Goal: Task Accomplishment & Management: Complete application form

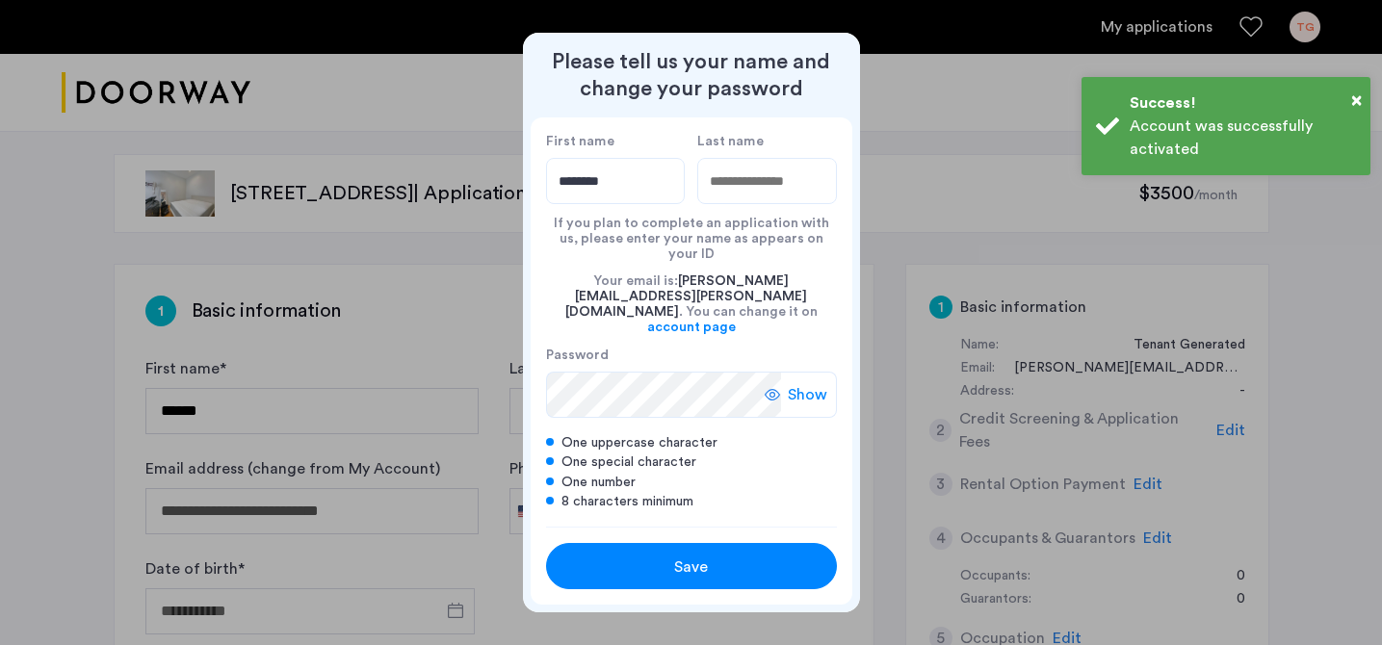
type input "*******"
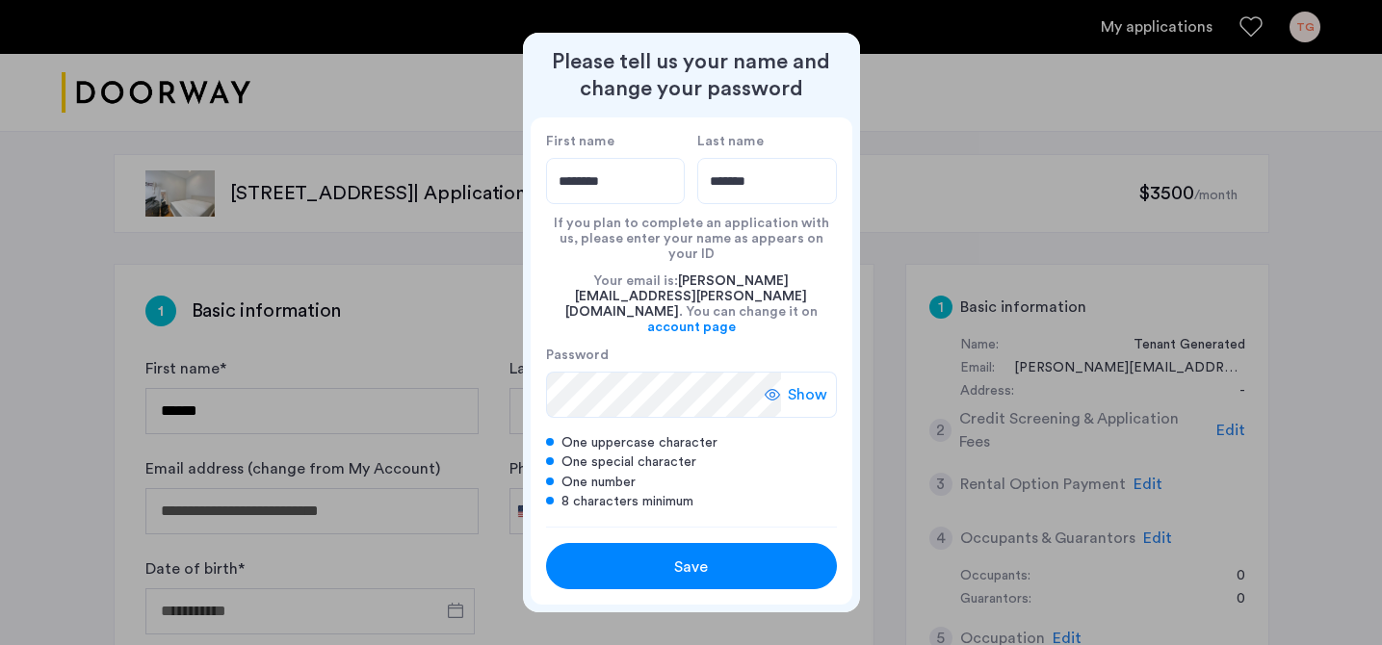
type input "*******"
click at [795, 383] on span "Show" at bounding box center [807, 394] width 39 height 23
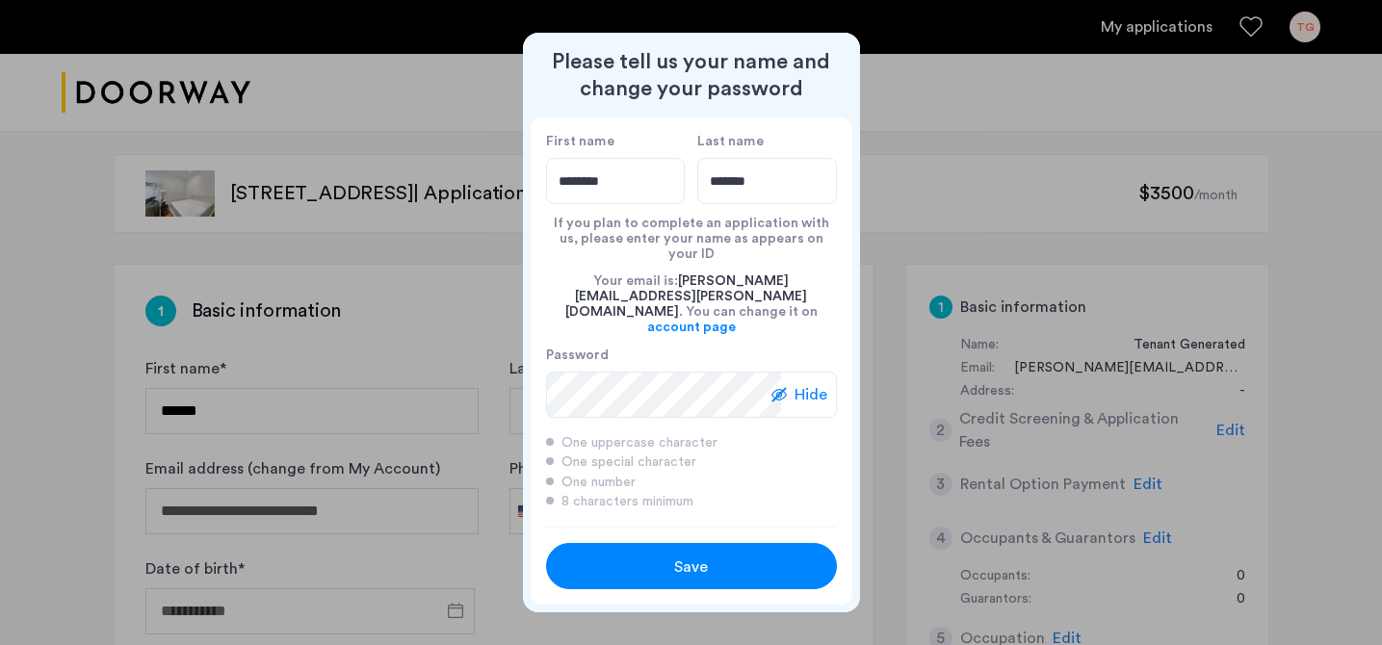
click at [698, 556] on span "Save" at bounding box center [691, 567] width 34 height 23
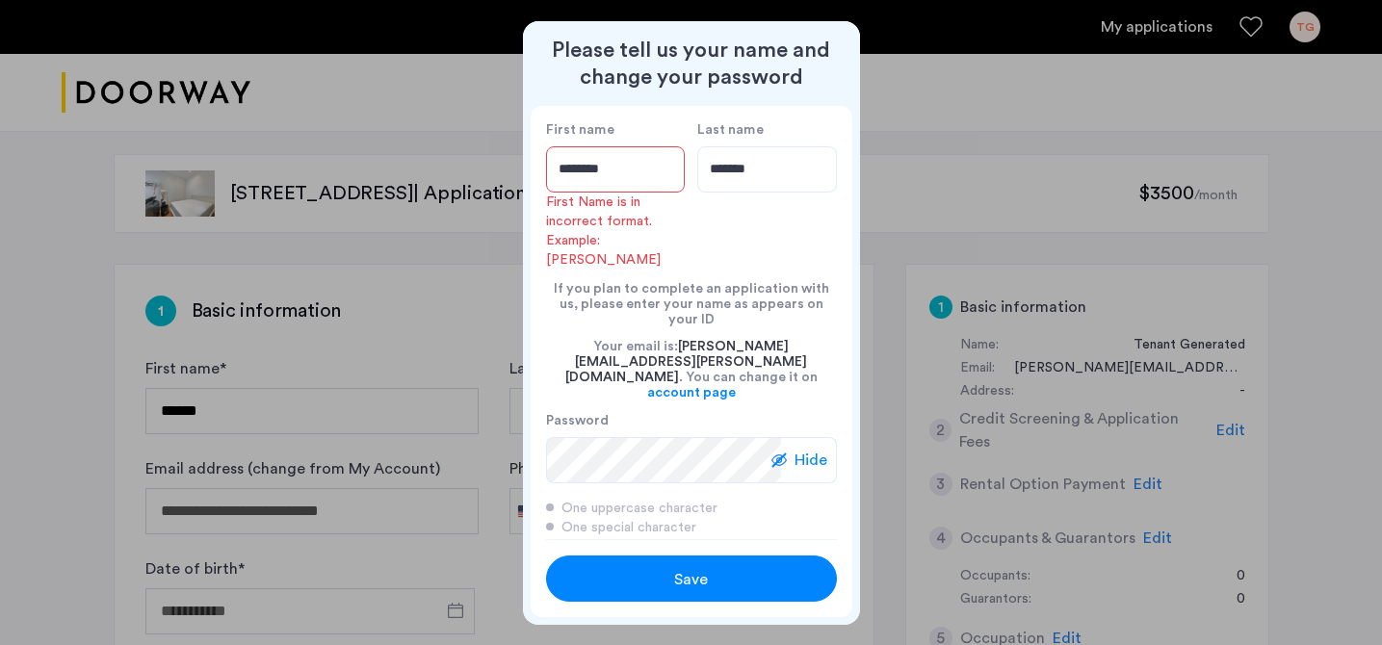
click at [636, 166] on input "*******" at bounding box center [616, 169] width 140 height 46
click at [636, 165] on input "*******" at bounding box center [616, 169] width 140 height 46
click at [624, 169] on input "*******" at bounding box center [616, 169] width 140 height 46
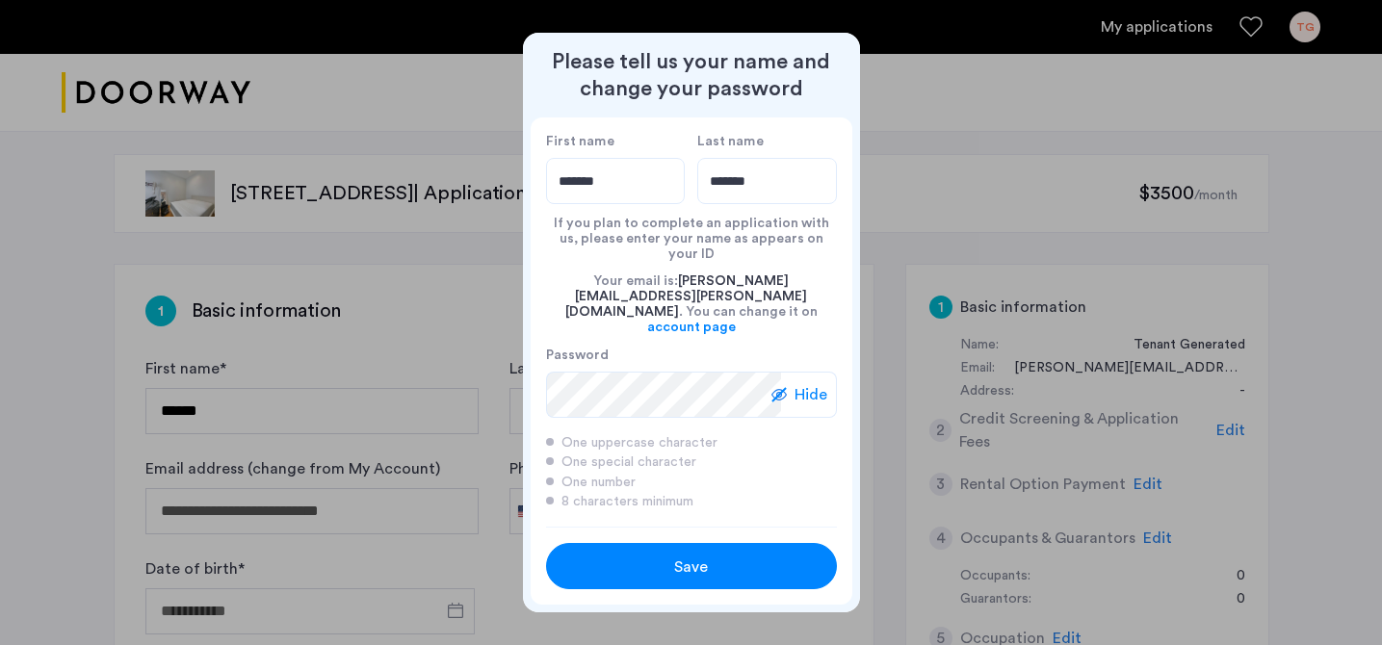
type input "*******"
click at [621, 150] on label "First name" at bounding box center [616, 141] width 140 height 17
click at [621, 164] on input "*******" at bounding box center [616, 181] width 140 height 46
click at [646, 556] on div "Save" at bounding box center [691, 567] width 185 height 23
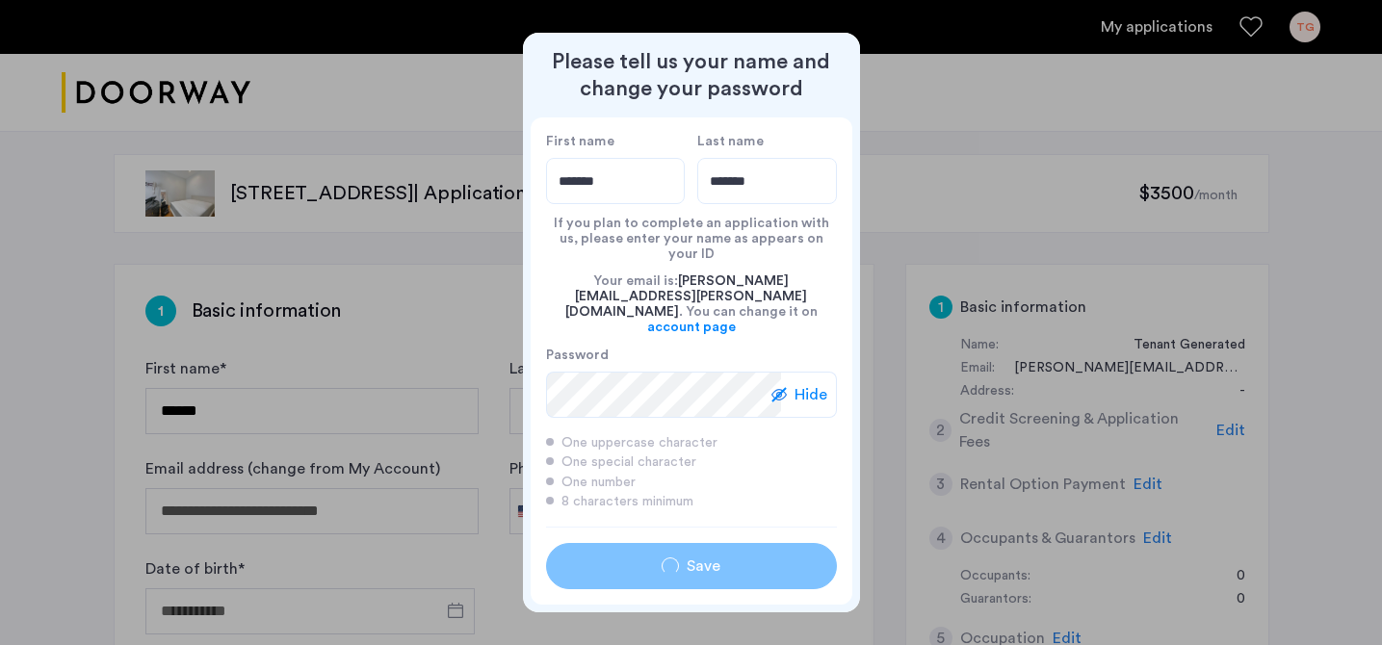
type input "*******"
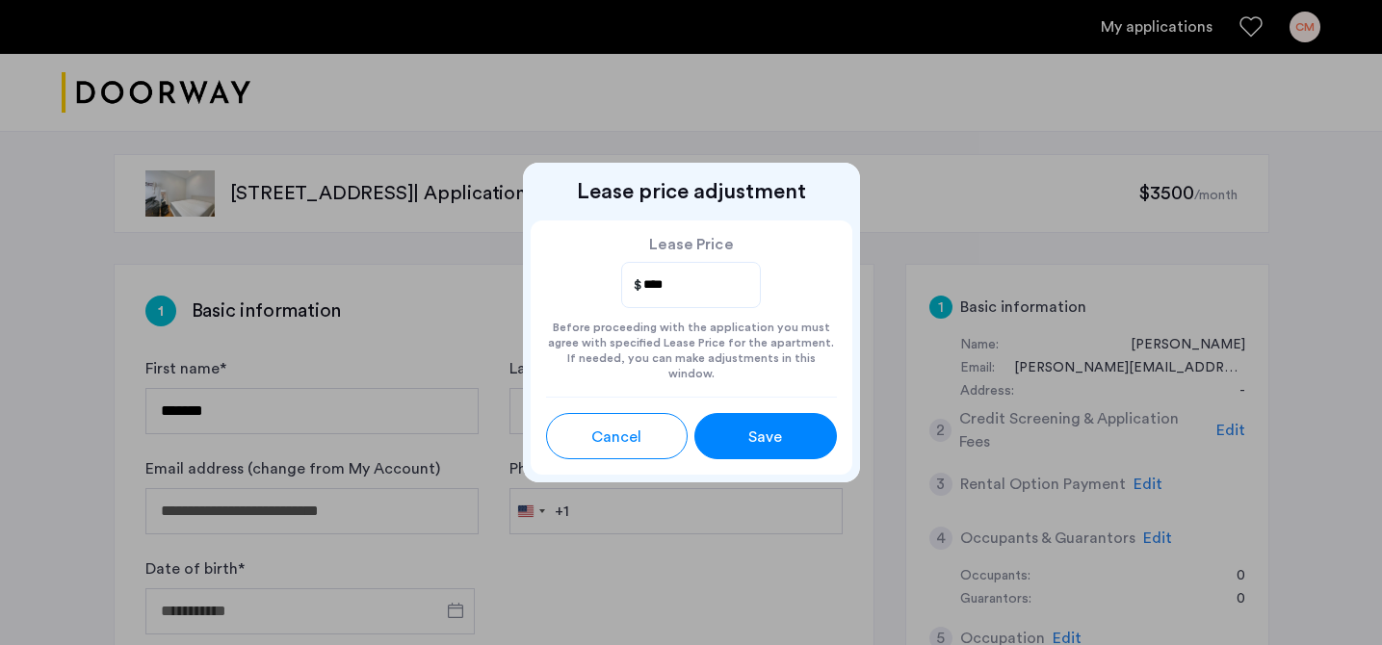
click at [750, 426] on span "Save" at bounding box center [765, 437] width 34 height 23
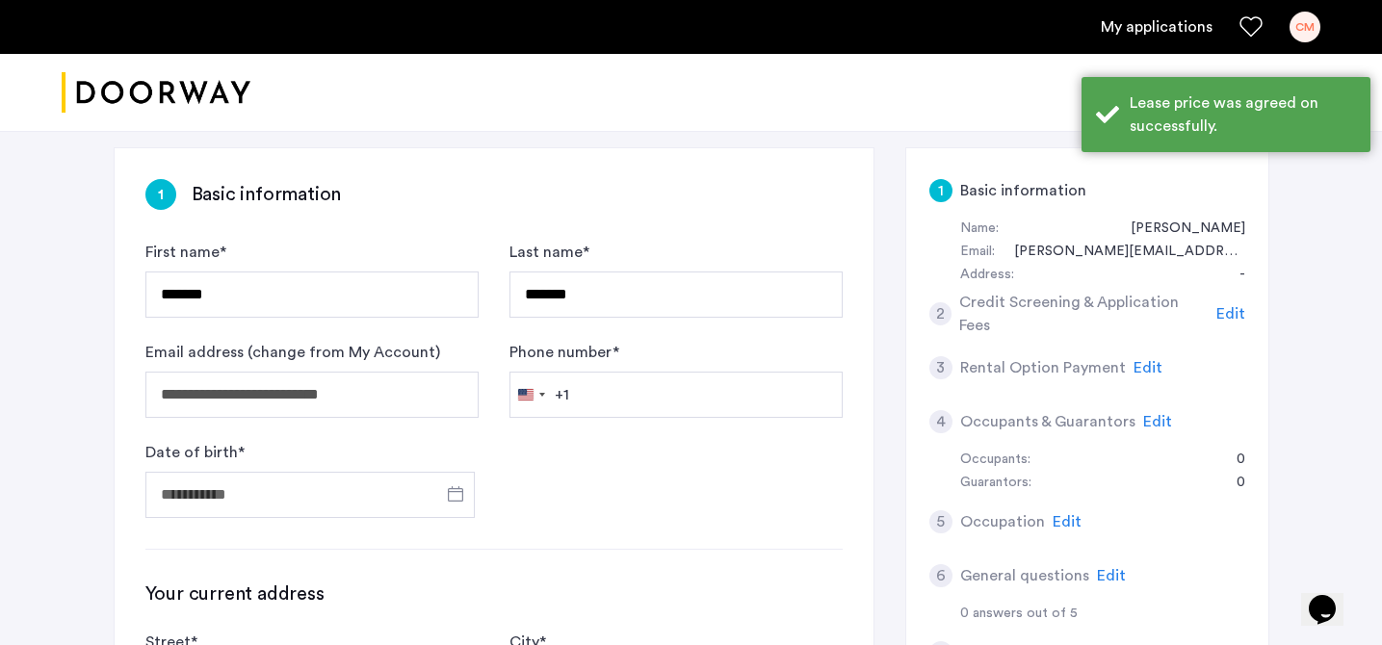
scroll to position [117, 0]
click at [610, 395] on input "Phone number *" at bounding box center [675, 394] width 333 height 46
type input "**********"
click at [271, 495] on input "Date of birth *" at bounding box center [309, 494] width 329 height 46
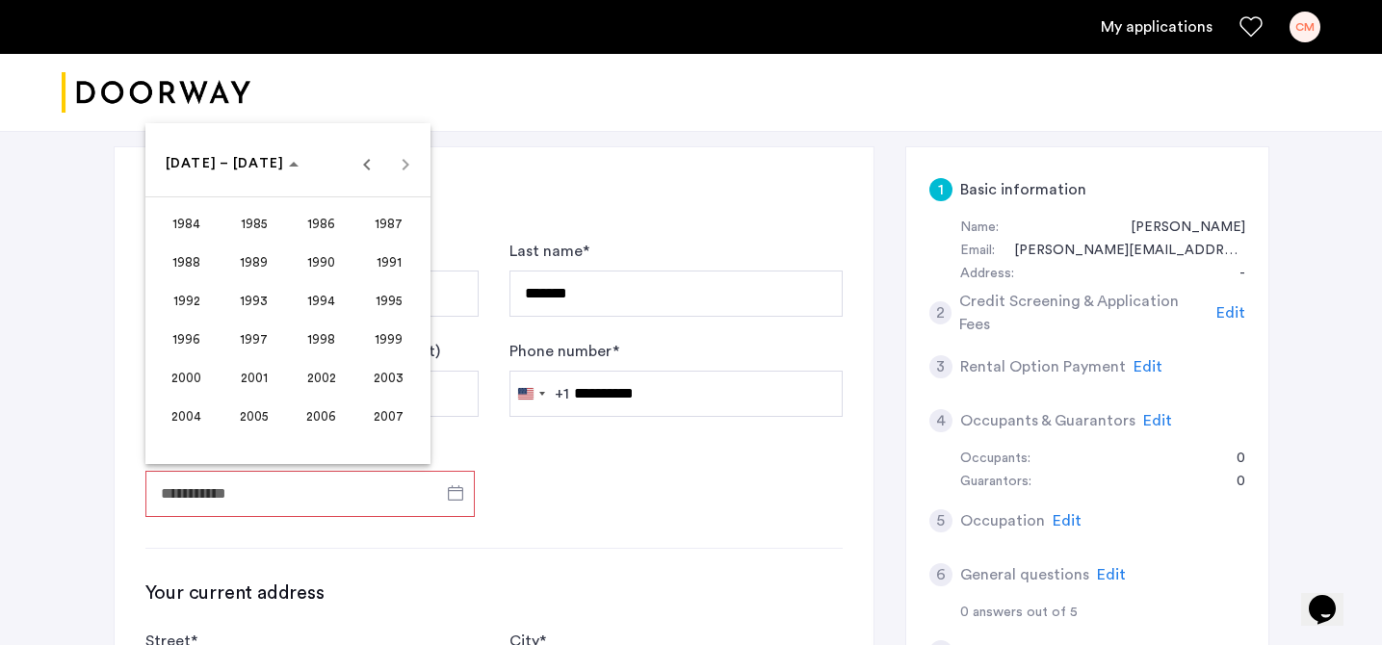
click at [260, 299] on span "1993" at bounding box center [253, 300] width 61 height 35
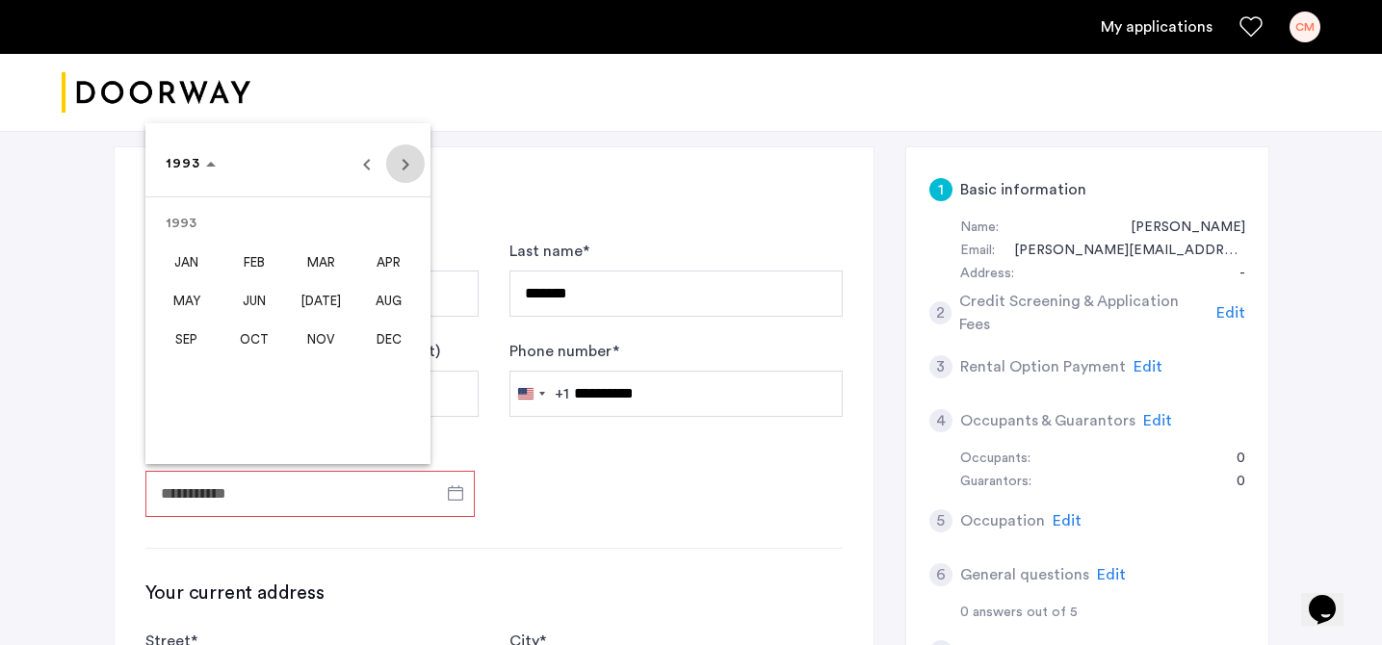
click at [398, 168] on span "Next year" at bounding box center [405, 163] width 39 height 39
click at [358, 166] on span "Previous year" at bounding box center [367, 163] width 39 height 39
click at [182, 334] on span "SEP" at bounding box center [186, 339] width 61 height 35
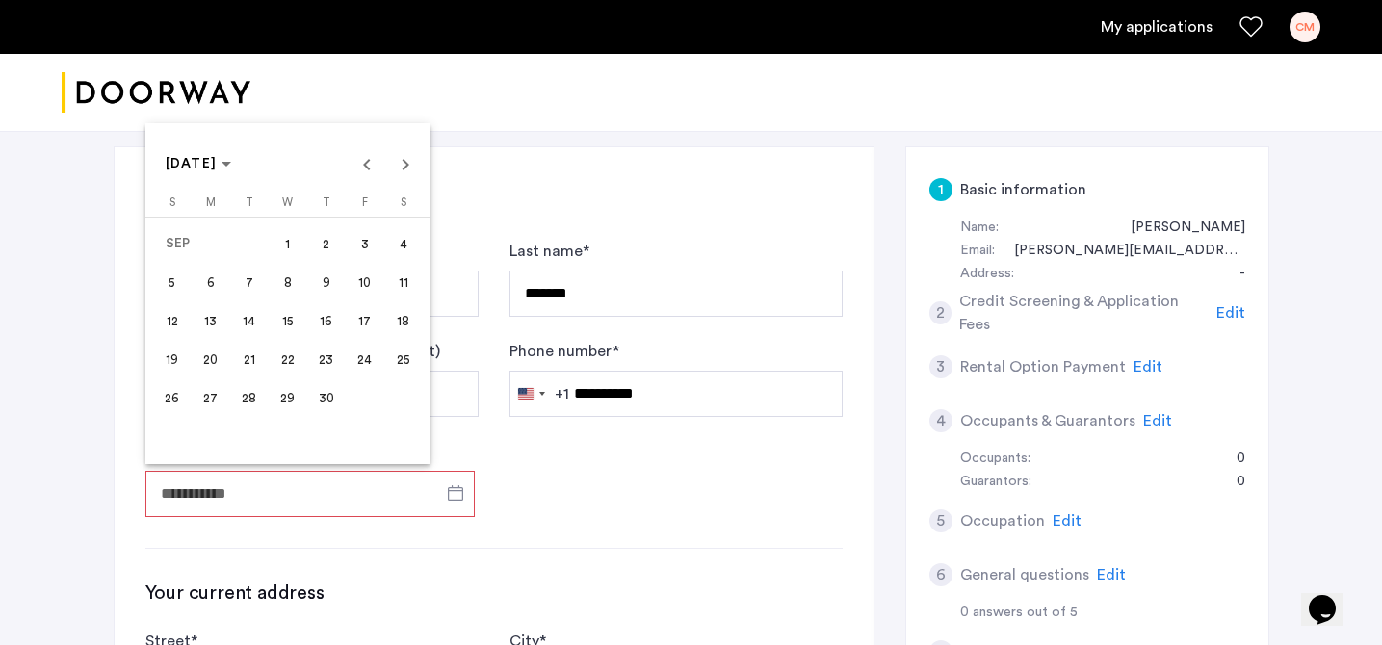
click at [172, 360] on span "19" at bounding box center [172, 359] width 35 height 35
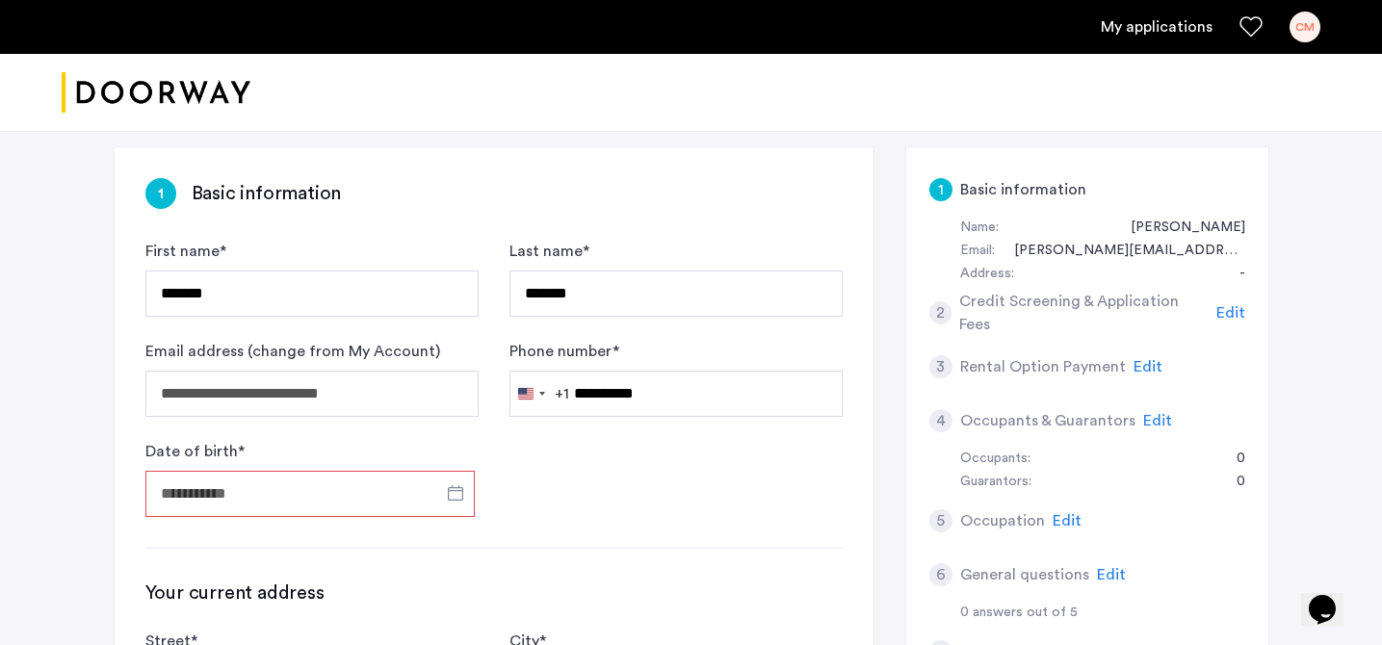
type input "**********"
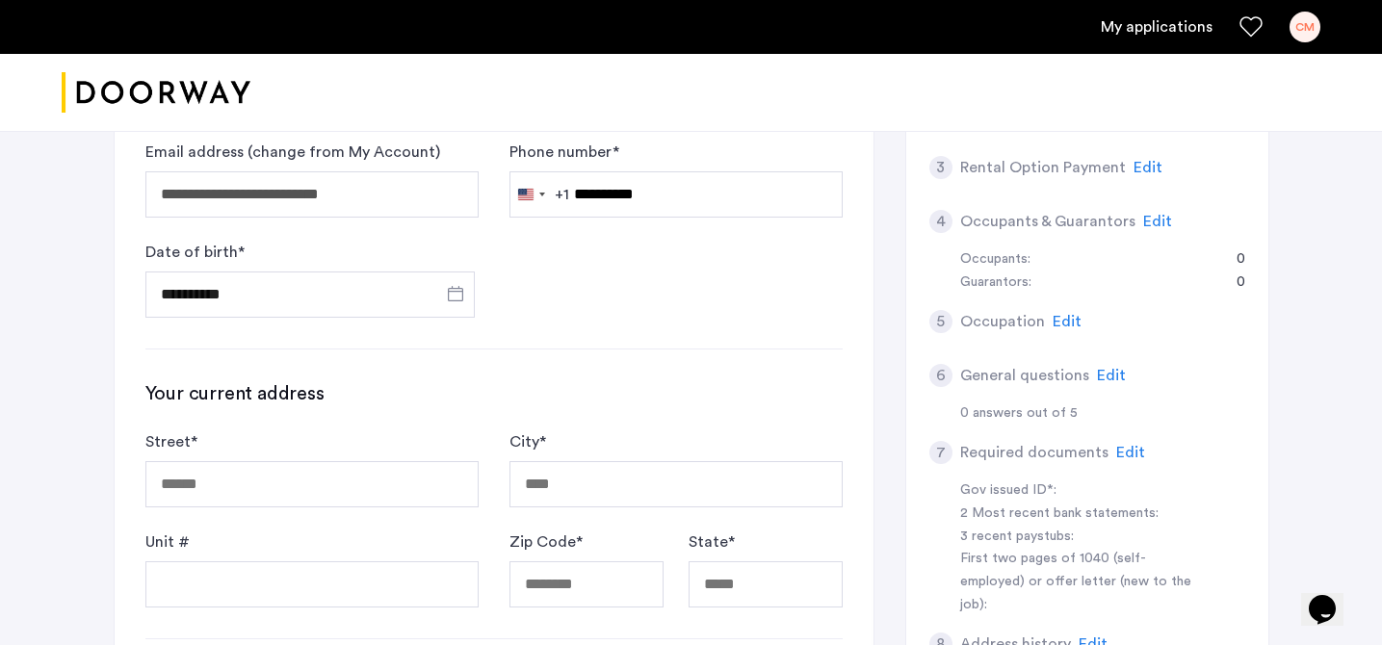
scroll to position [439, 0]
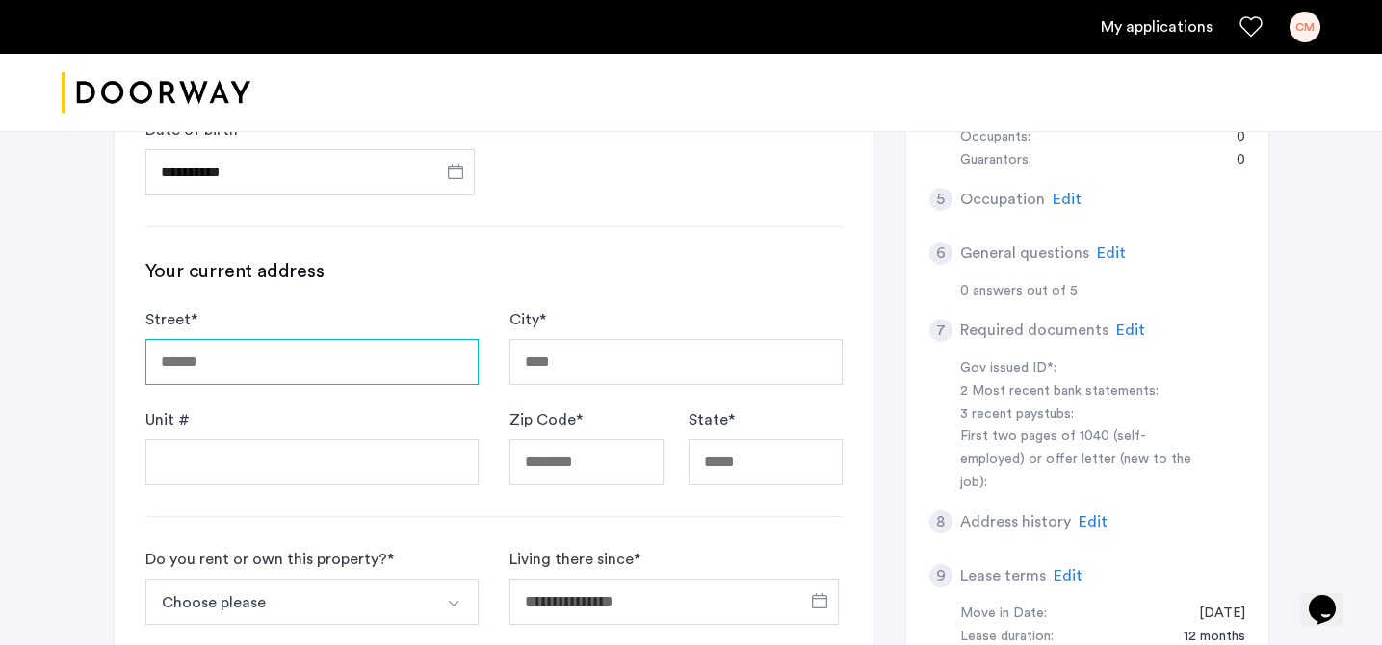
click at [376, 375] on input "Street *" at bounding box center [311, 362] width 333 height 46
type input "**********"
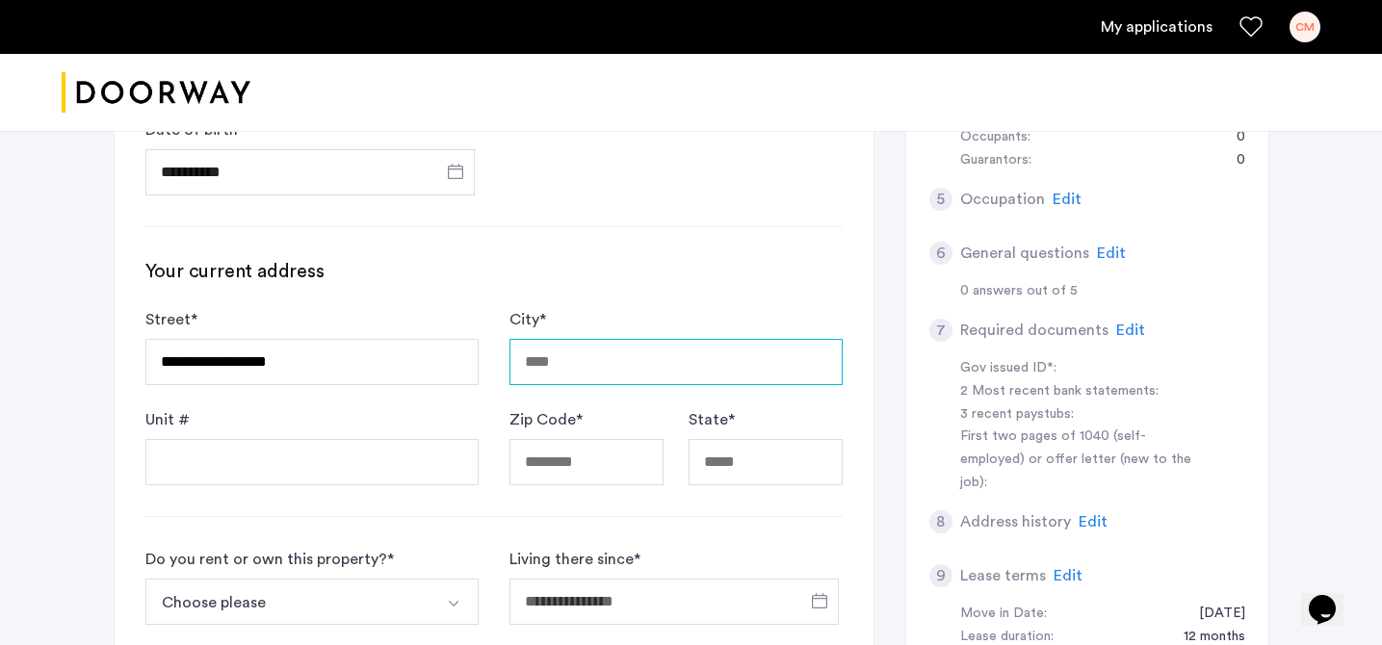
type input "********"
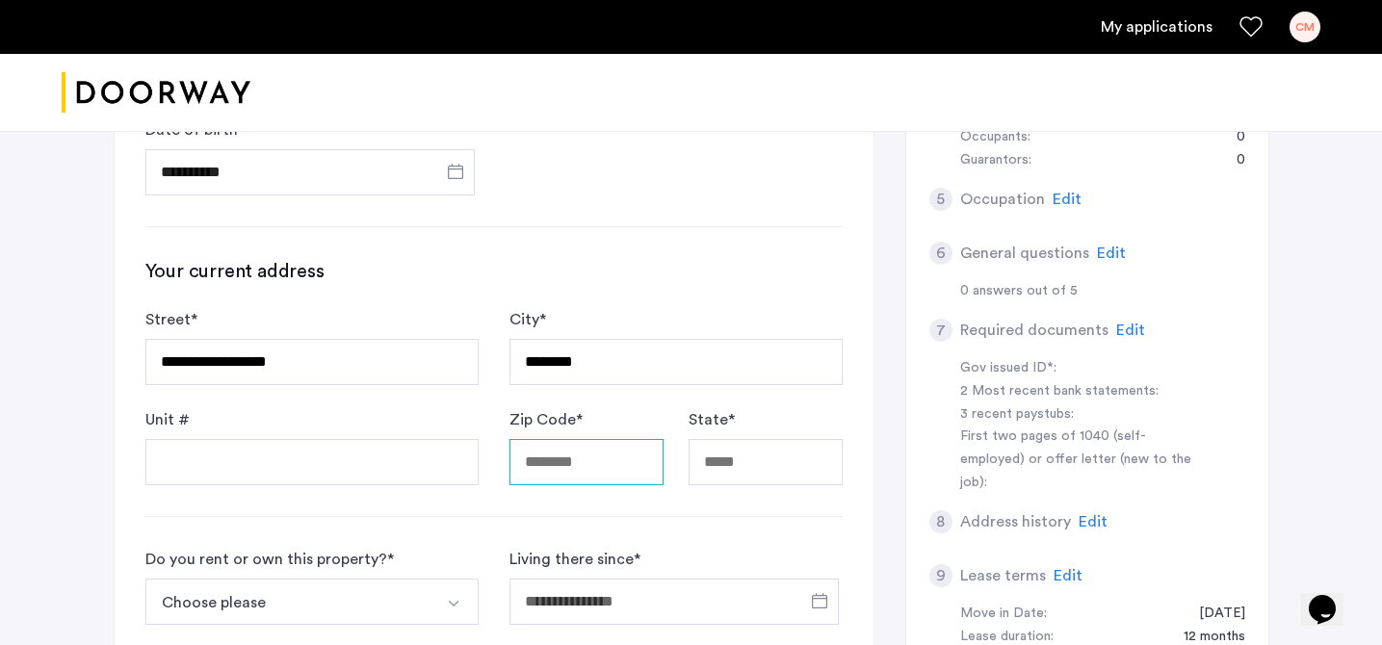
type input "*****"
type input "**"
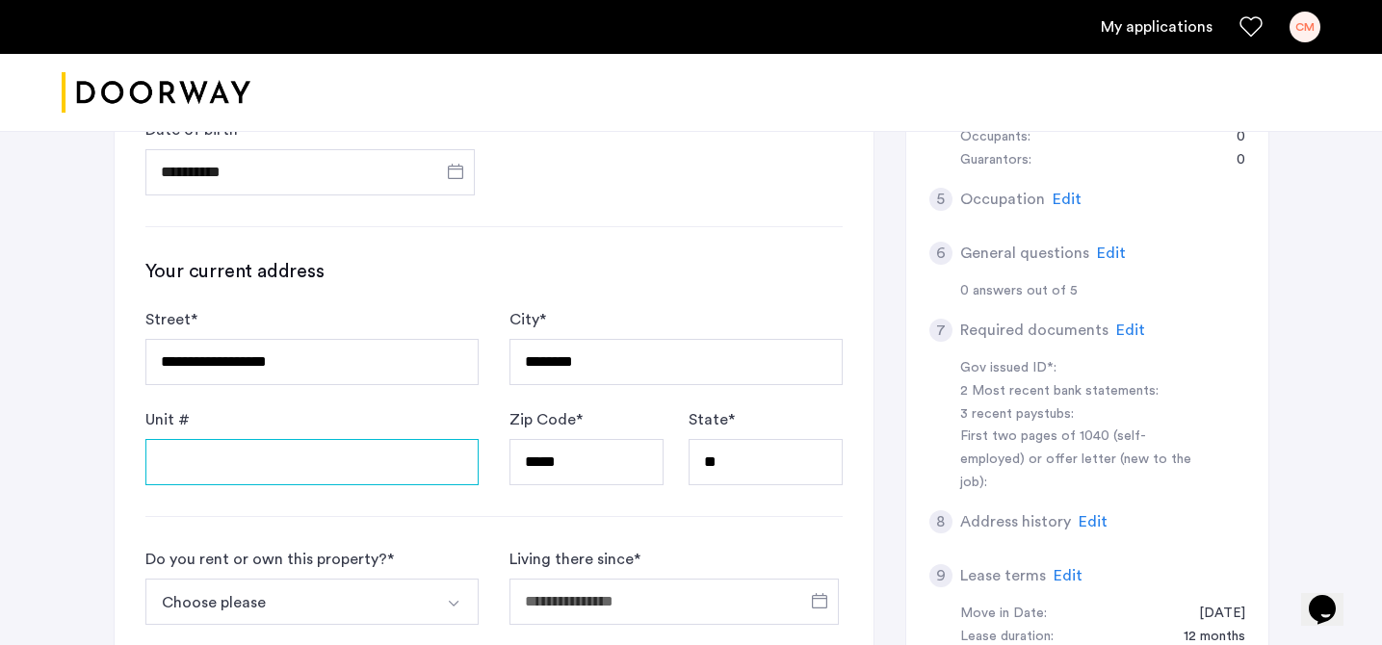
click at [319, 472] on input "Unit #" at bounding box center [311, 462] width 333 height 46
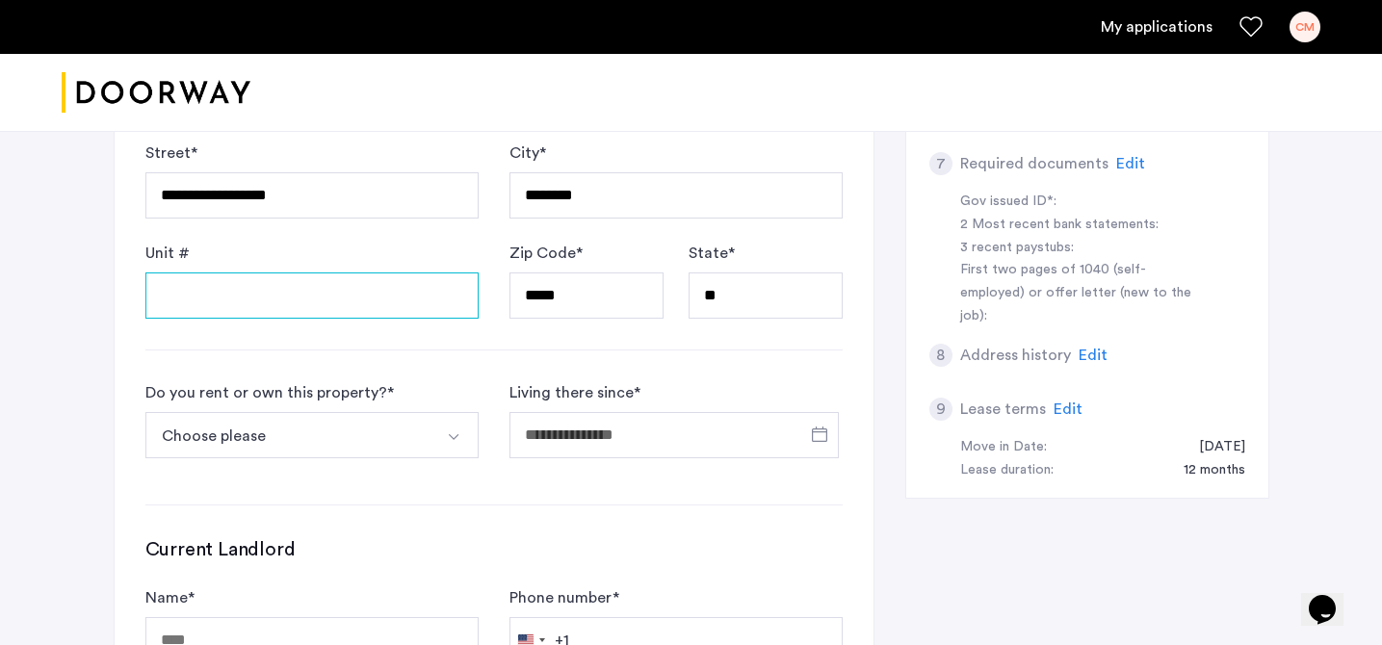
scroll to position [610, 0]
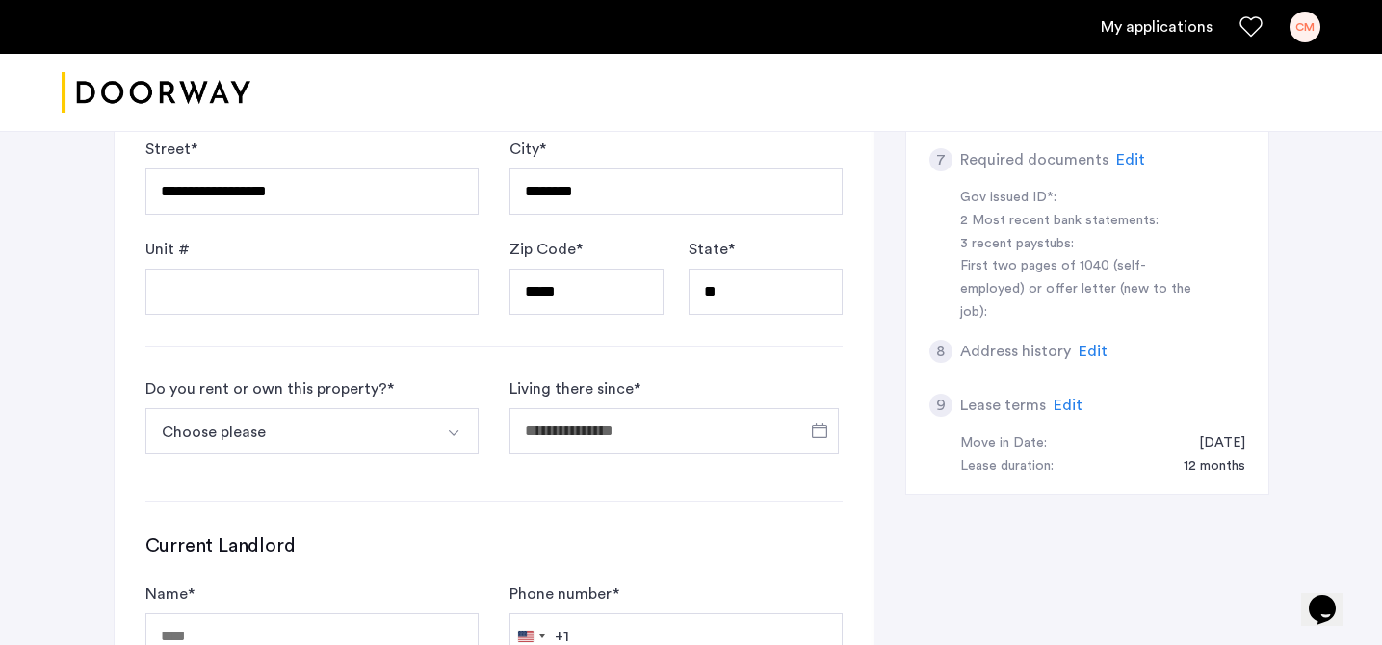
click at [442, 384] on div "Do you rent or own this property? * Choose please I rent this property I own th…" at bounding box center [311, 424] width 333 height 92
click at [436, 408] on button "Select option" at bounding box center [455, 431] width 46 height 46
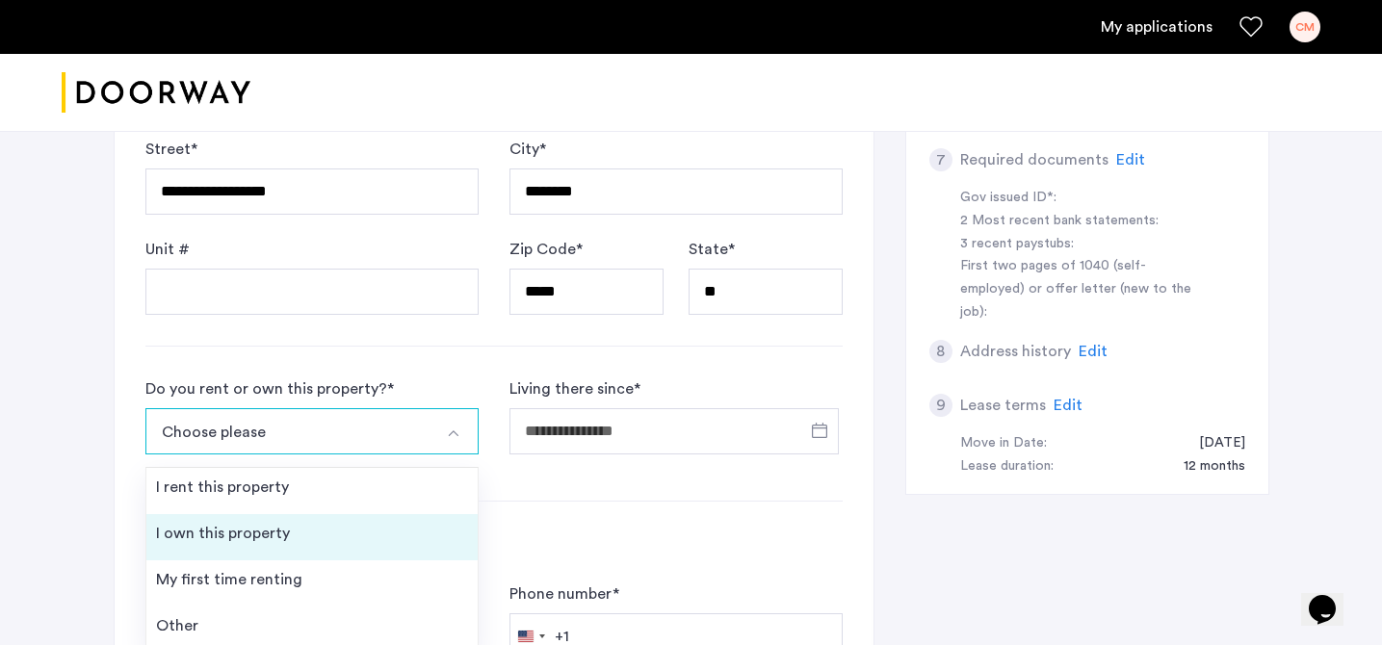
scroll to position [678, 0]
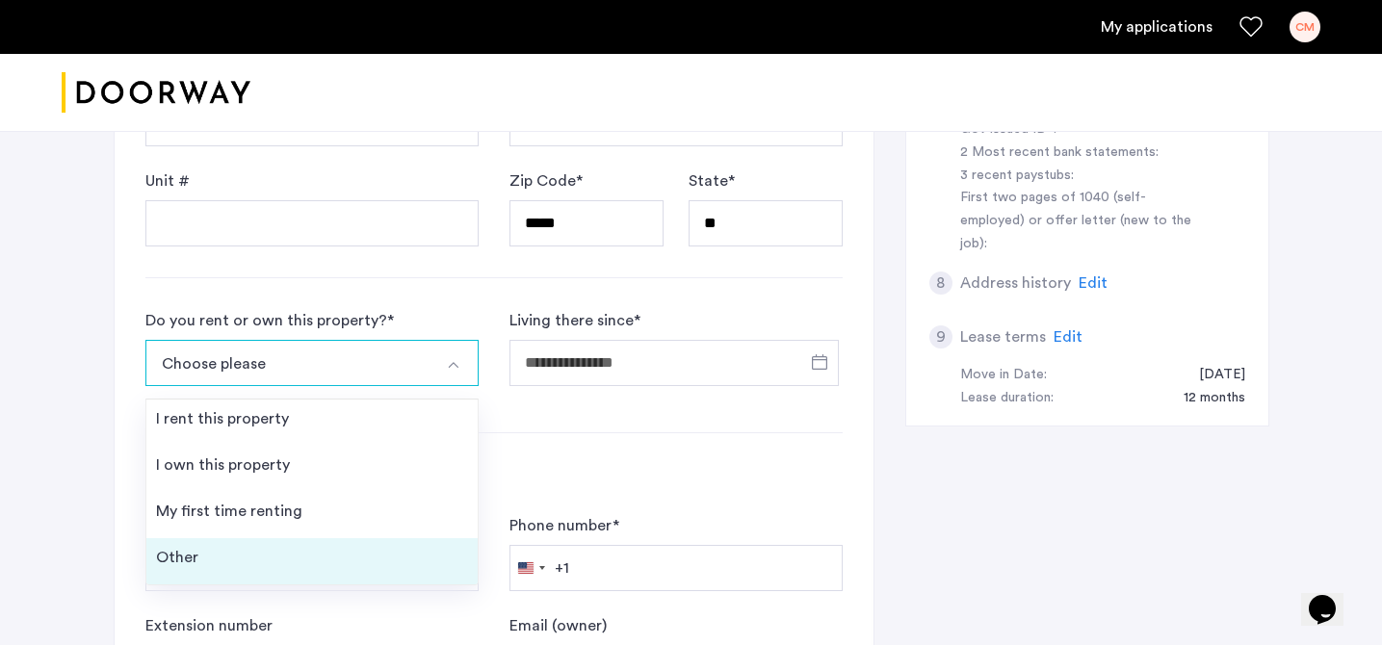
click at [317, 559] on li "Other" at bounding box center [311, 561] width 331 height 46
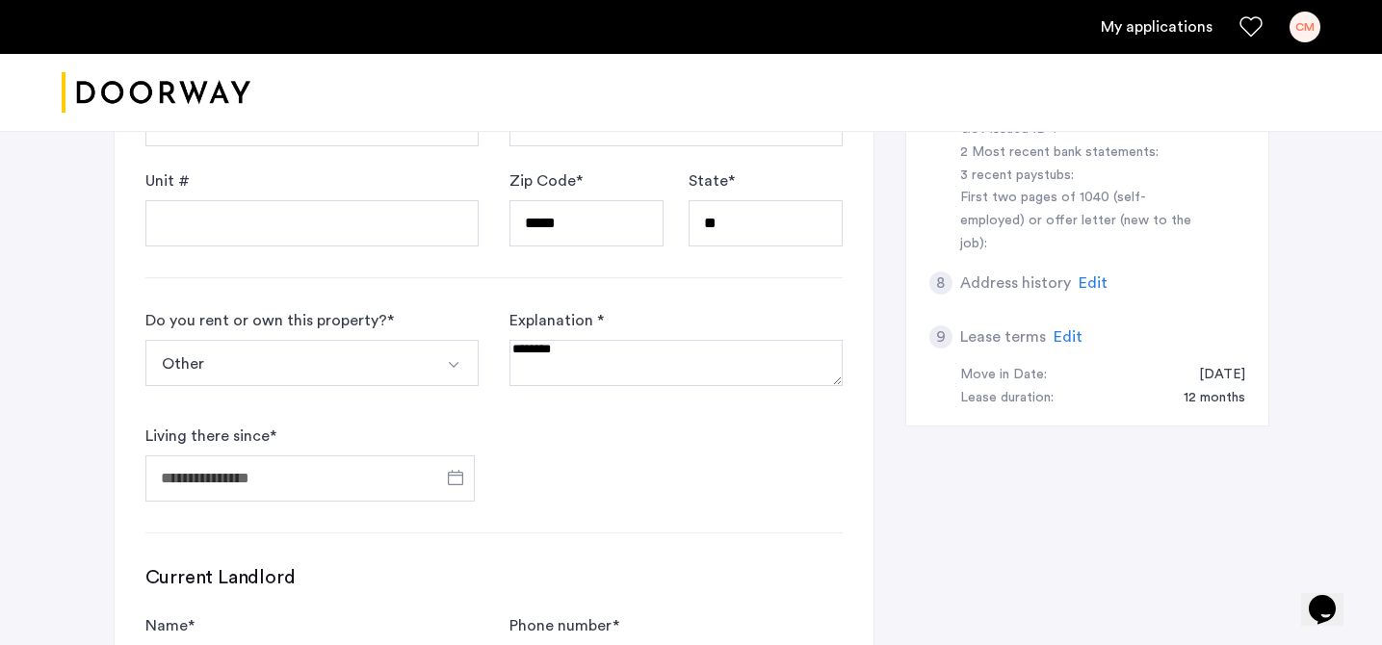
click at [586, 375] on textarea at bounding box center [675, 363] width 333 height 46
type textarea "**********"
click at [516, 456] on form "Do you rent or own this property? * Other I rent this property I own this prope…" at bounding box center [493, 405] width 697 height 193
click at [461, 471] on span "Open calendar" at bounding box center [455, 478] width 46 height 46
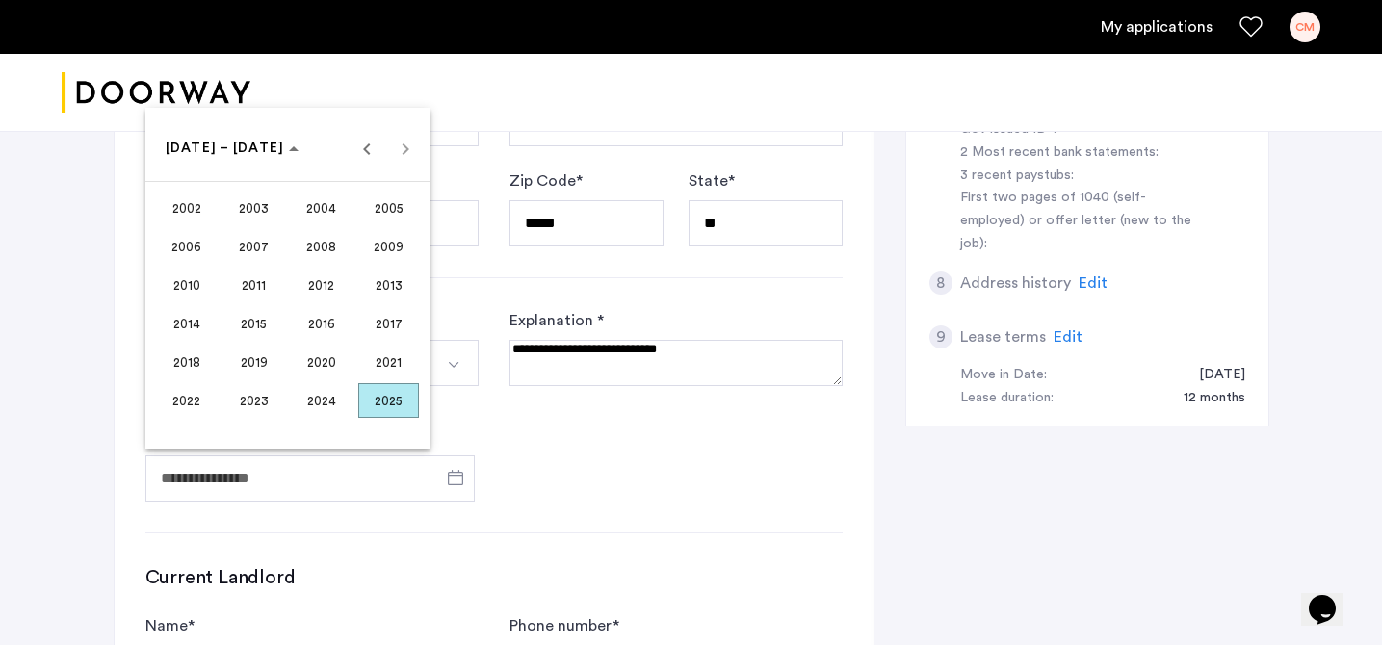
click at [381, 409] on span "2025" at bounding box center [388, 400] width 61 height 35
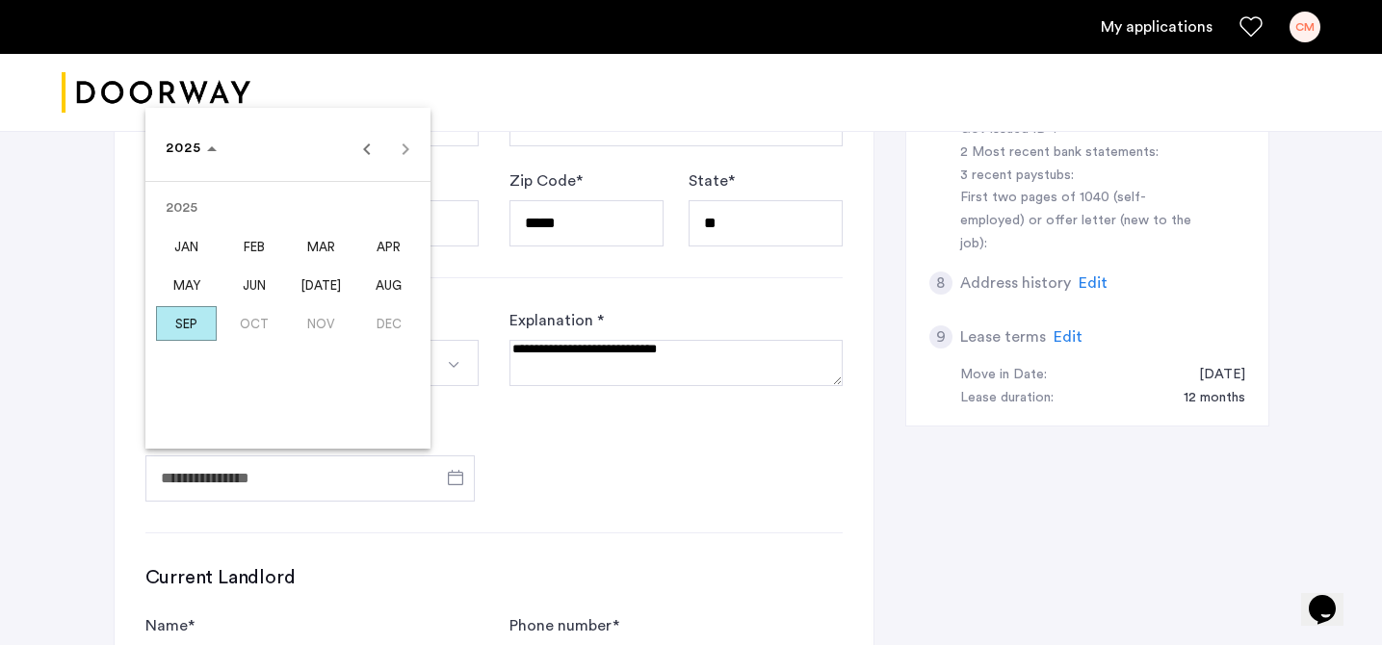
click at [373, 255] on span "APR" at bounding box center [388, 246] width 61 height 35
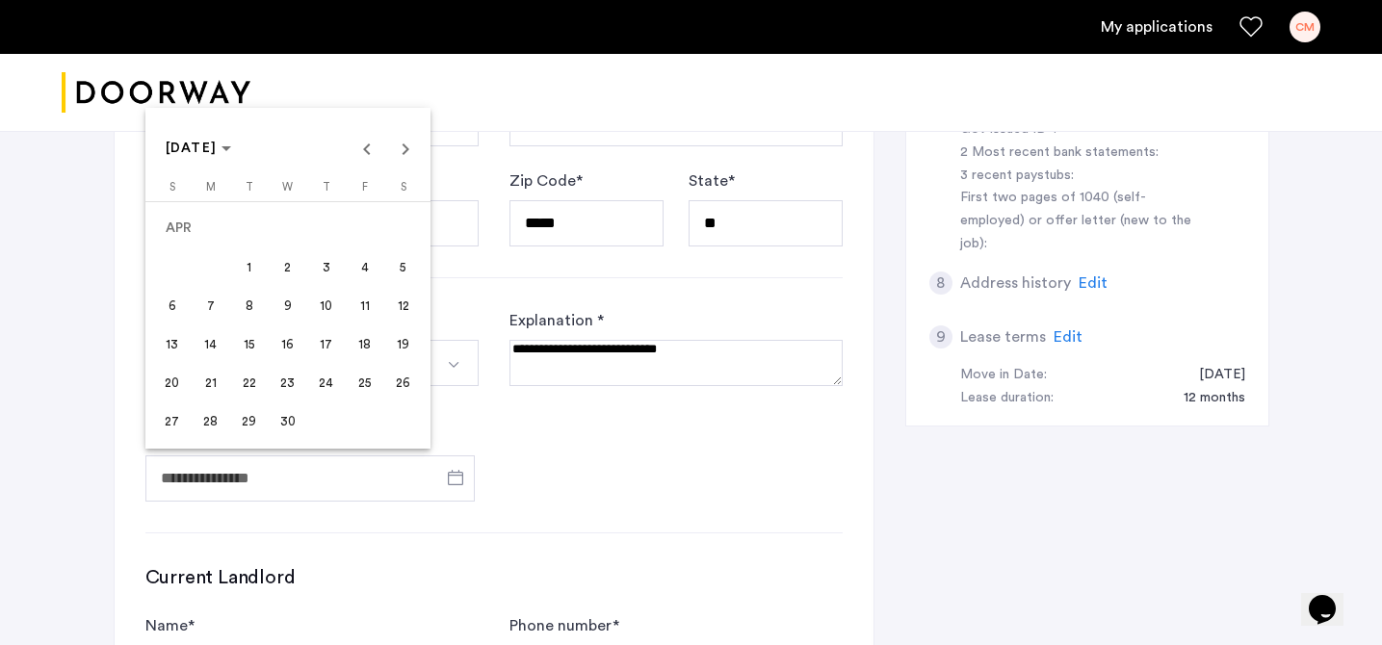
click at [230, 265] on button "1" at bounding box center [249, 267] width 39 height 39
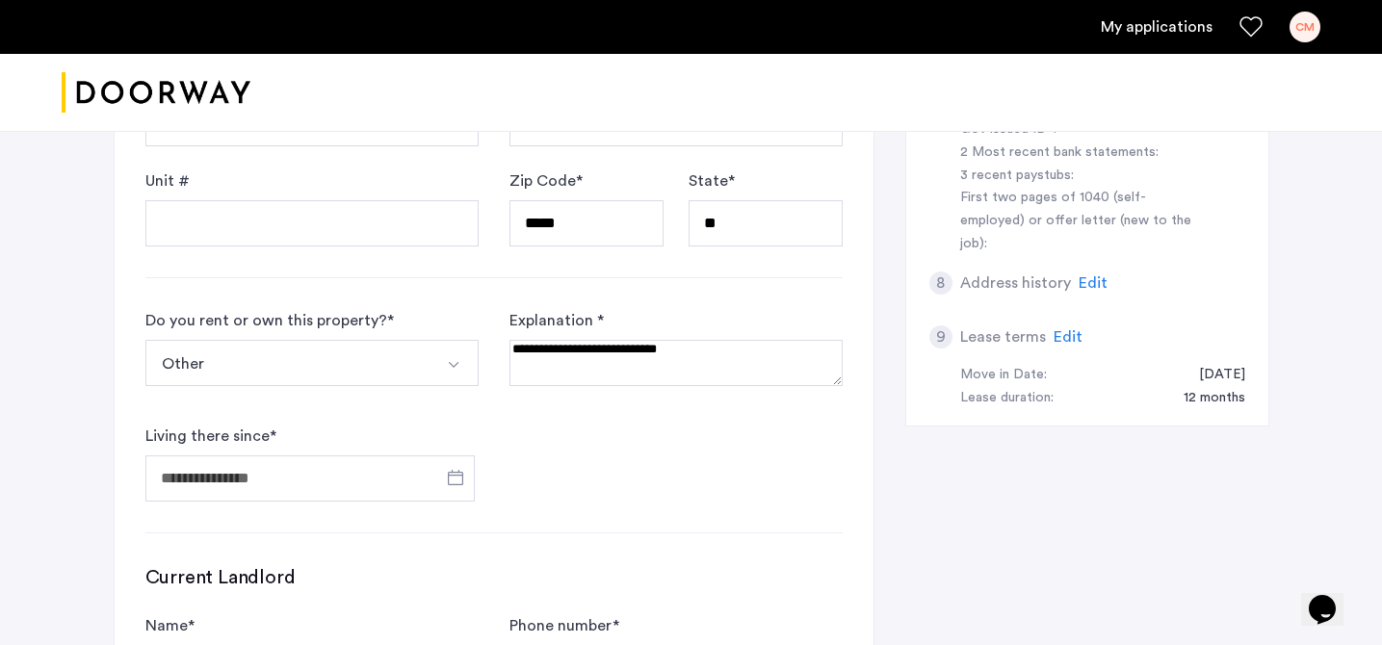
type input "**********"
click at [507, 411] on form "**********" at bounding box center [493, 405] width 697 height 193
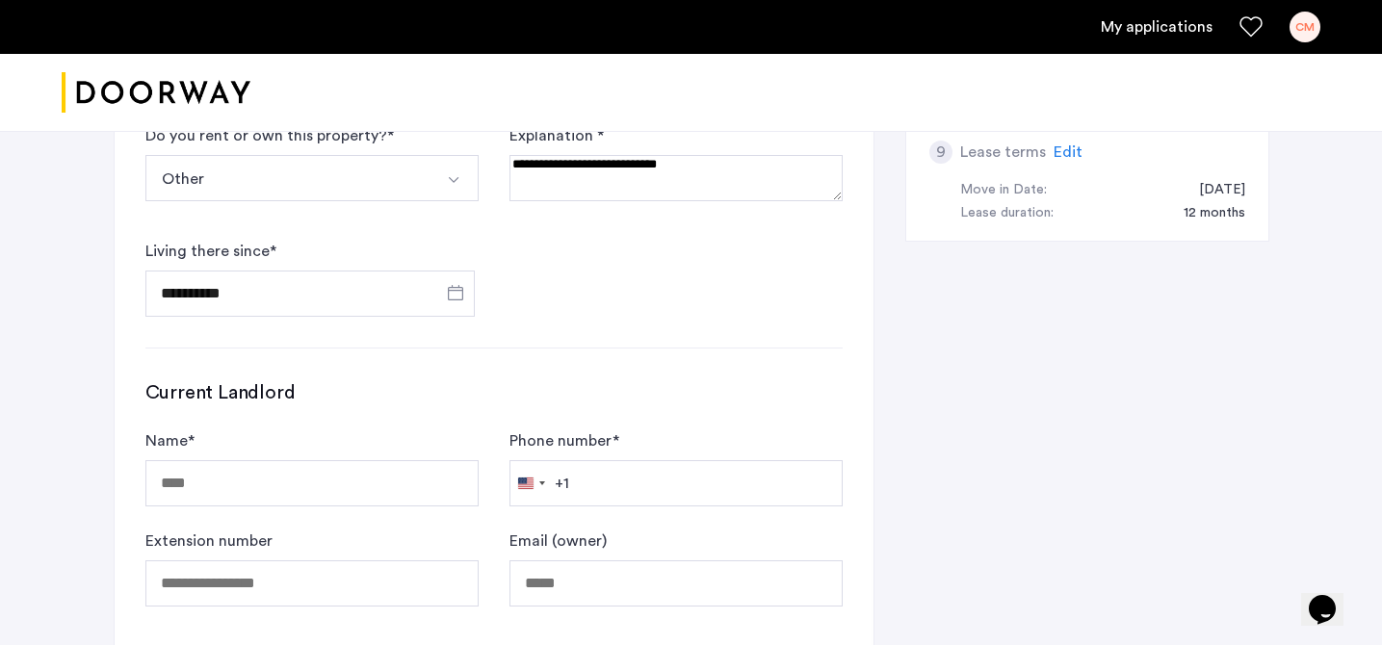
scroll to position [919, 0]
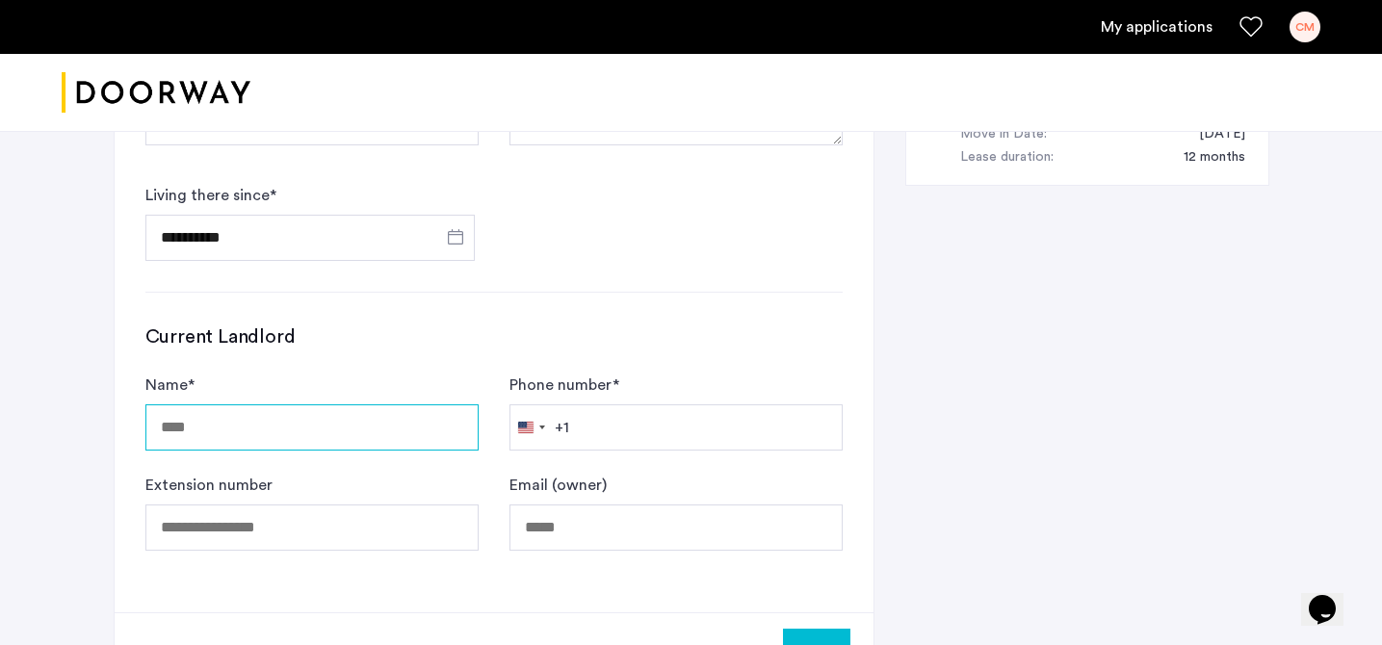
click at [401, 434] on input "Name *" at bounding box center [311, 427] width 333 height 46
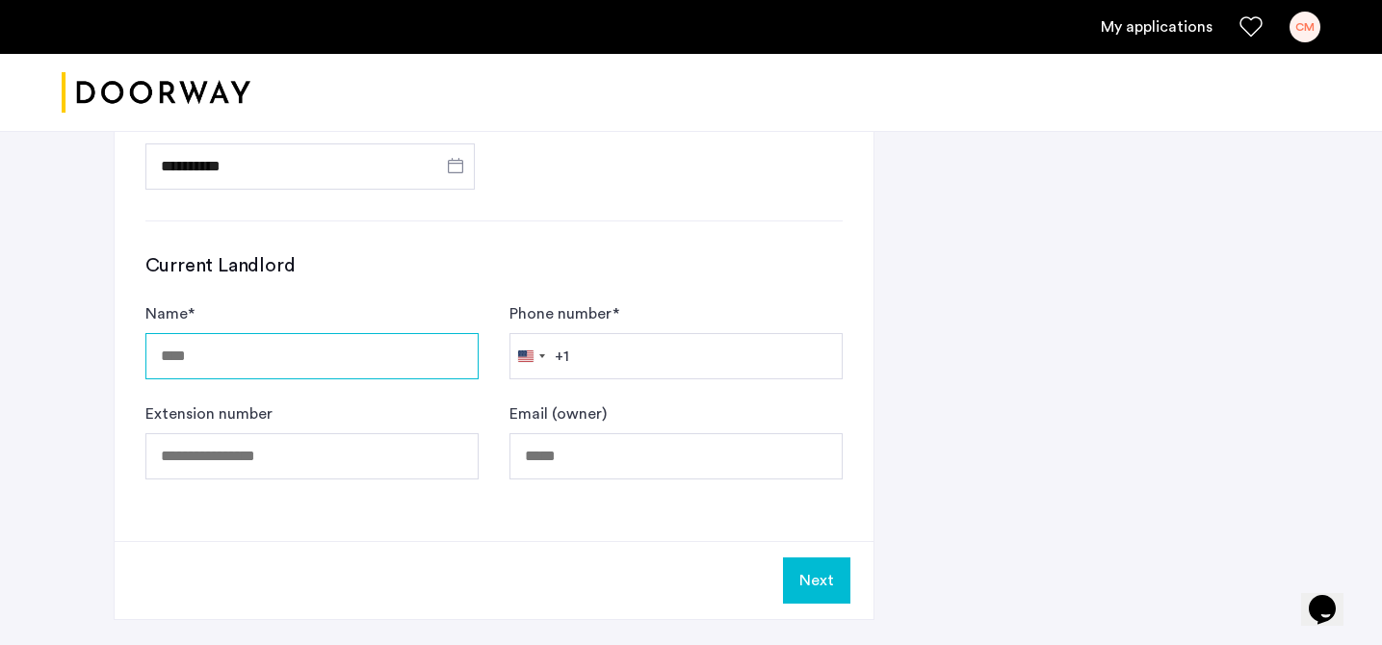
scroll to position [993, 0]
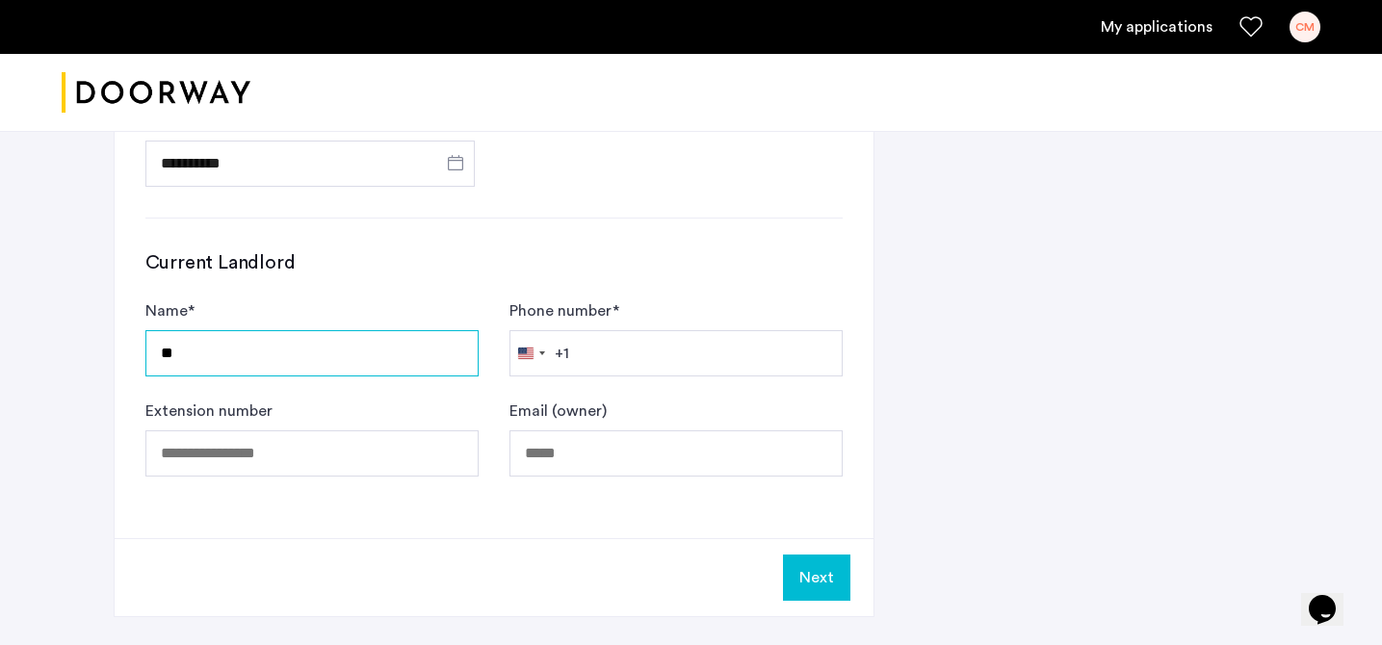
type input "*"
type input "***"
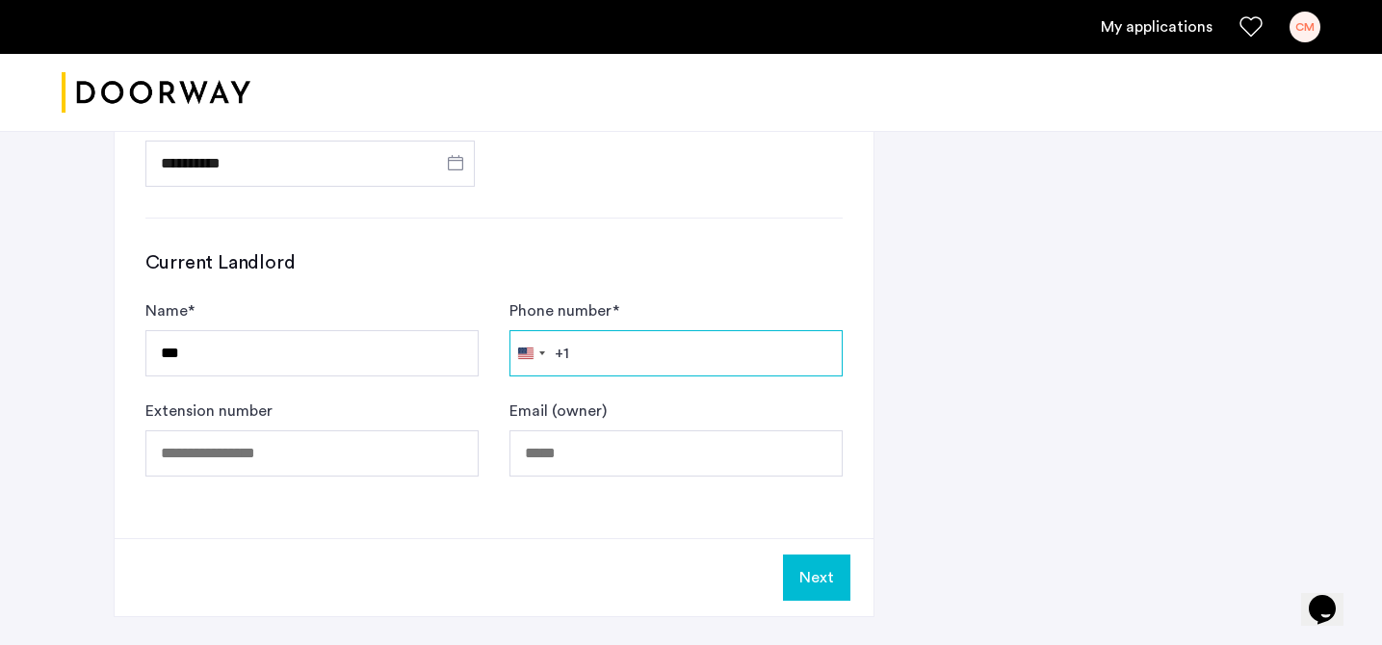
click at [678, 373] on input "Phone number *" at bounding box center [675, 353] width 333 height 46
type input "**********"
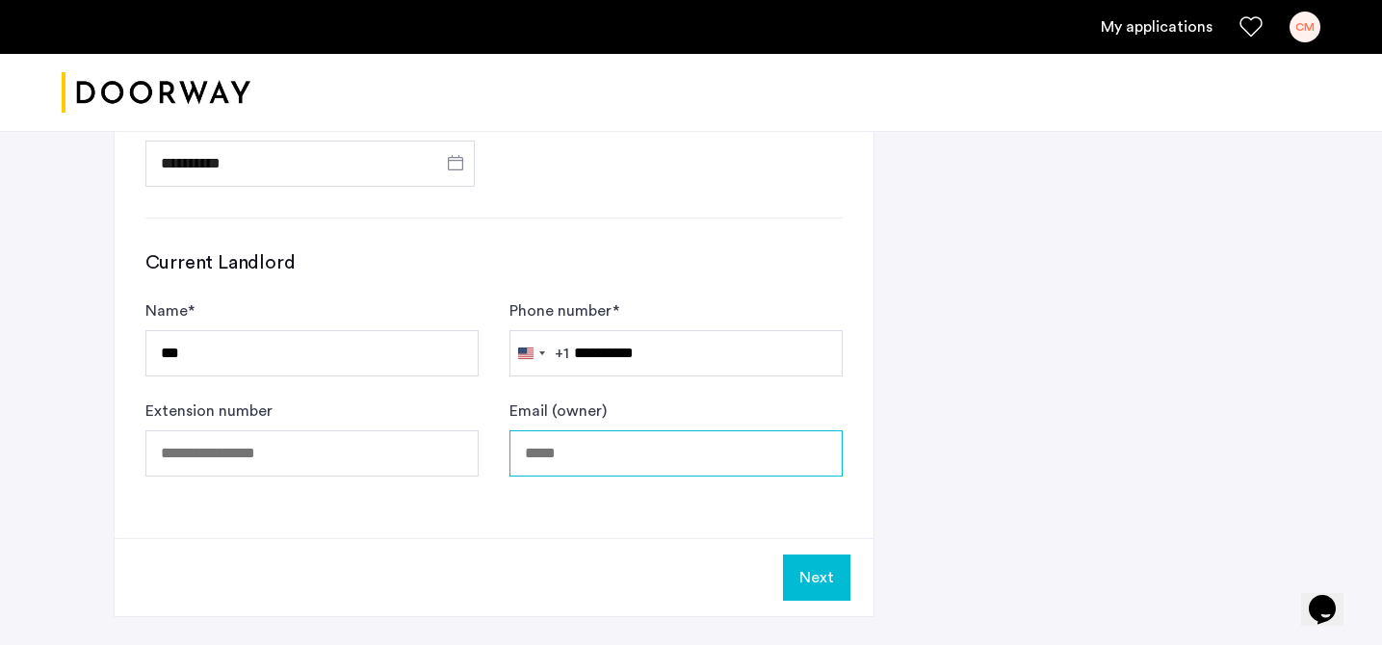
type input "**********"
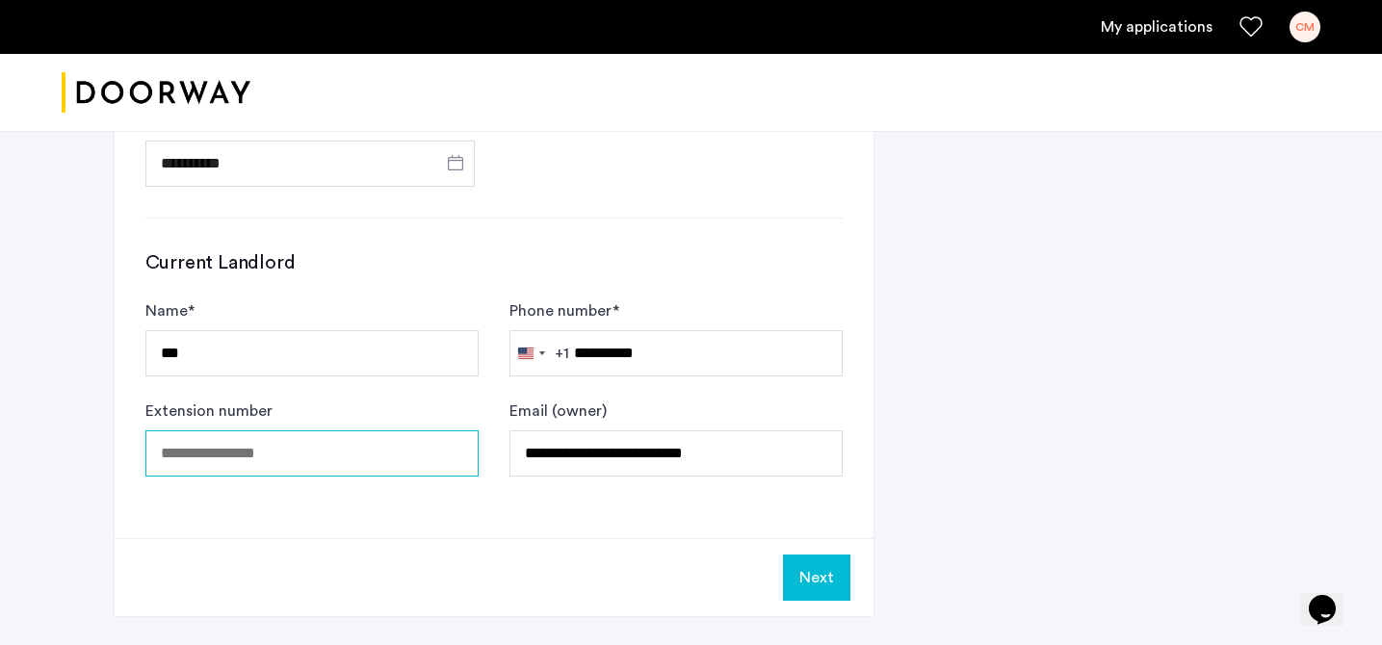
click at [397, 453] on input "Extension number" at bounding box center [311, 453] width 333 height 46
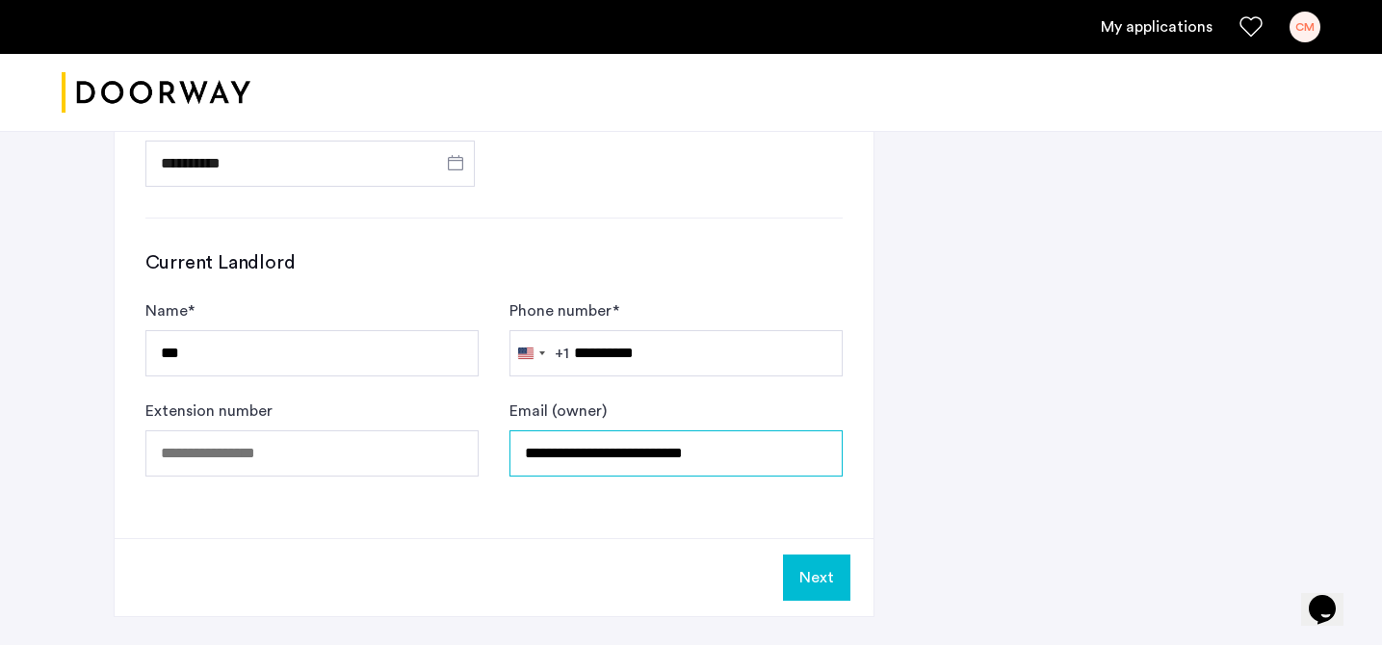
drag, startPoint x: 764, startPoint y: 457, endPoint x: 493, endPoint y: 450, distance: 270.7
click at [493, 450] on form "Name * *** Phone number * [GEOGRAPHIC_DATA] +1 +1 244 results found [GEOGRAPHIC…" at bounding box center [493, 388] width 697 height 177
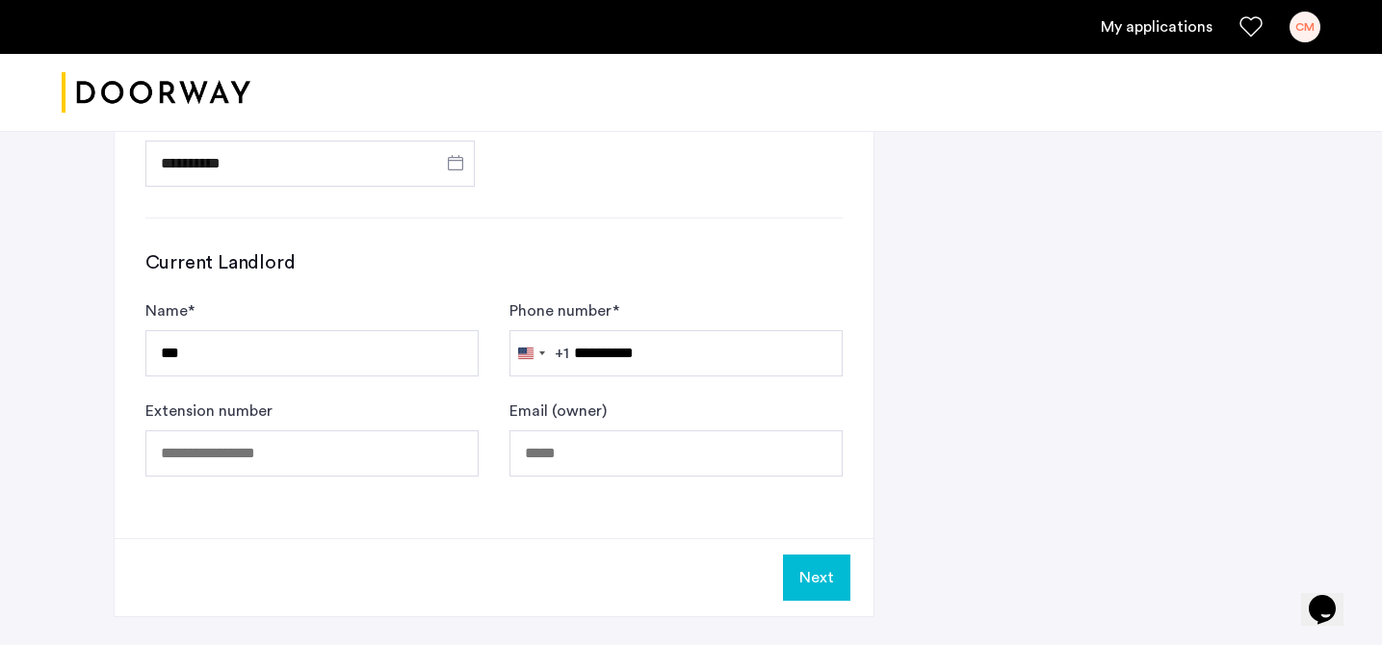
click at [278, 356] on input "***" at bounding box center [311, 353] width 333 height 46
type input "***"
click at [812, 584] on button "Next" at bounding box center [816, 578] width 67 height 46
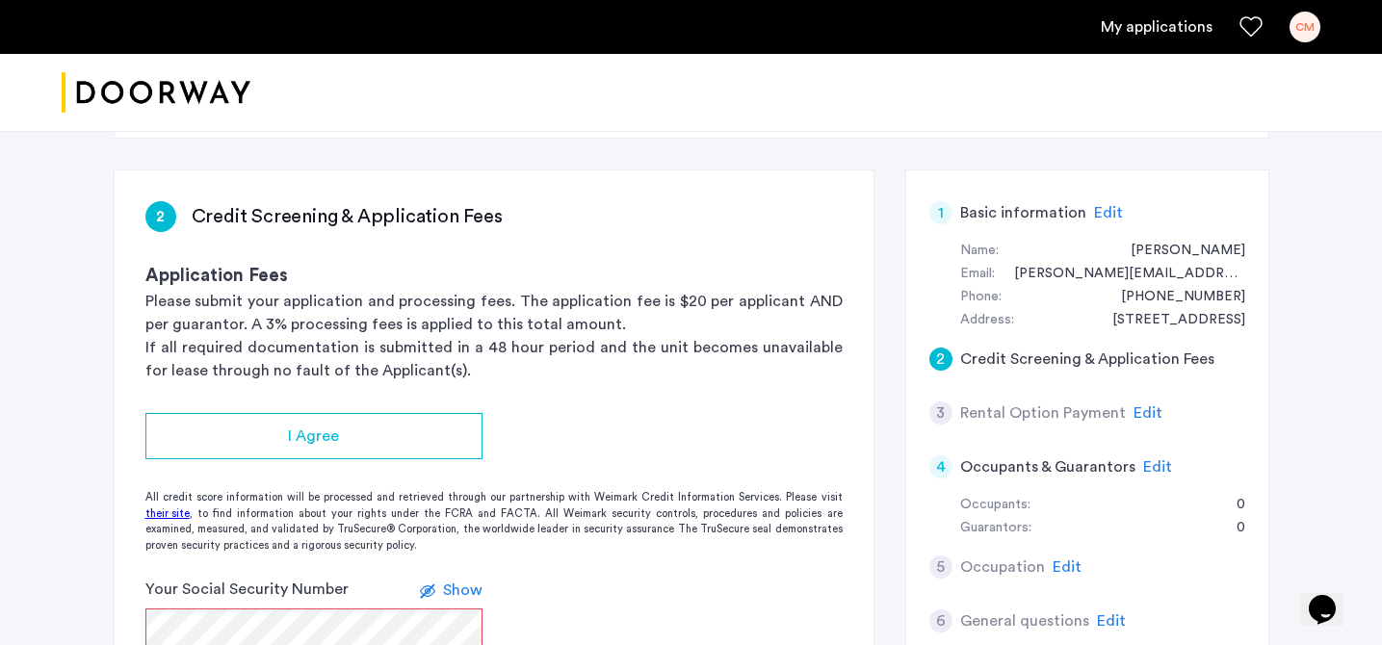
scroll to position [99, 0]
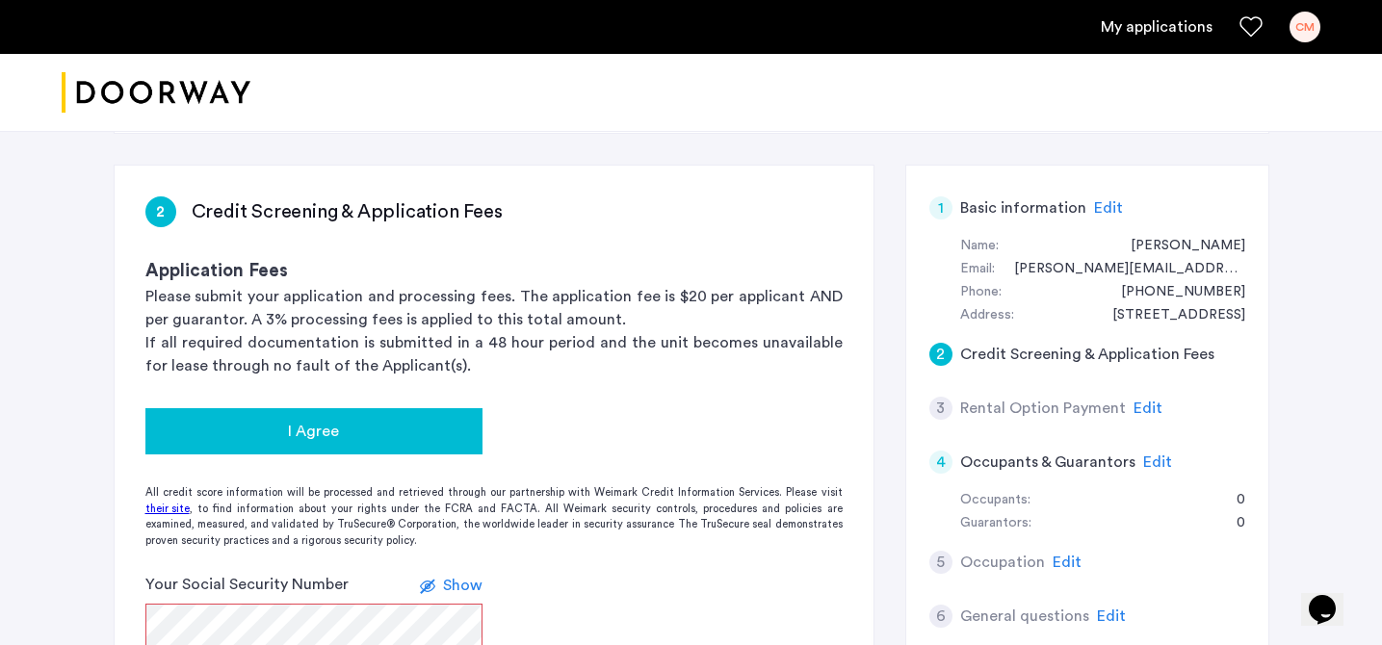
click at [375, 423] on div "I Agree" at bounding box center [314, 431] width 306 height 23
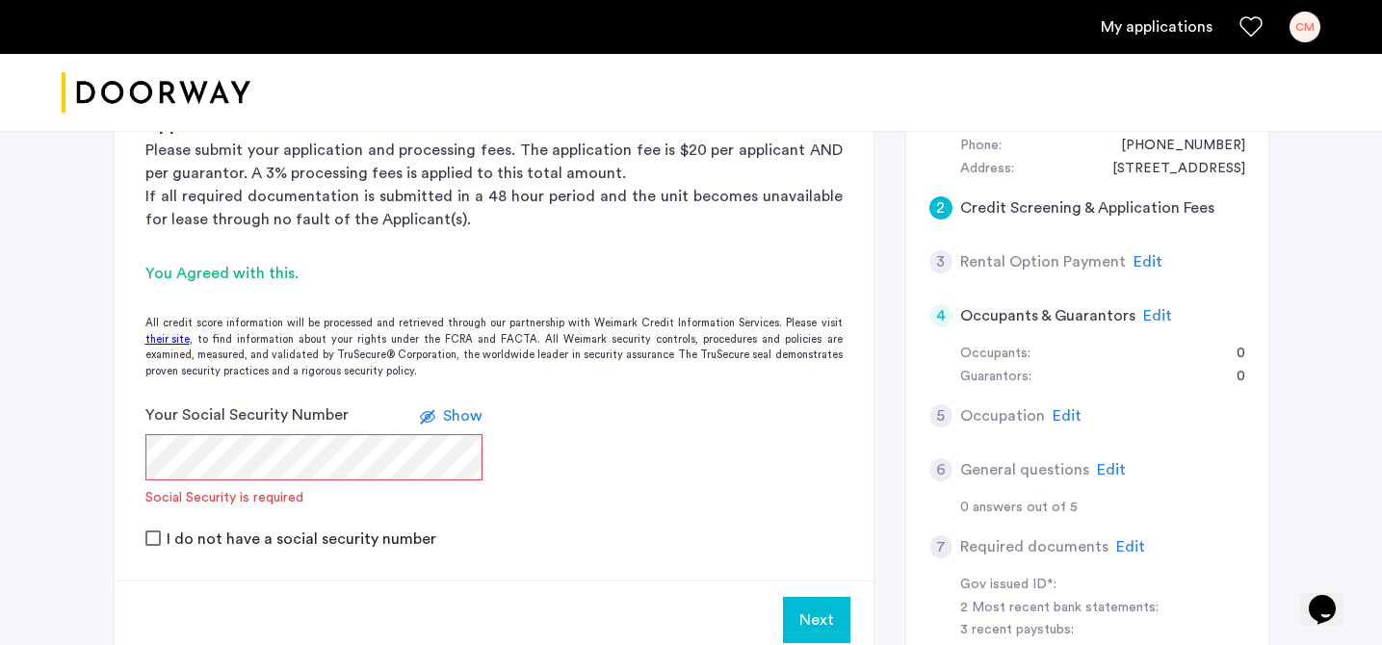
scroll to position [248, 0]
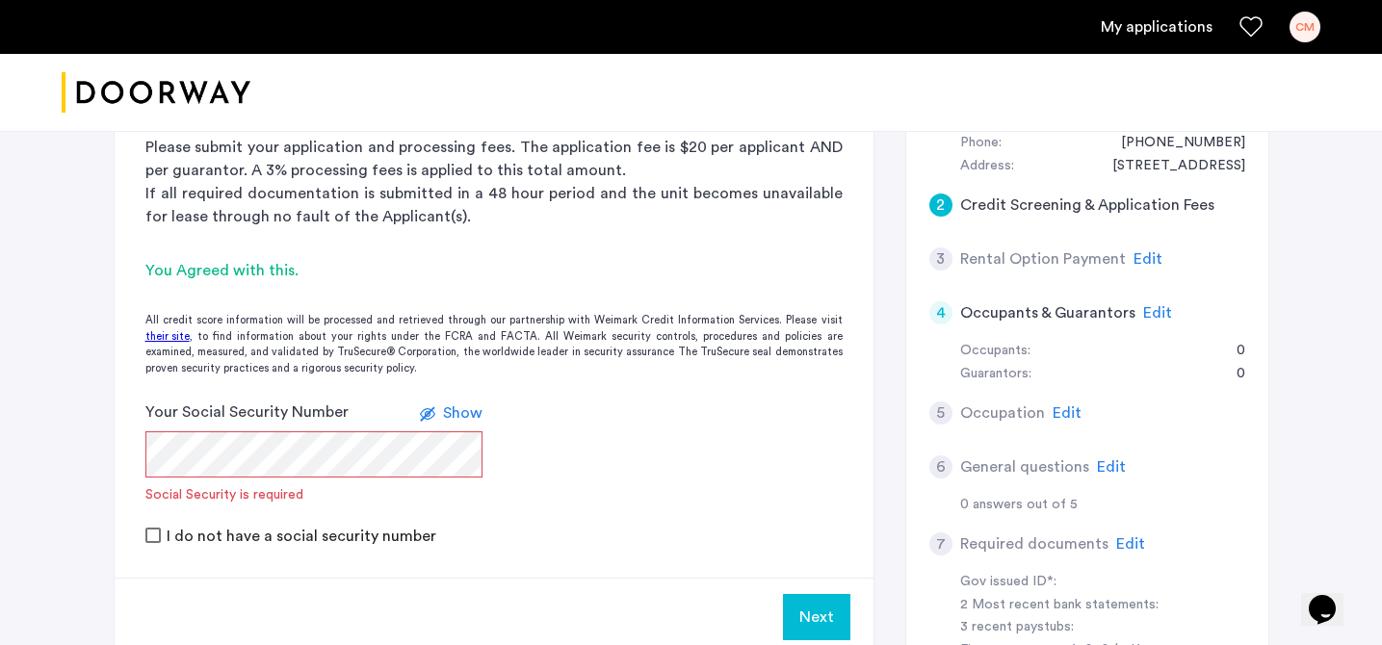
click at [386, 429] on div "Your Social Security Number Show Social Security is required" at bounding box center [313, 453] width 337 height 104
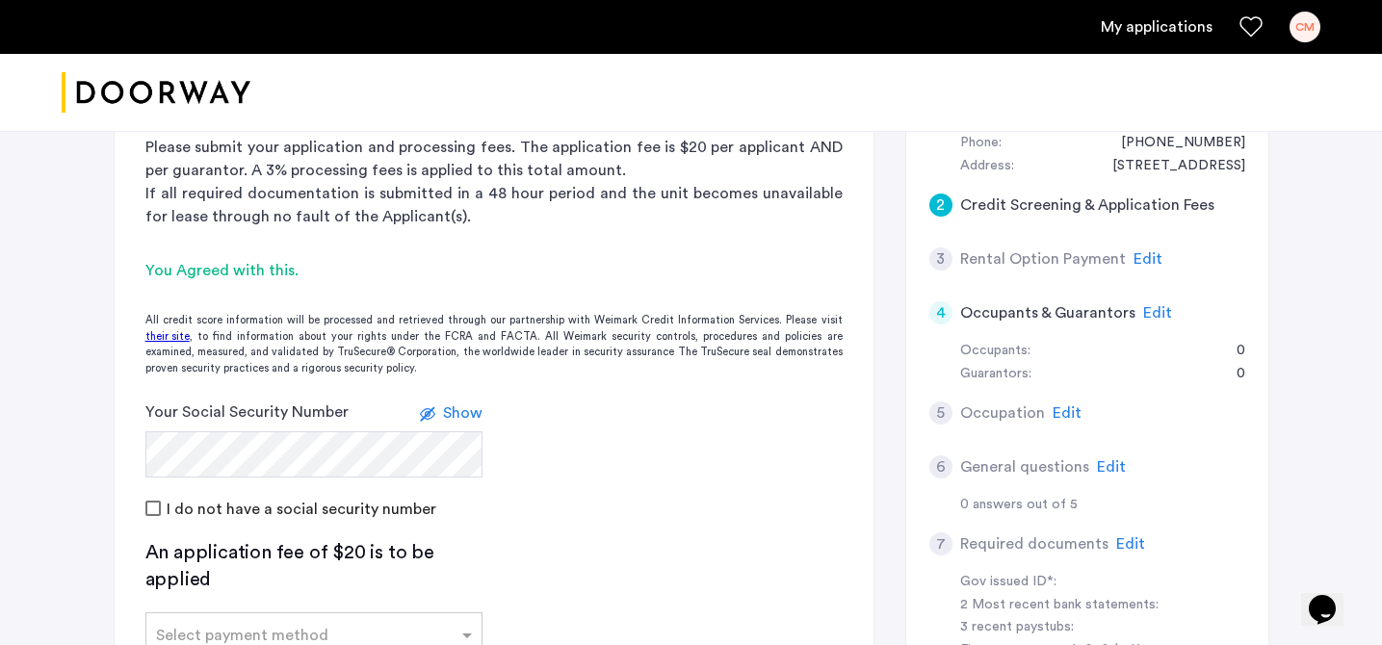
click at [482, 509] on div "I do not have a social security number" at bounding box center [493, 508] width 697 height 23
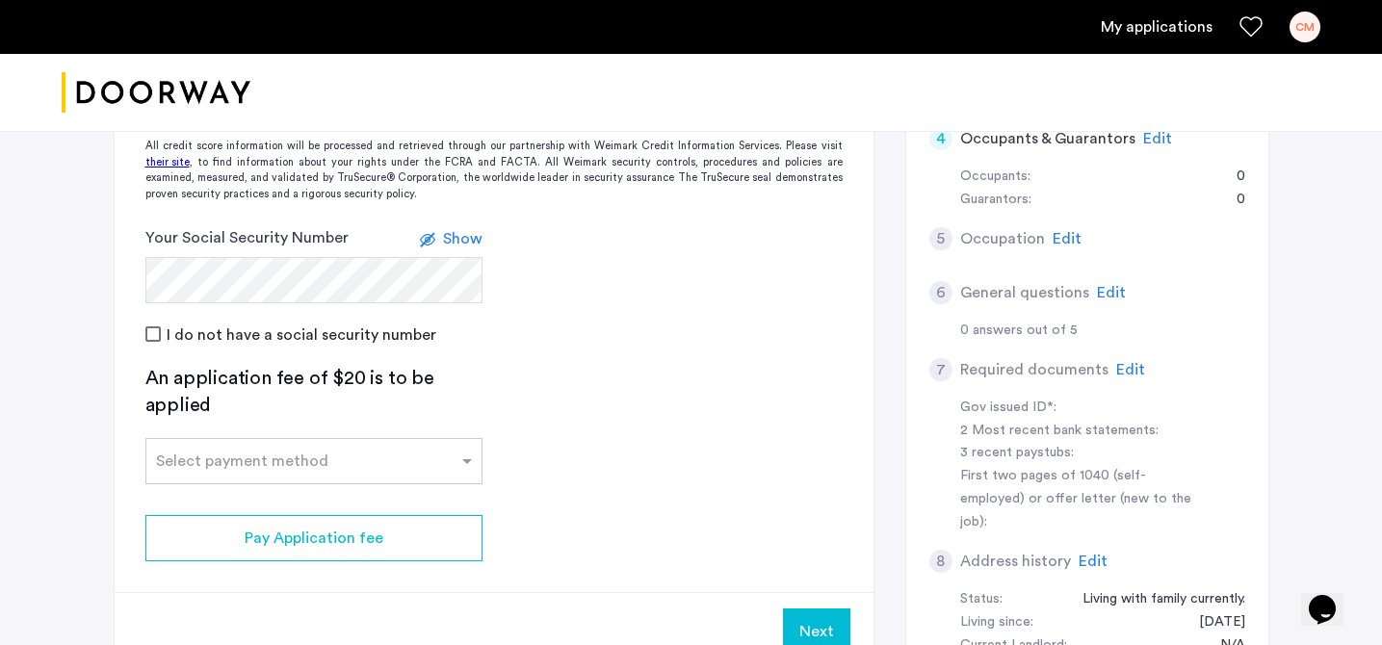
scroll to position [426, 0]
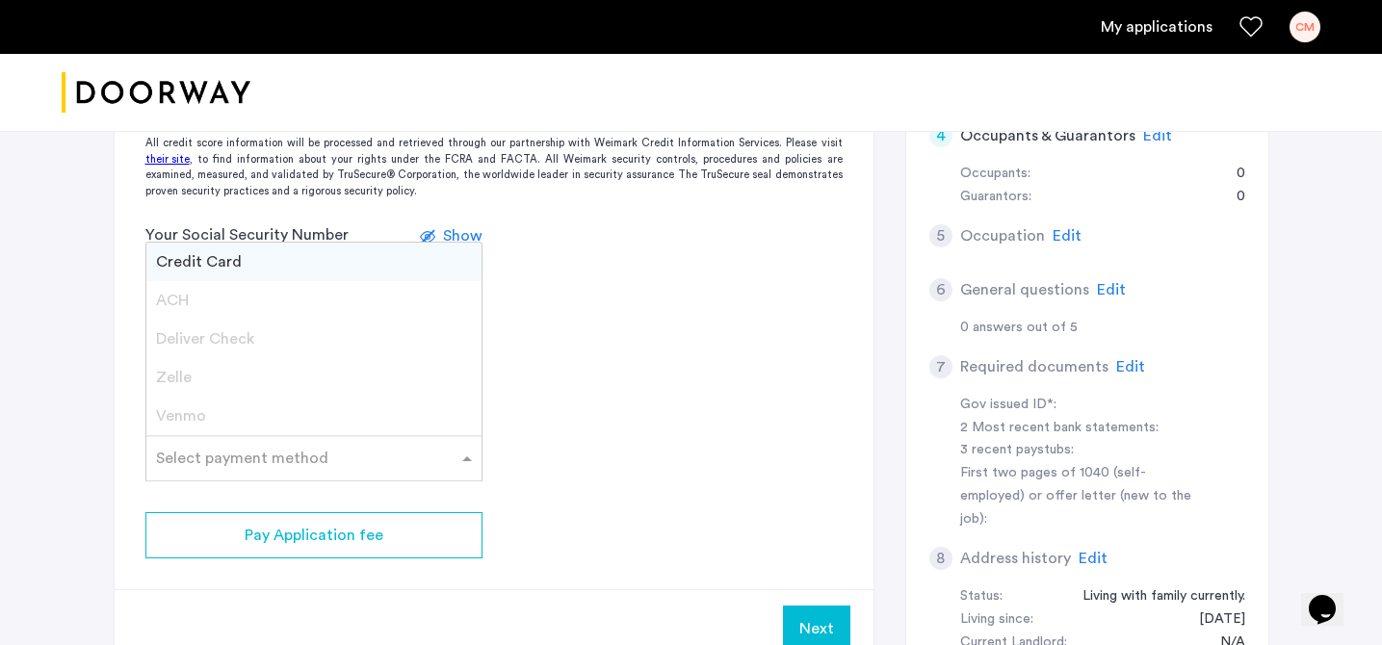
click at [457, 455] on span at bounding box center [469, 458] width 24 height 23
click at [370, 268] on div "Credit Card" at bounding box center [313, 262] width 335 height 39
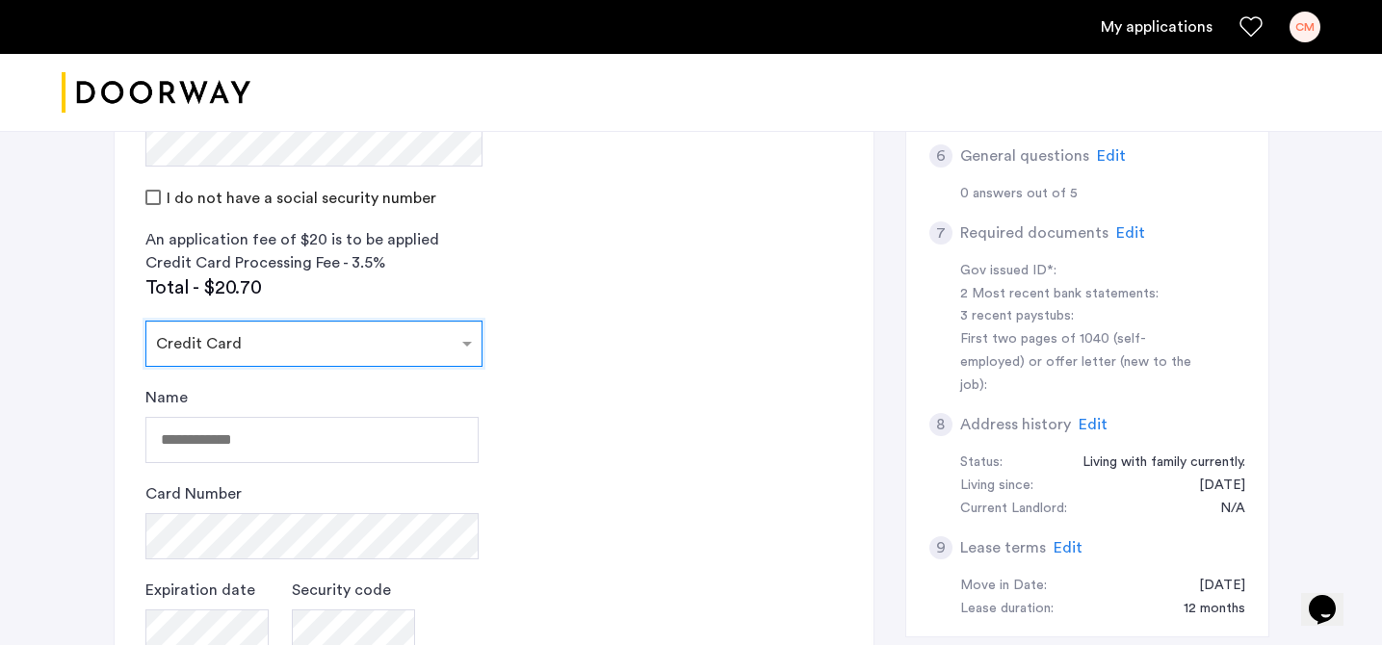
scroll to position [563, 0]
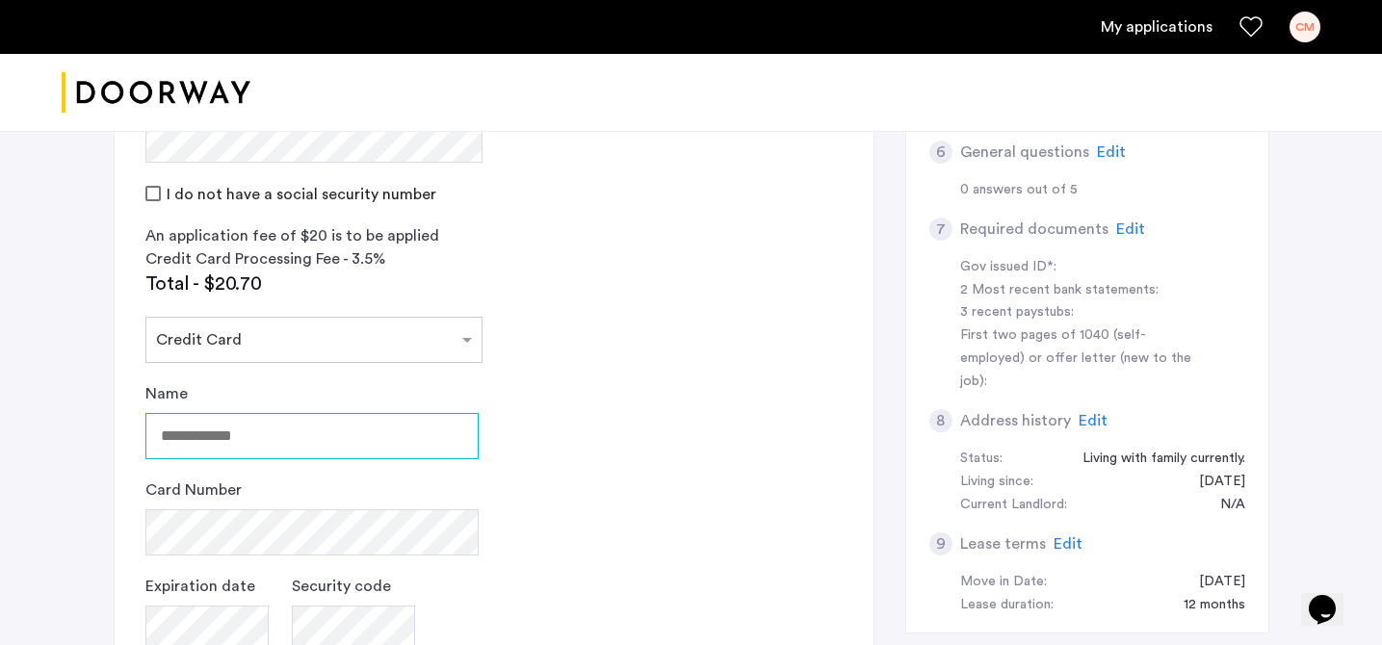
click at [363, 436] on input "Name" at bounding box center [311, 436] width 333 height 46
type input "**********"
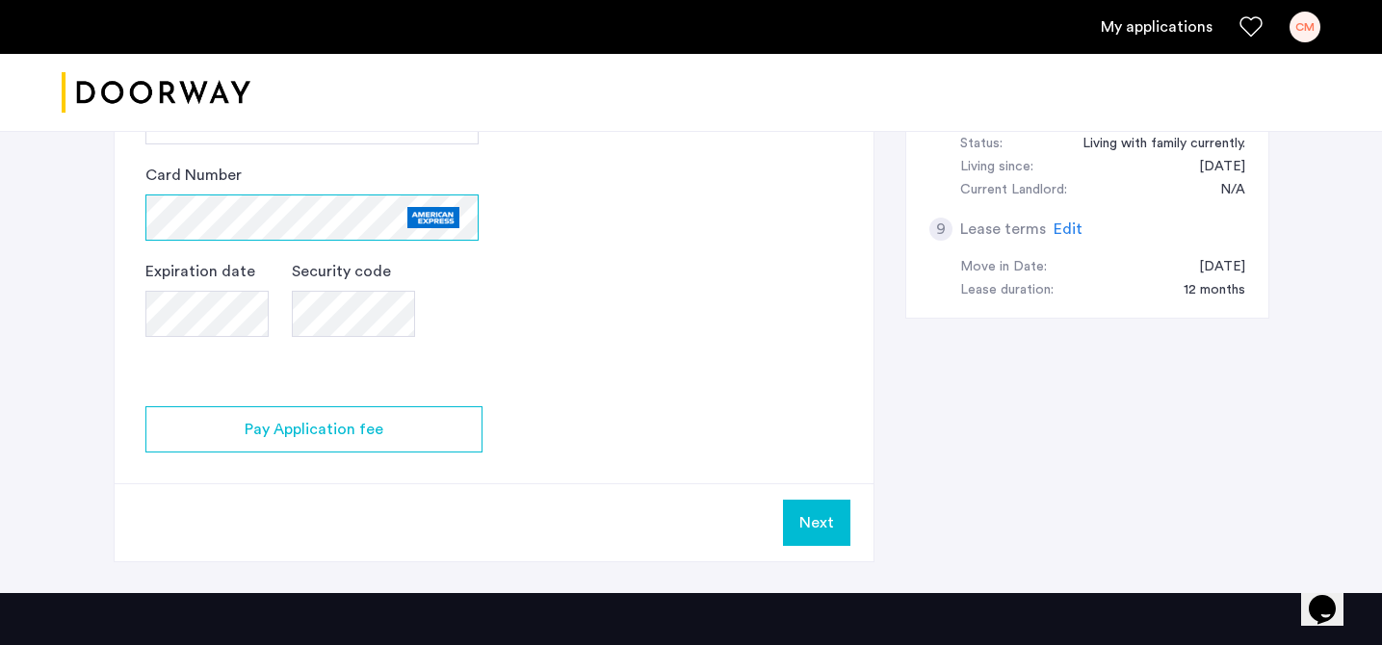
scroll to position [985, 0]
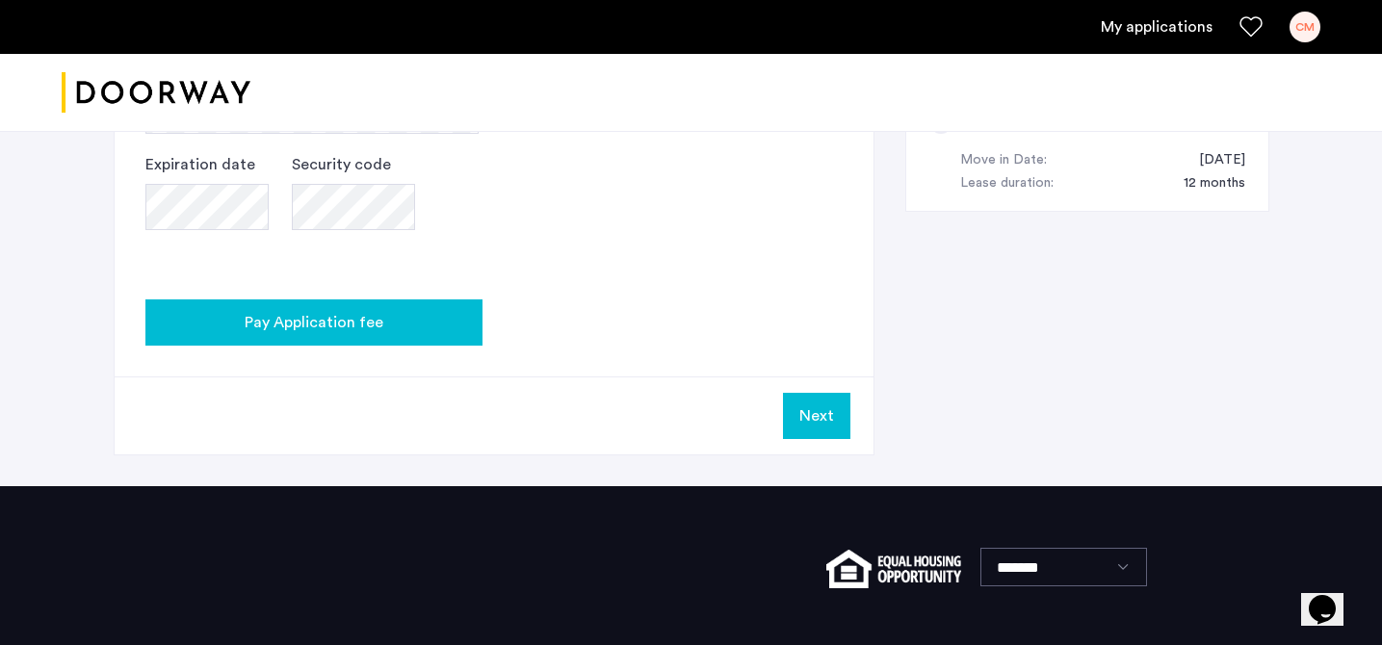
click at [411, 324] on div "Pay Application fee" at bounding box center [314, 322] width 306 height 23
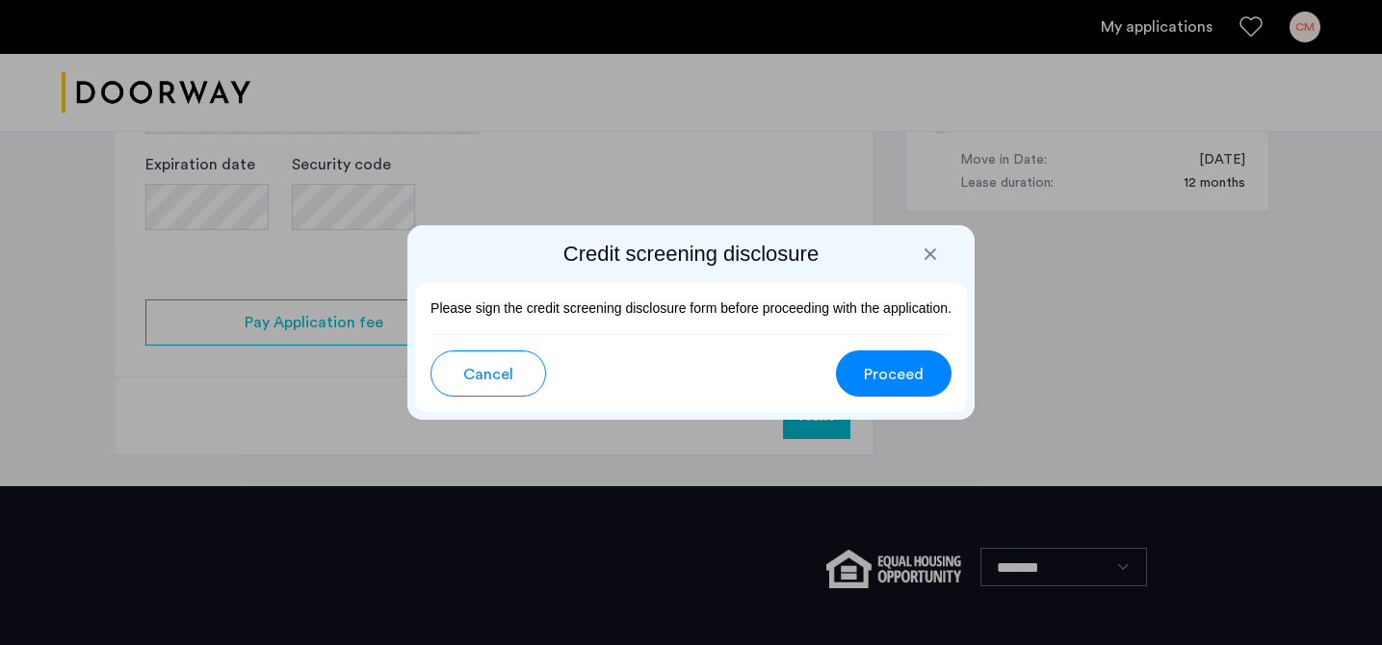
click at [874, 370] on span "Proceed" at bounding box center [894, 374] width 60 height 23
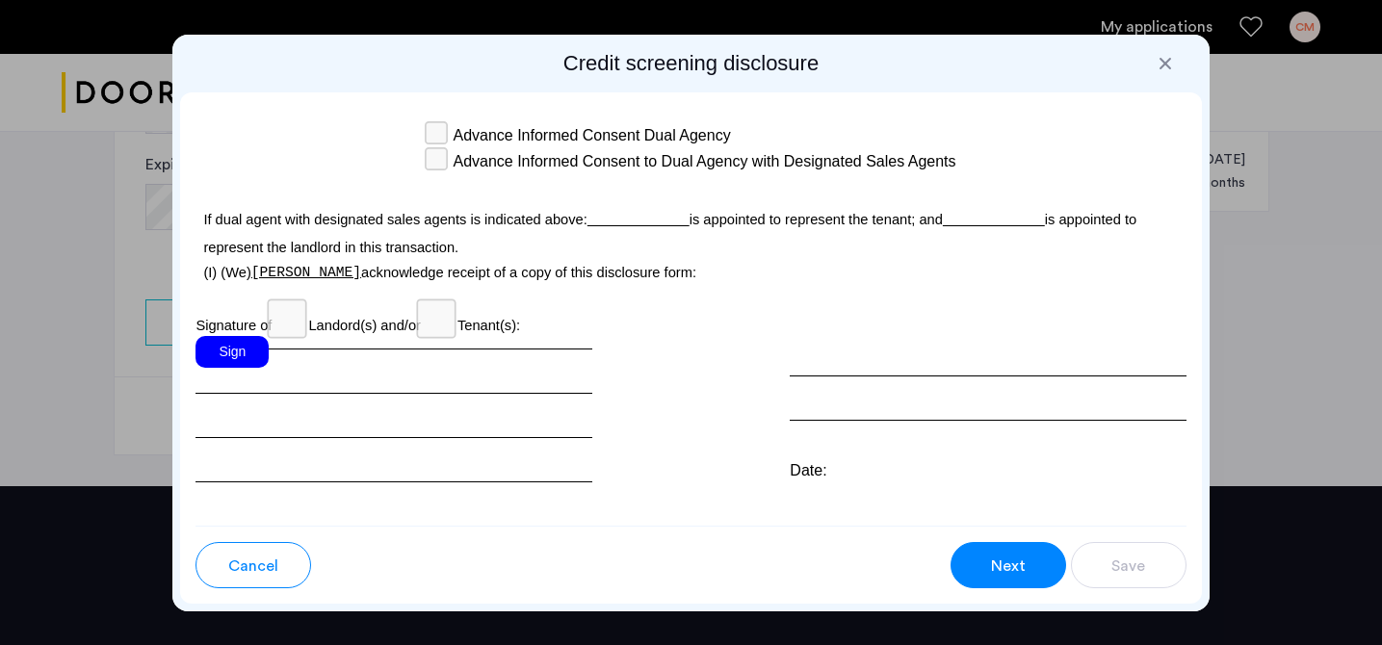
scroll to position [5764, 0]
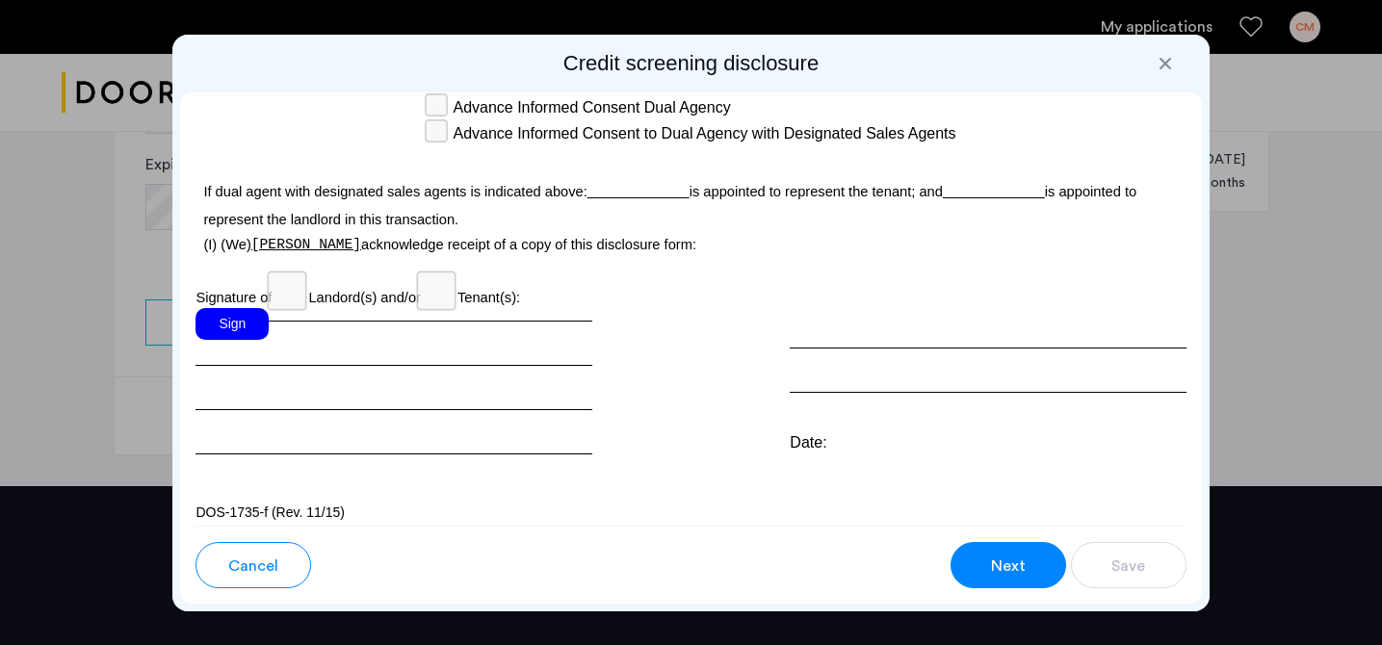
click at [243, 308] on div "Sign" at bounding box center [232, 324] width 73 height 32
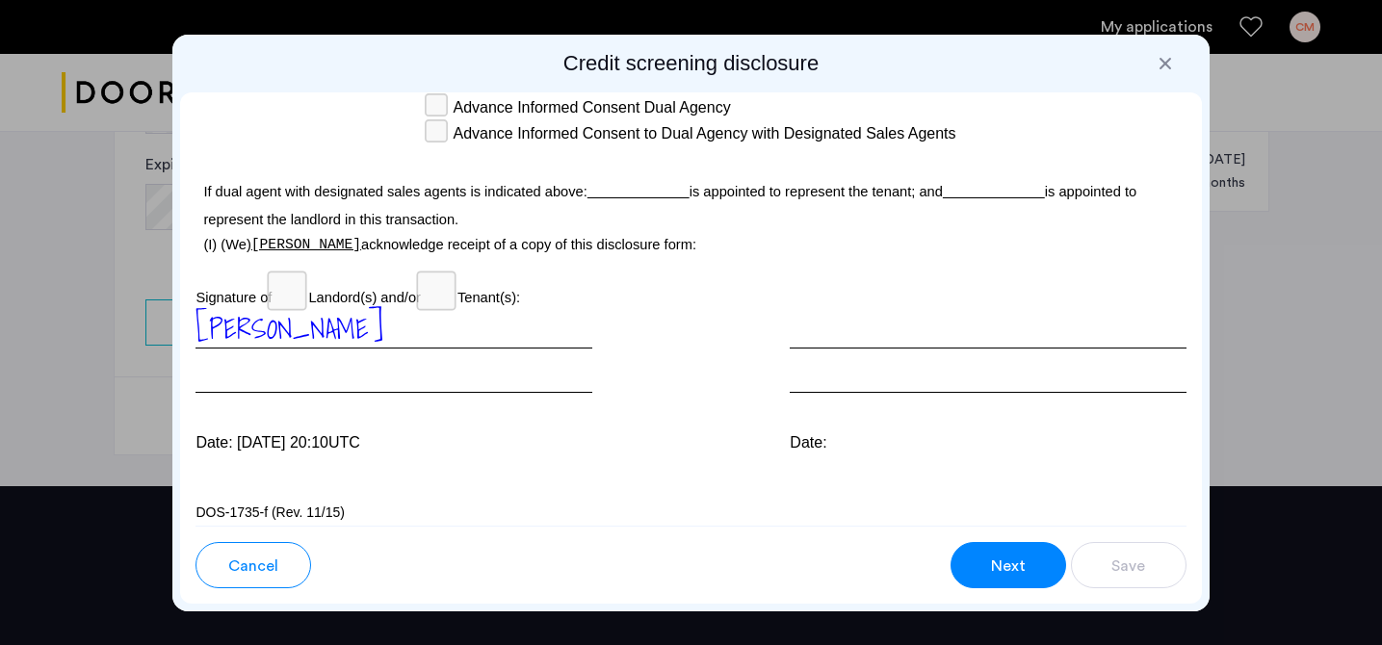
click at [979, 555] on button "Next" at bounding box center [1009, 565] width 116 height 46
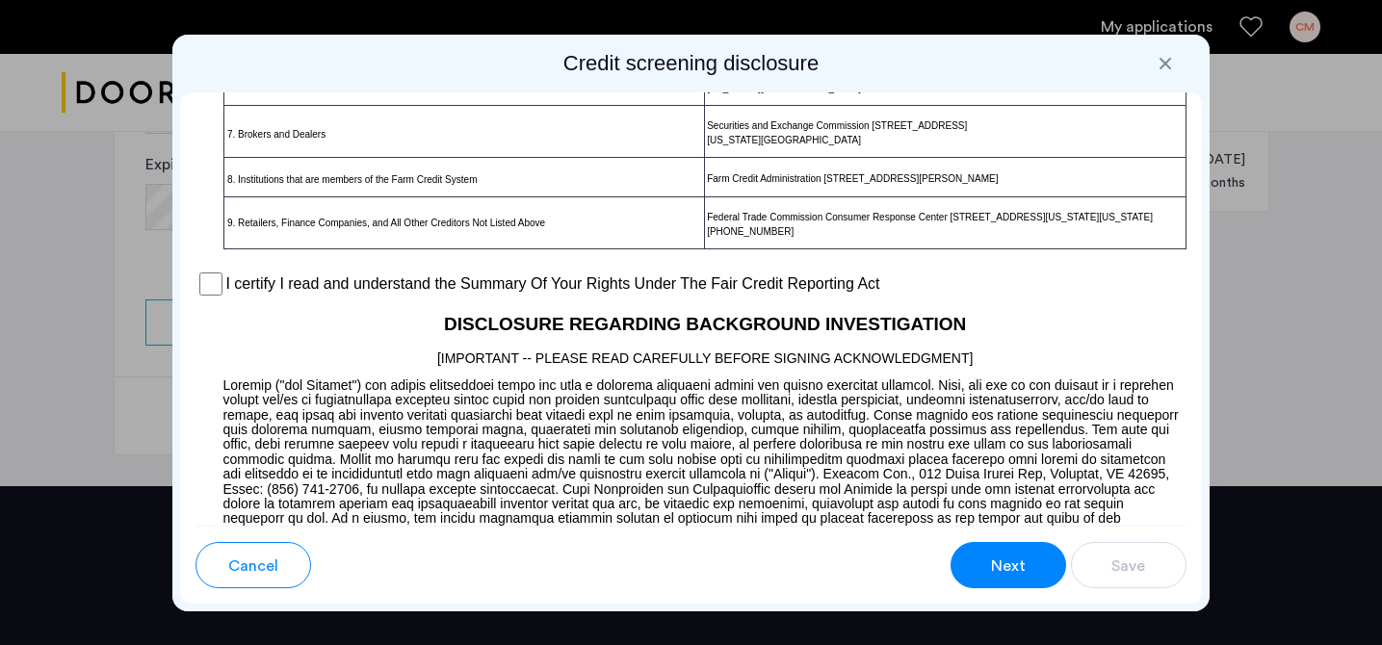
scroll to position [1519, 0]
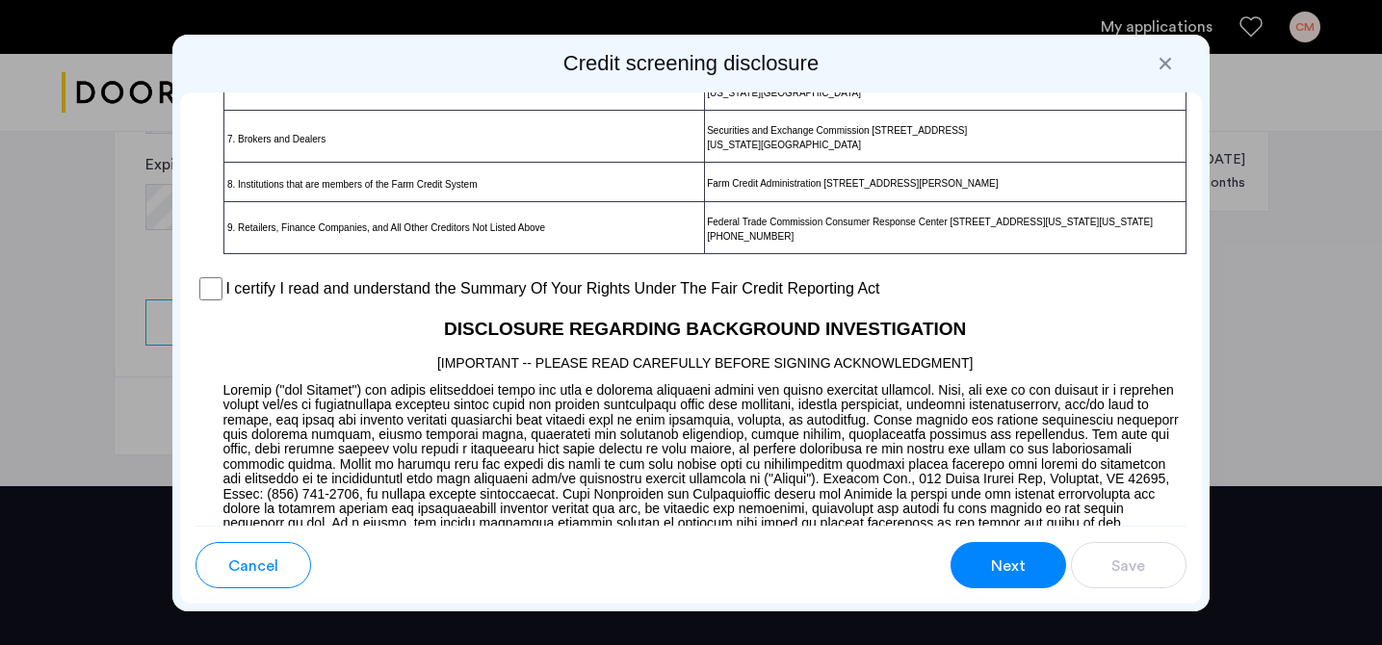
click at [321, 300] on label "I certify I read and understand the Summary Of Your Rights Under The Fair Credi…" at bounding box center [552, 288] width 654 height 23
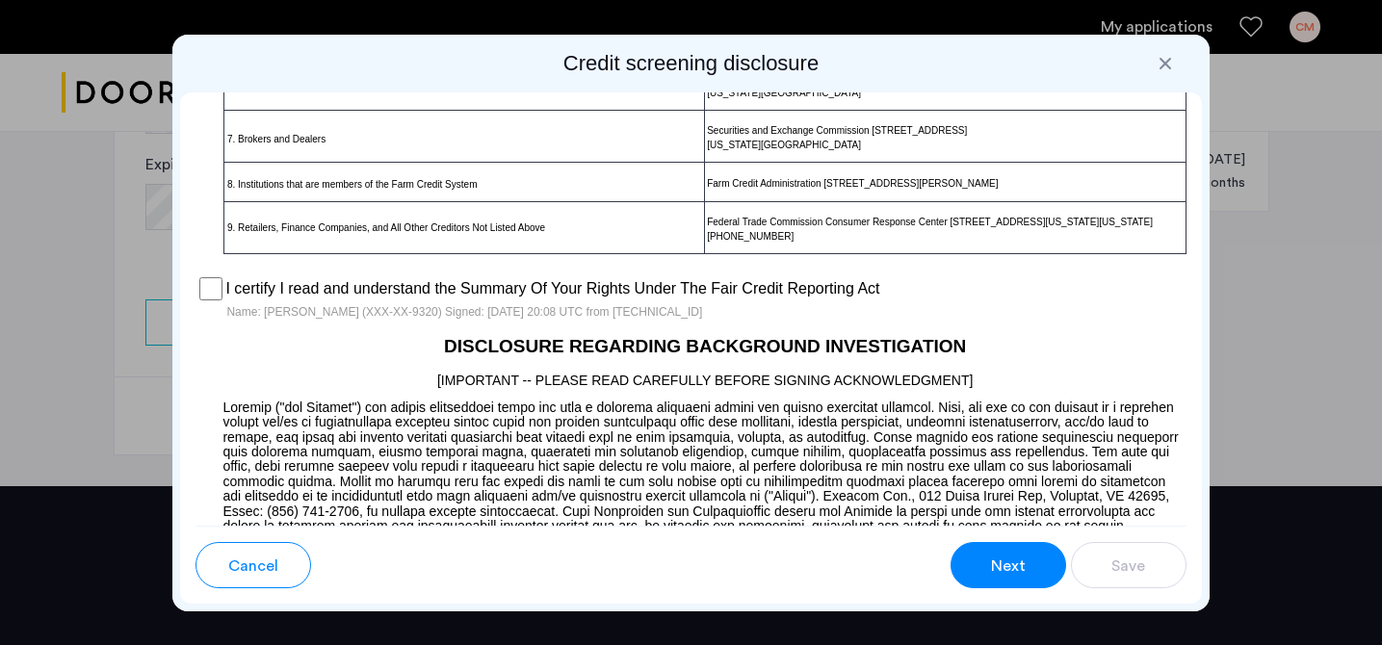
click at [1006, 561] on span "Next" at bounding box center [1008, 566] width 35 height 23
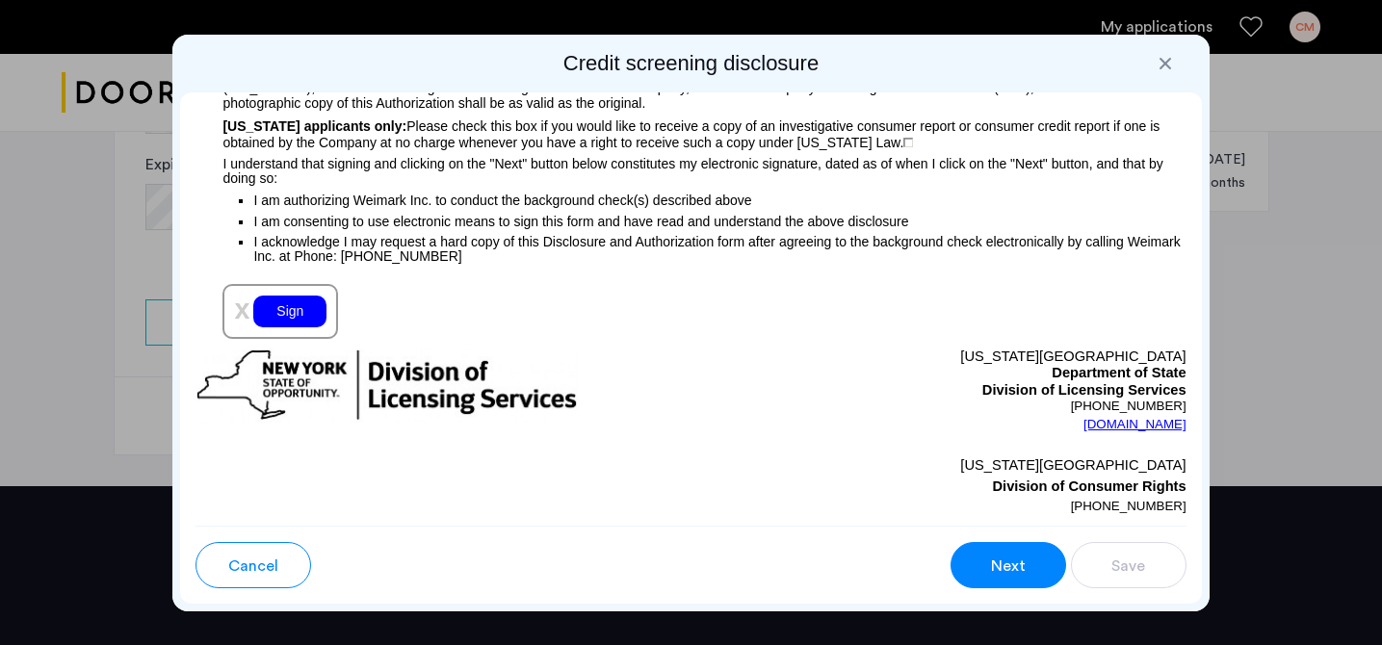
scroll to position [2209, 0]
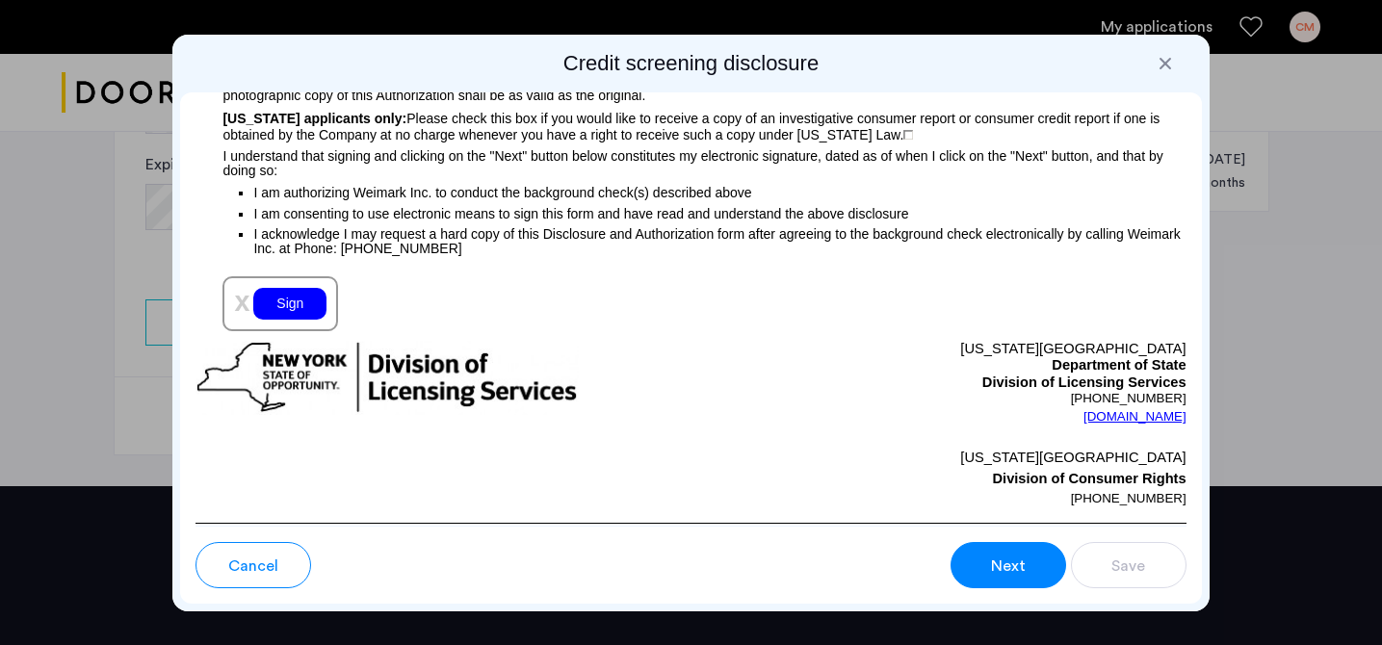
click at [295, 307] on div "Sign" at bounding box center [289, 304] width 73 height 32
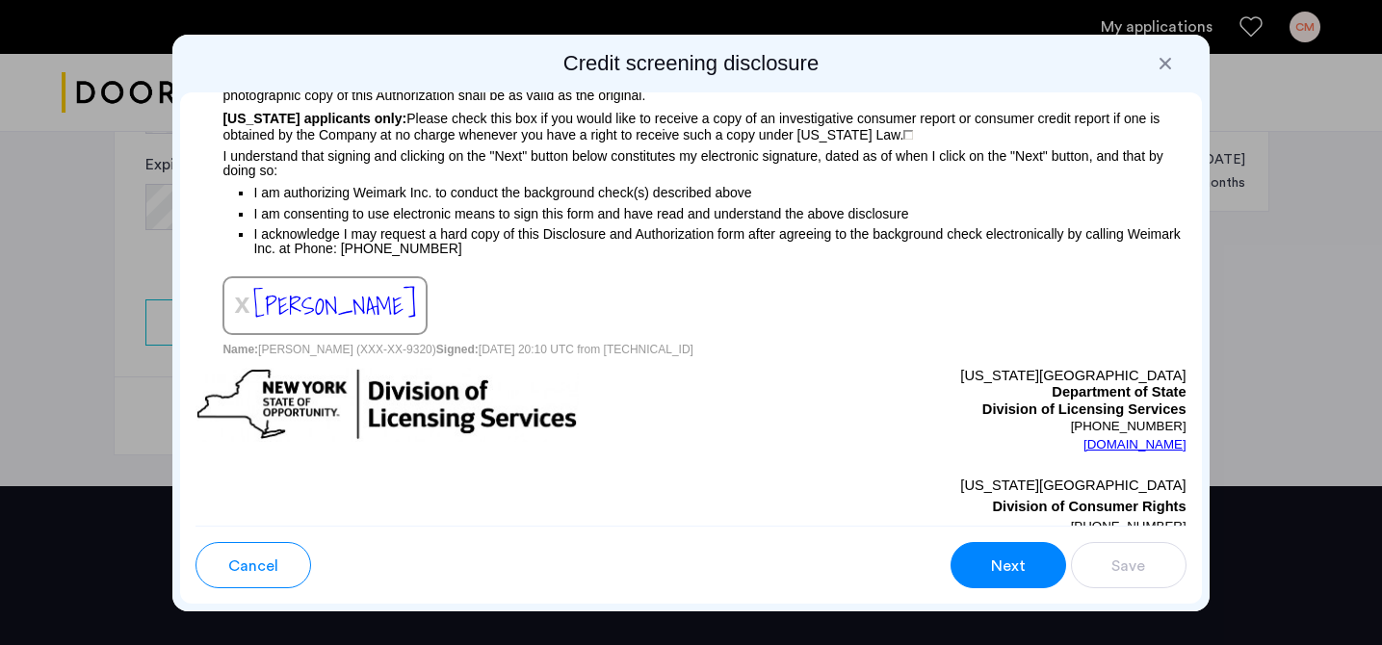
click at [1022, 568] on span "Next" at bounding box center [1008, 566] width 35 height 23
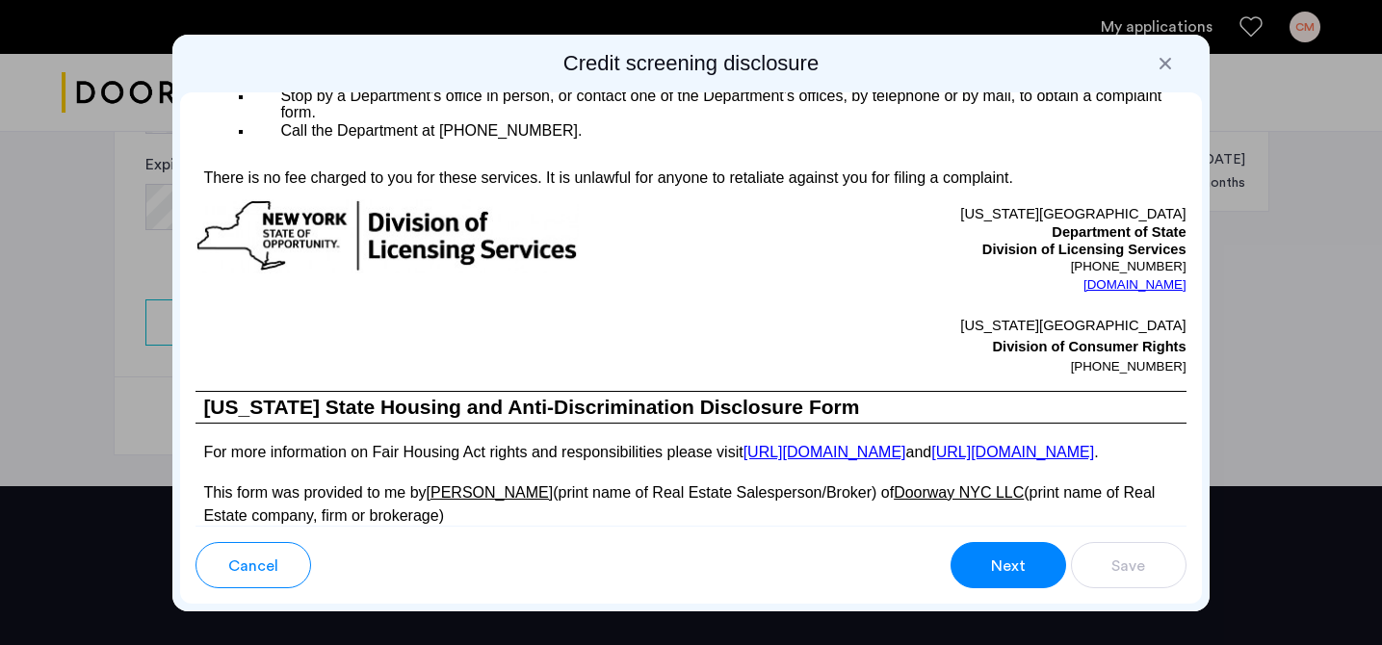
scroll to position [3623, 0]
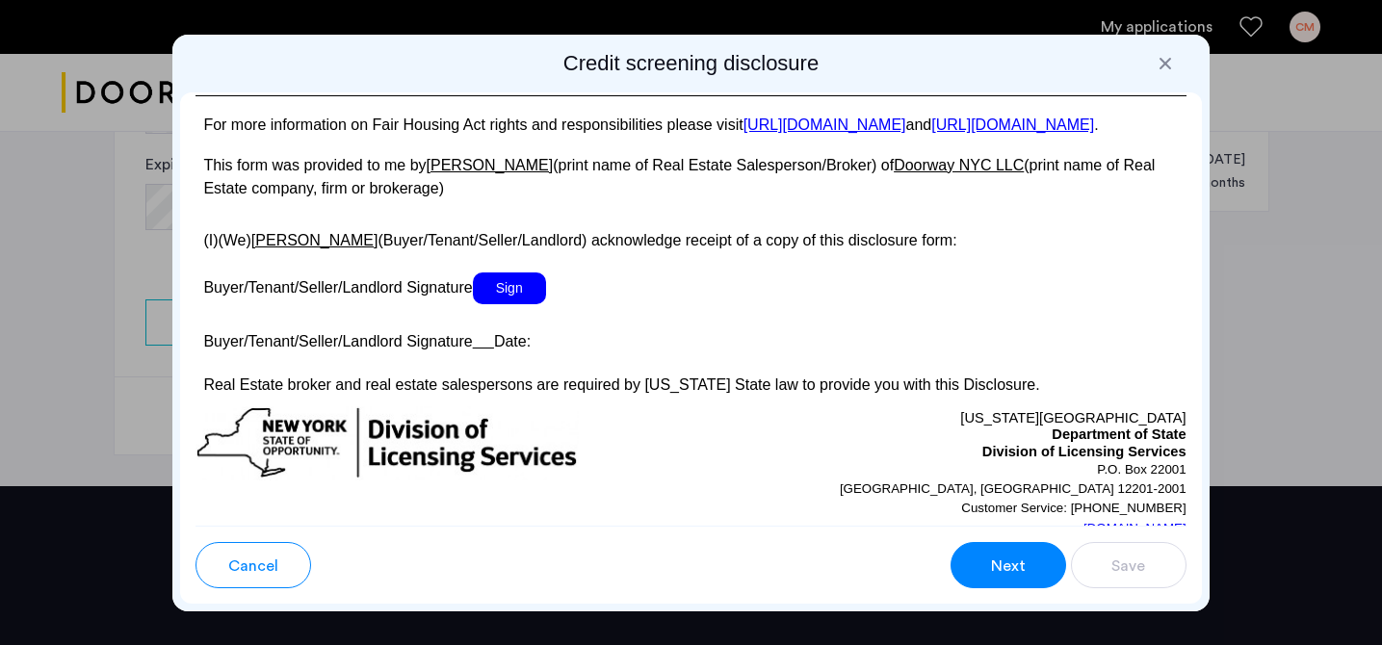
click at [510, 304] on span "Sign" at bounding box center [509, 289] width 73 height 32
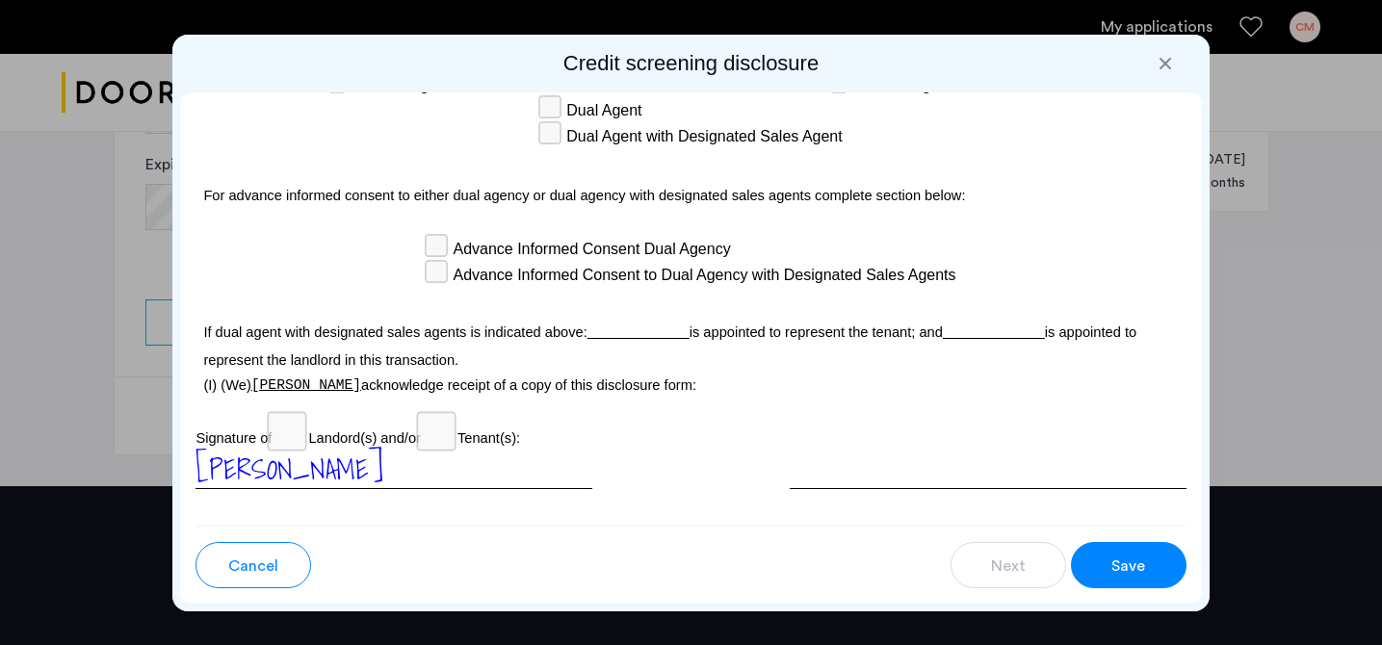
scroll to position [5811, 0]
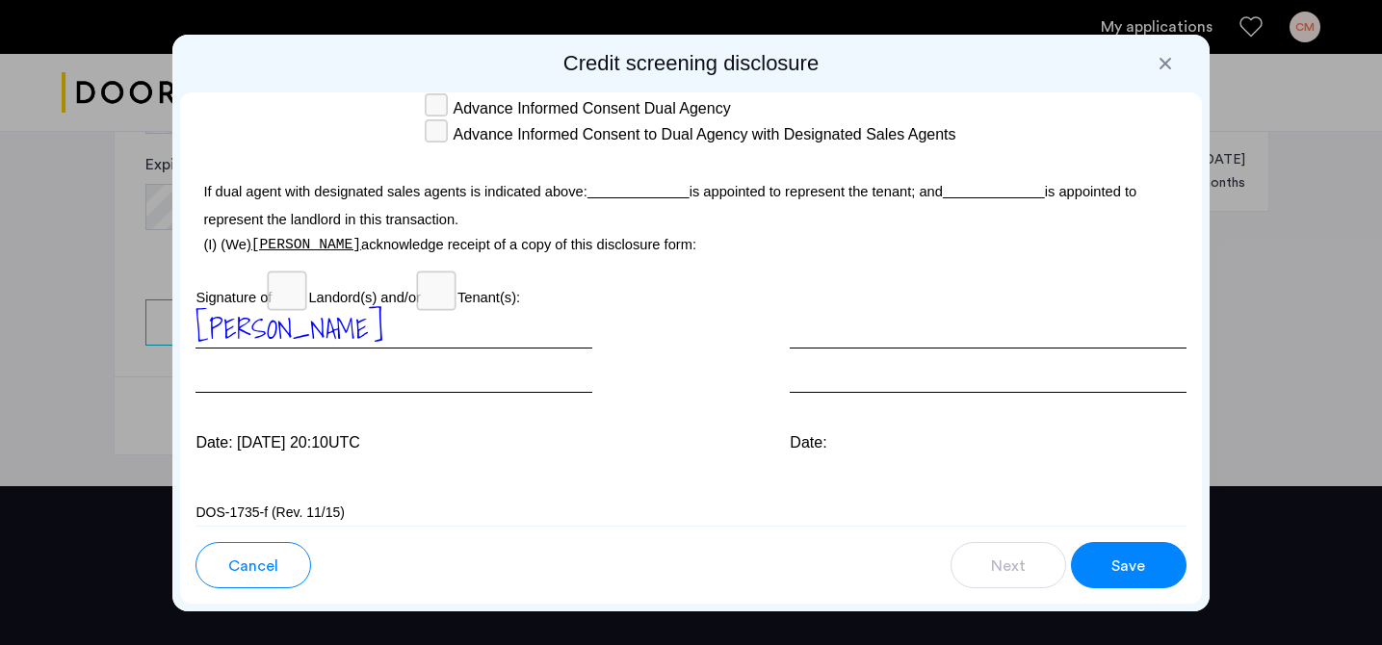
click at [1118, 565] on span "Save" at bounding box center [1128, 566] width 34 height 23
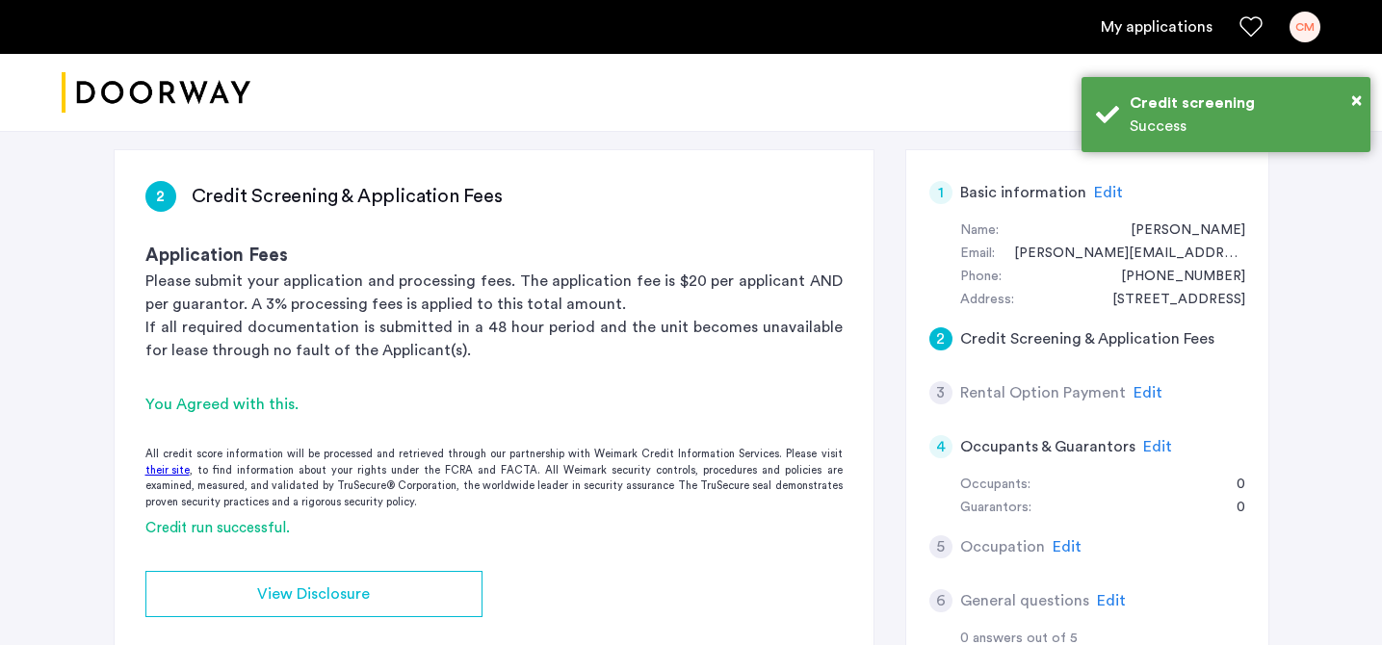
scroll to position [0, 0]
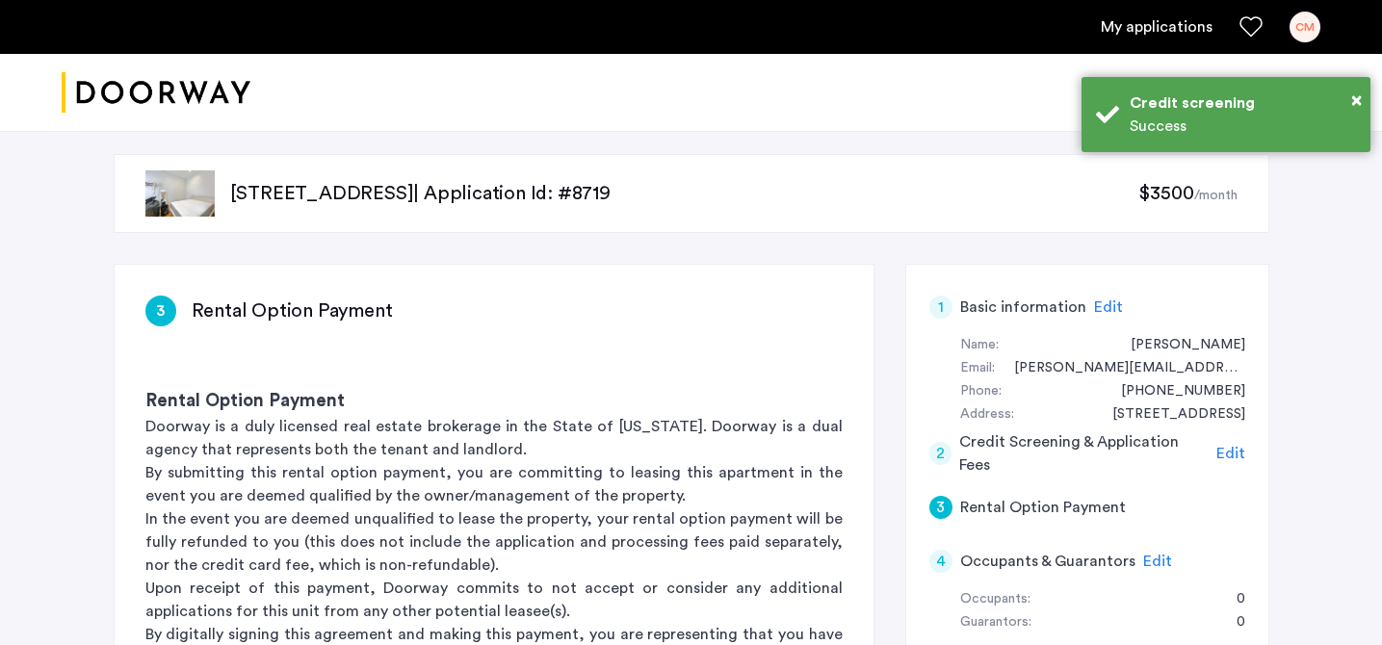
click at [386, 287] on div "3 Rental Option Payment" at bounding box center [494, 296] width 759 height 62
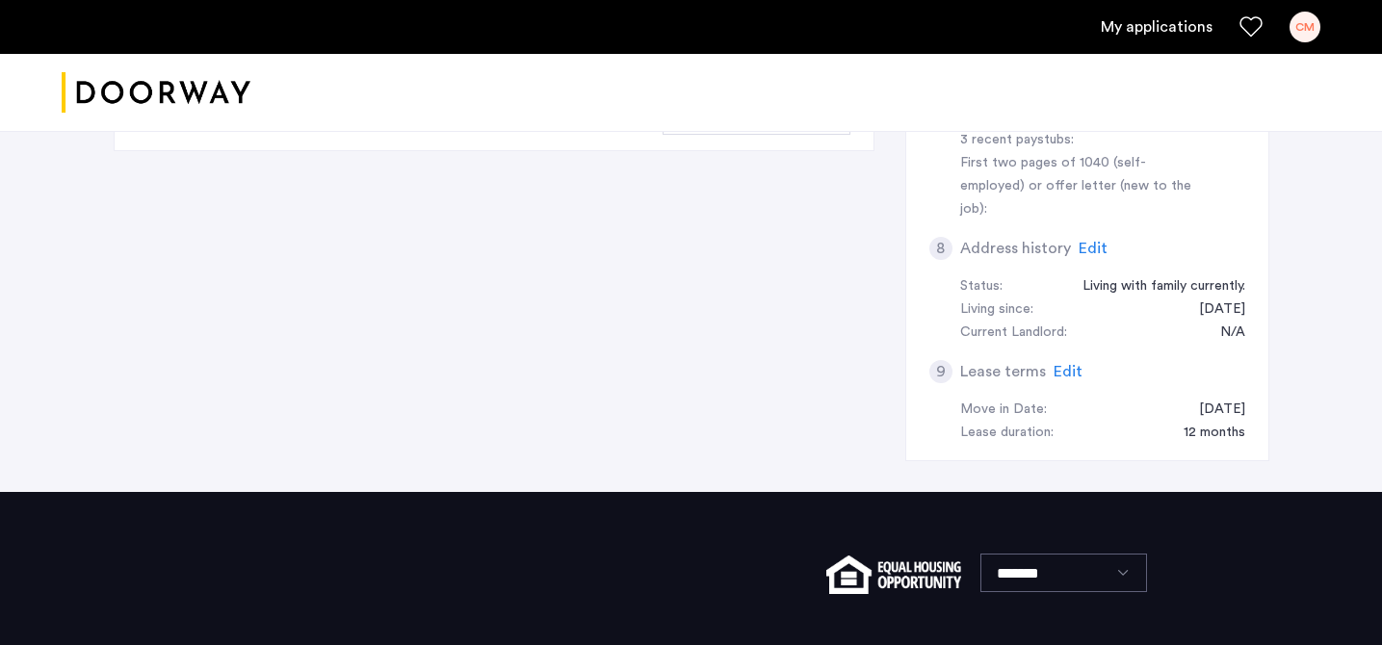
scroll to position [719, 0]
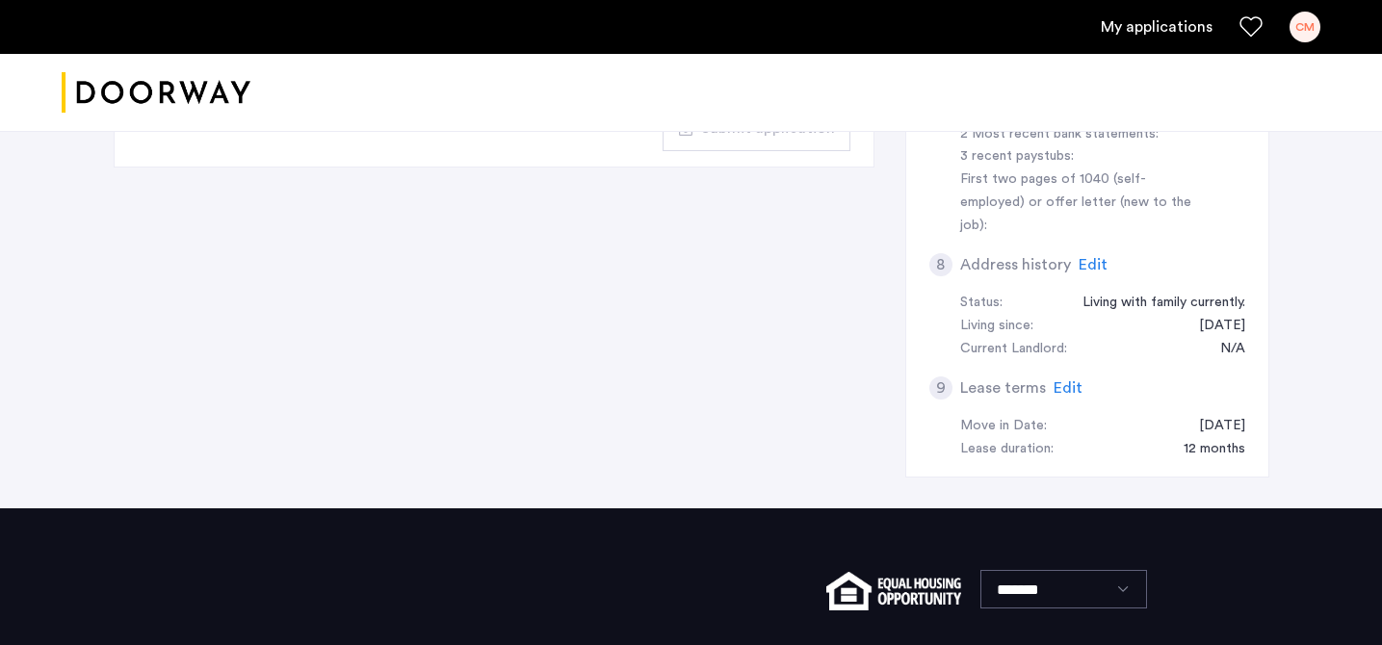
click at [1056, 380] on span "Edit" at bounding box center [1068, 387] width 29 height 15
click at [1040, 415] on div "Move in Date:" at bounding box center [1003, 426] width 87 height 23
click at [936, 377] on div "9" at bounding box center [940, 388] width 23 height 23
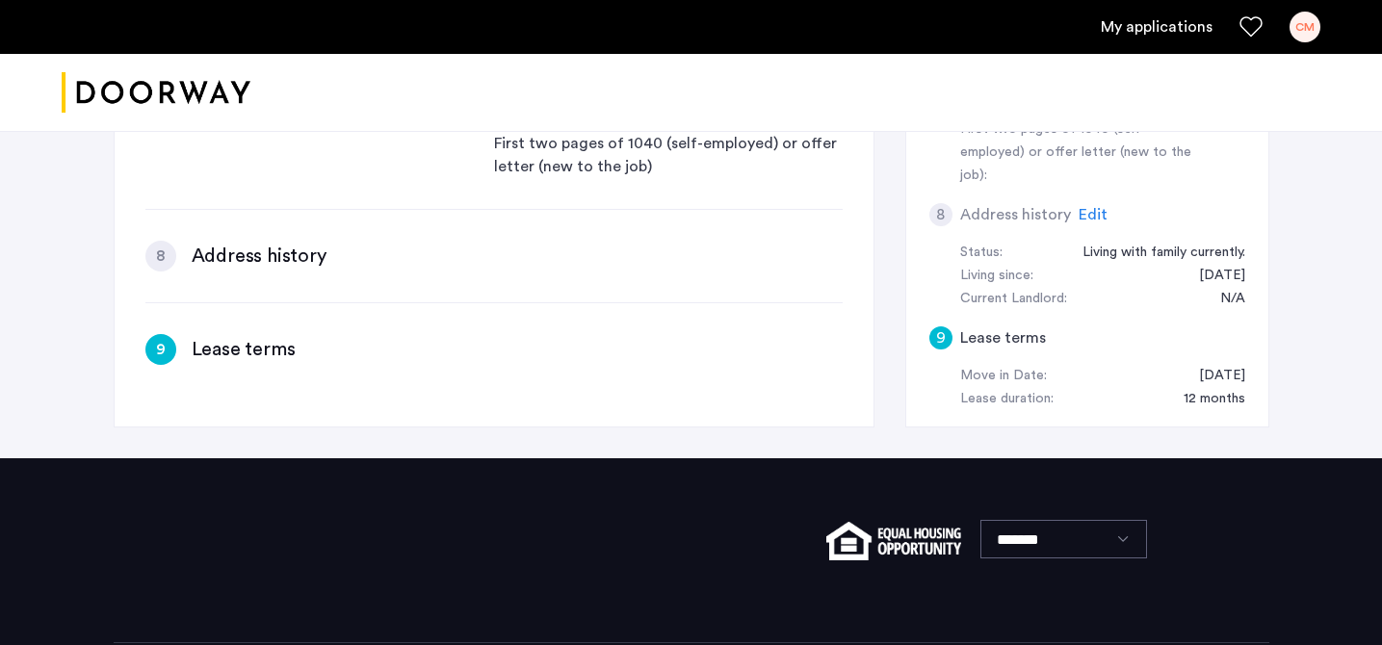
scroll to position [765, 0]
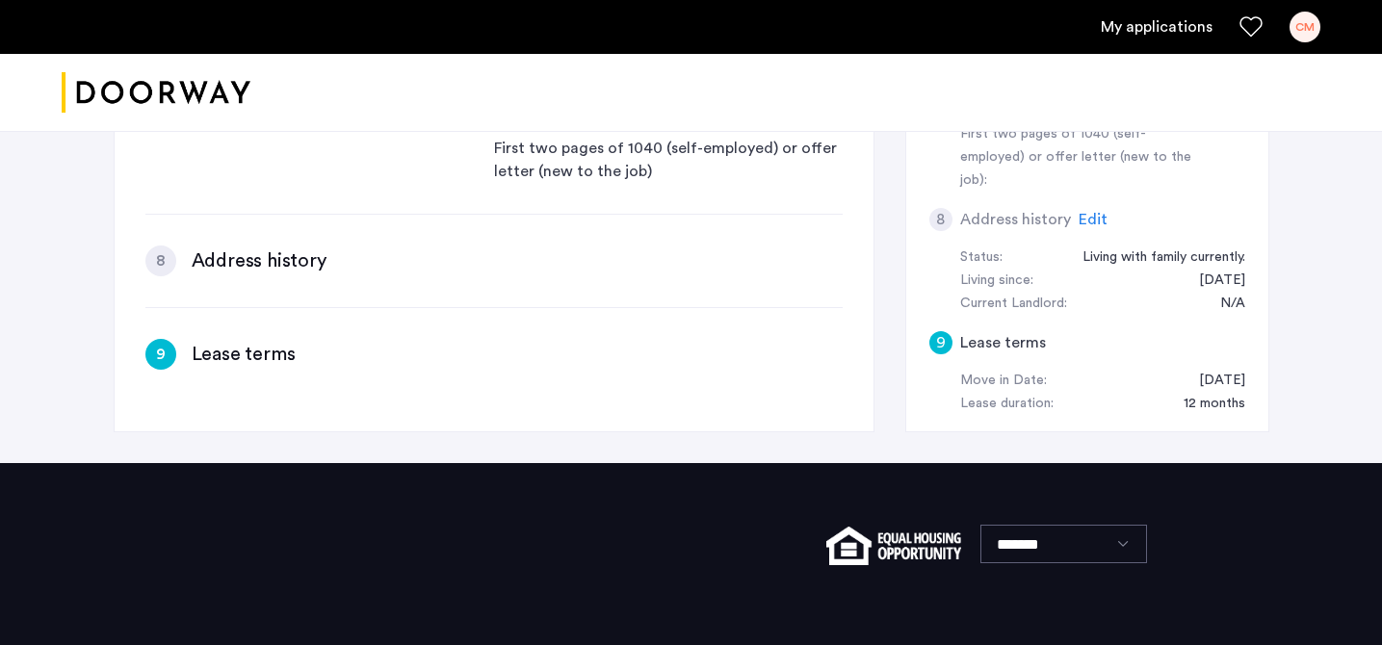
click at [276, 341] on h3 "Lease terms" at bounding box center [244, 354] width 104 height 27
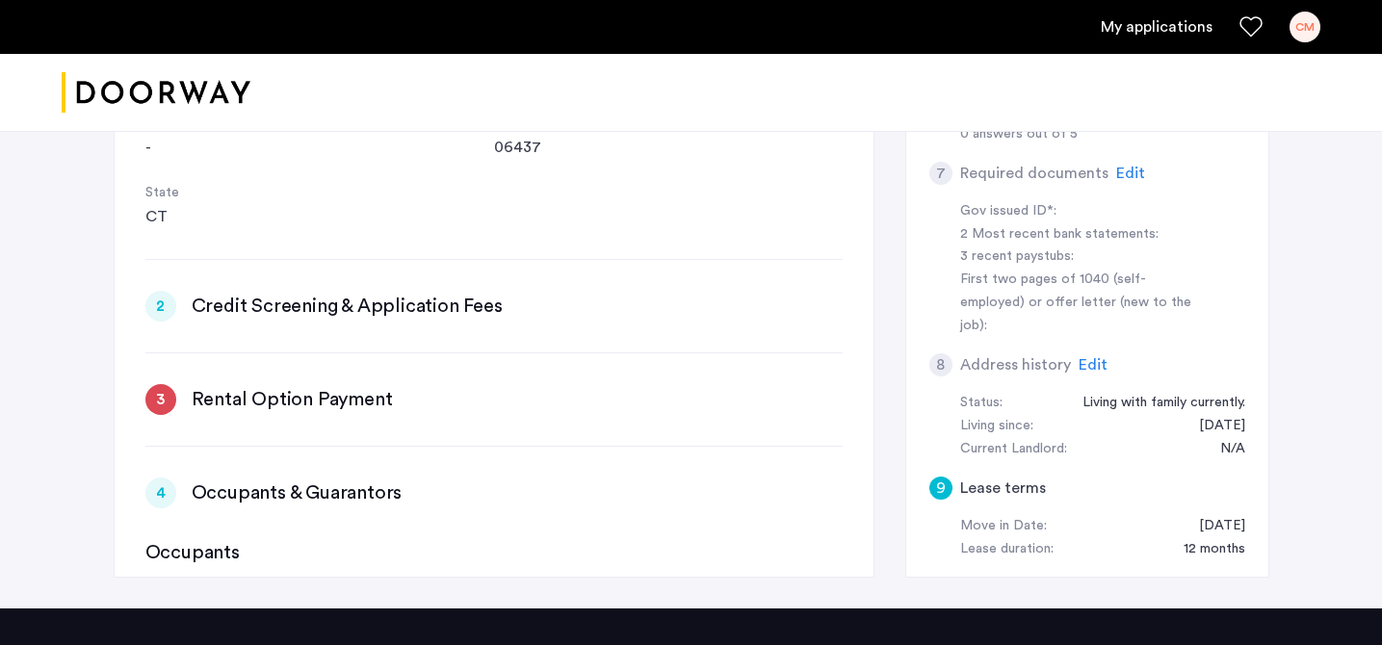
scroll to position [0, 0]
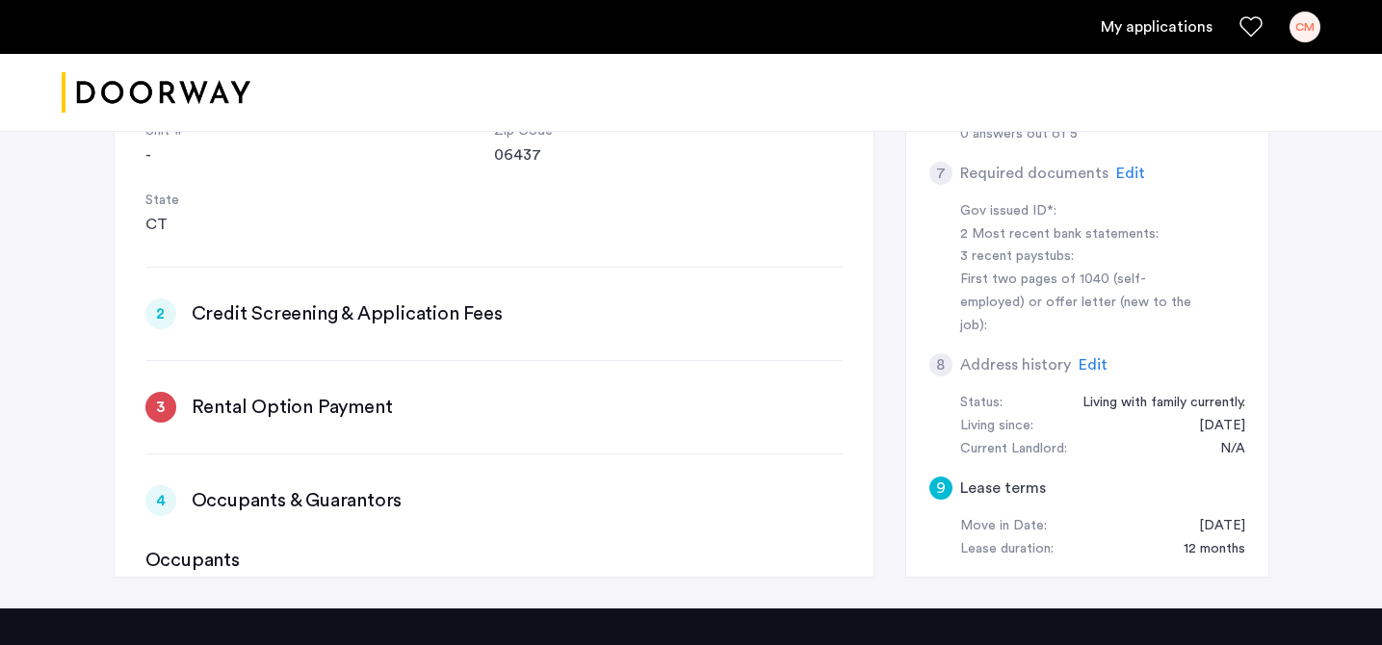
click at [322, 394] on h3 "Rental Option Payment" at bounding box center [292, 407] width 201 height 27
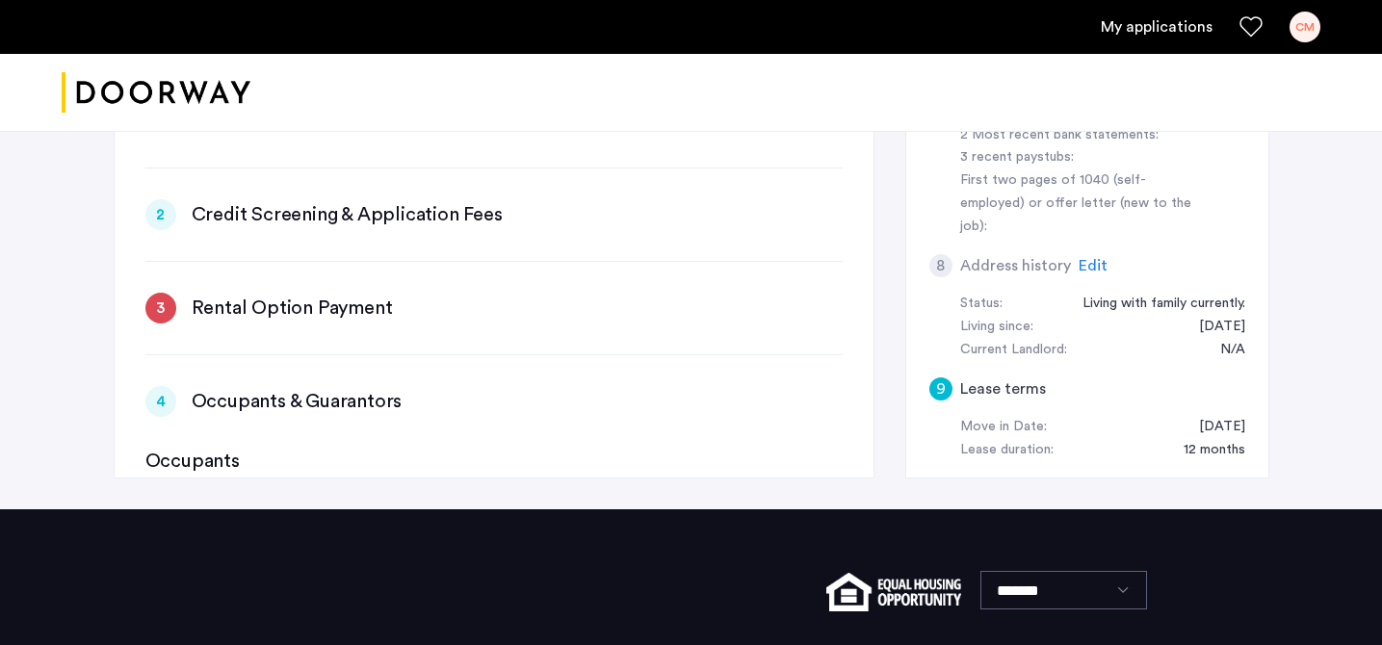
scroll to position [587, 0]
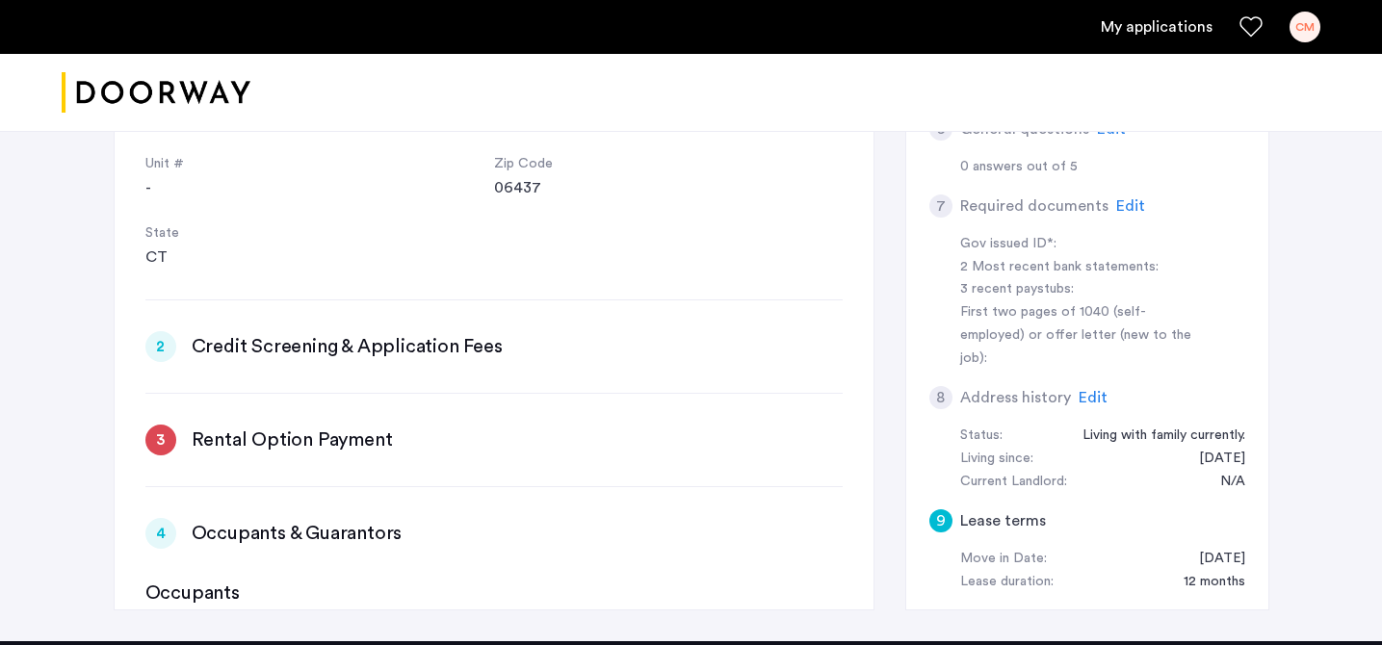
click at [383, 427] on h3 "Rental Option Payment" at bounding box center [292, 440] width 201 height 27
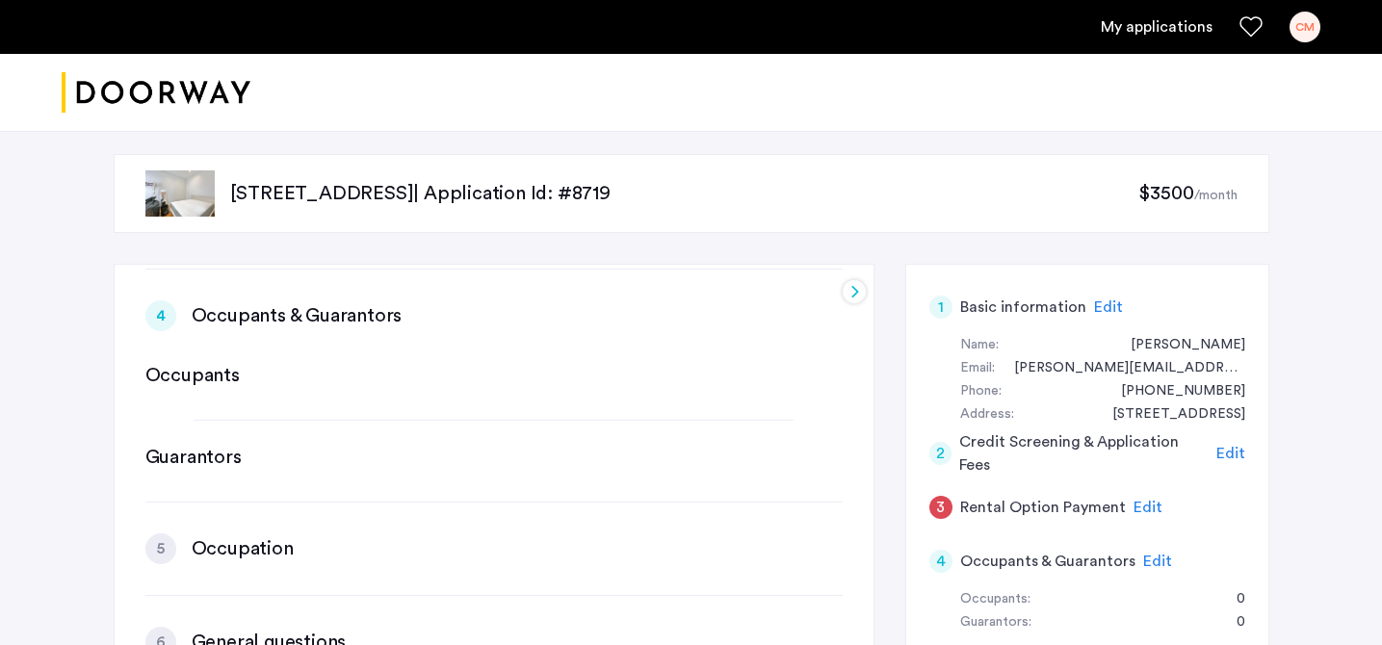
scroll to position [810, 0]
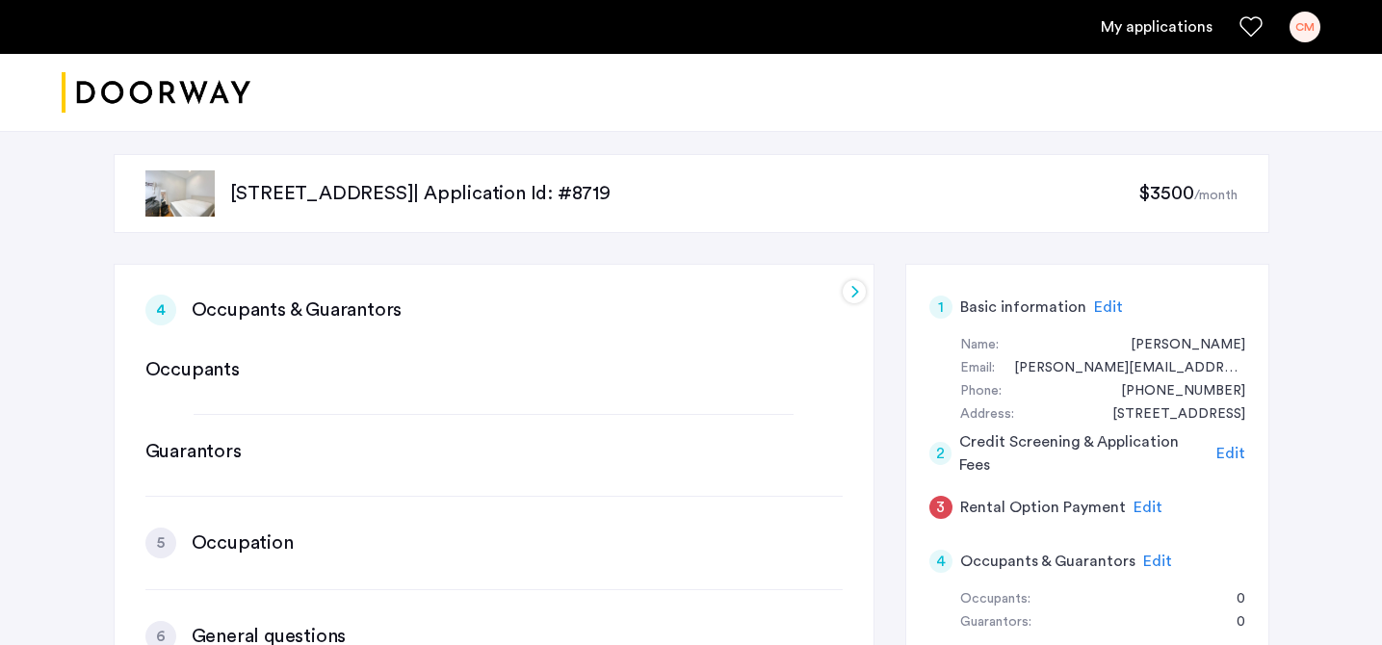
click at [282, 356] on div "Occupants" at bounding box center [493, 369] width 697 height 27
click at [312, 297] on h3 "Occupants & Guarantors" at bounding box center [297, 310] width 211 height 27
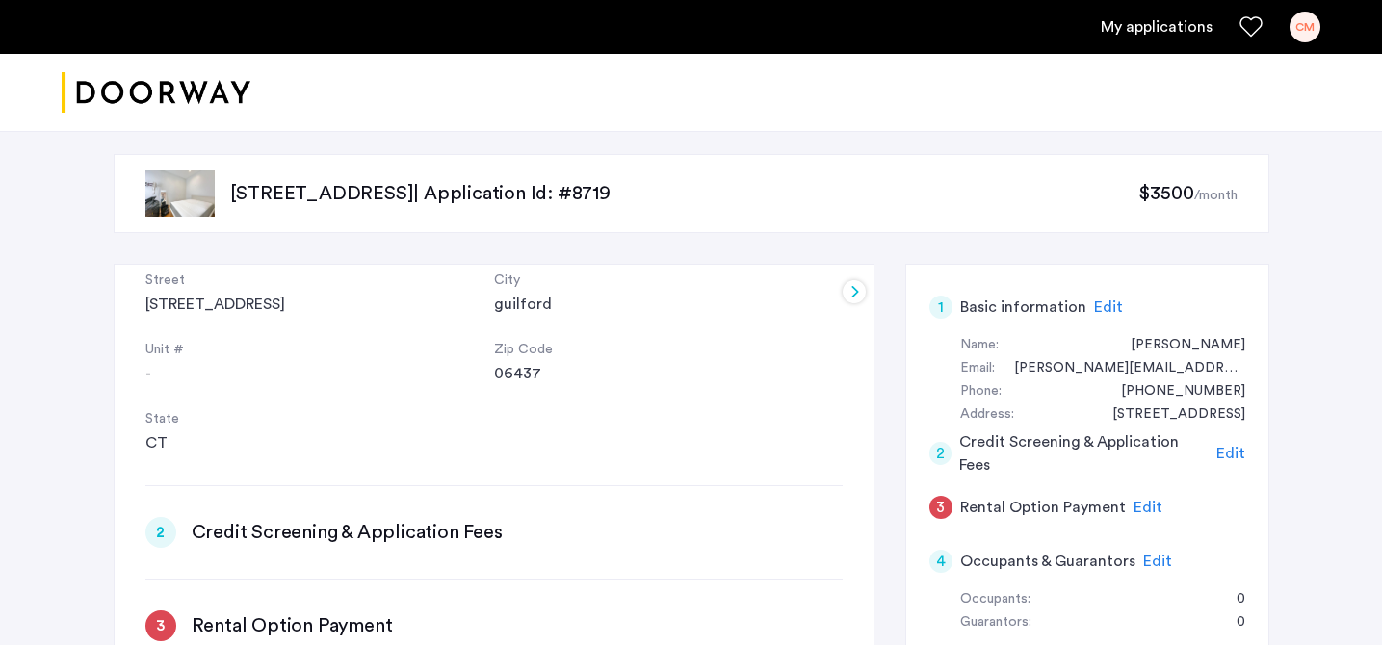
scroll to position [337, 0]
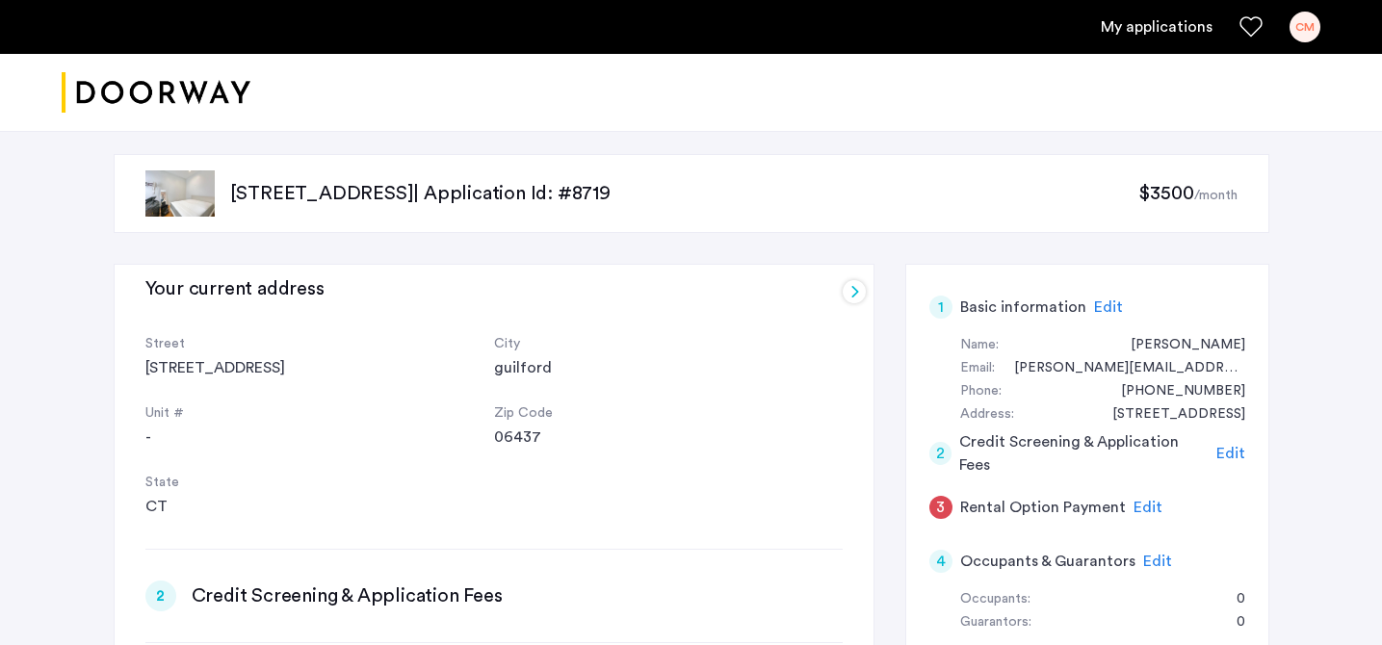
click at [848, 293] on div at bounding box center [854, 291] width 23 height 23
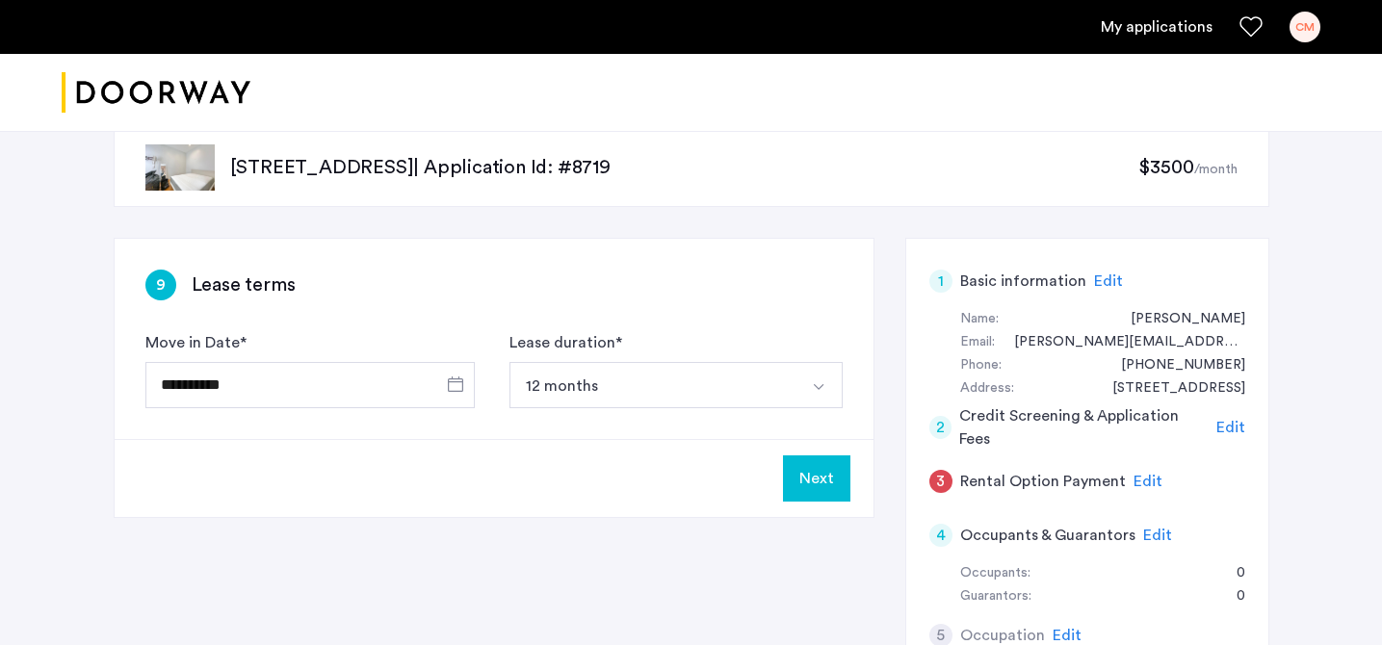
scroll to position [27, 0]
click at [438, 383] on span "Open calendar" at bounding box center [455, 383] width 46 height 46
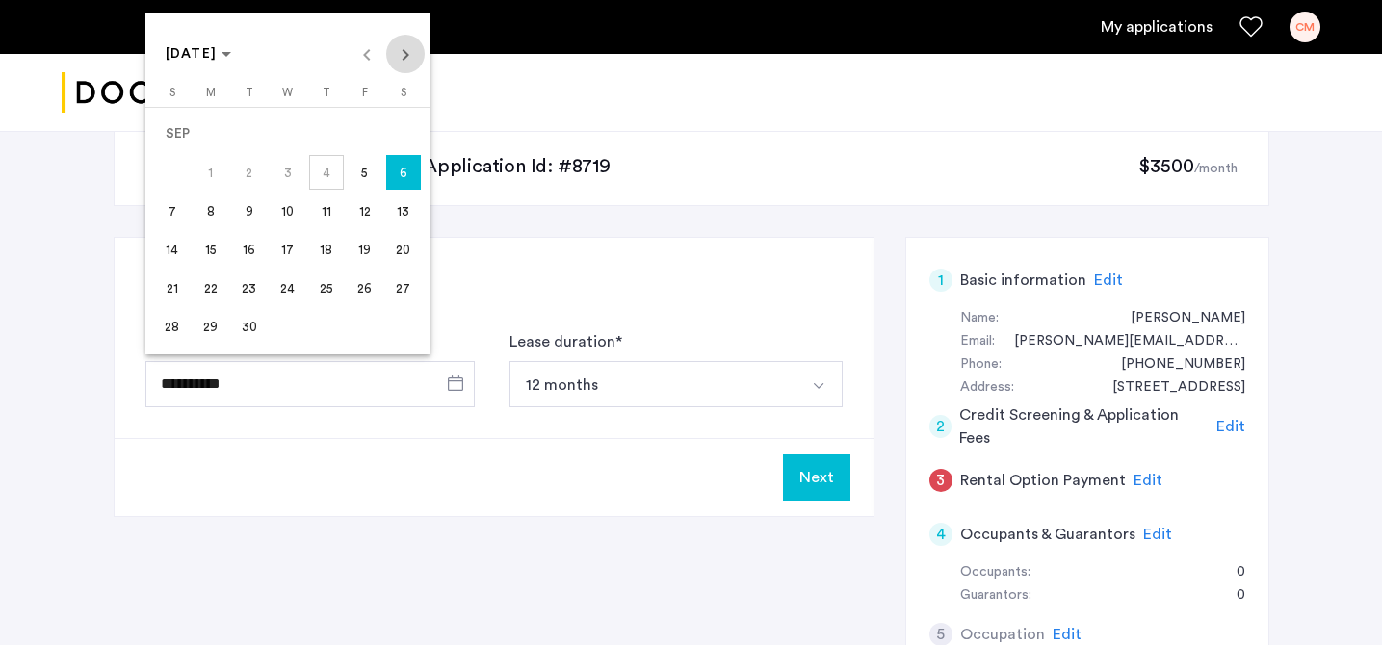
click at [400, 66] on span "Next month" at bounding box center [405, 54] width 39 height 39
click at [289, 124] on span "1" at bounding box center [288, 134] width 35 height 35
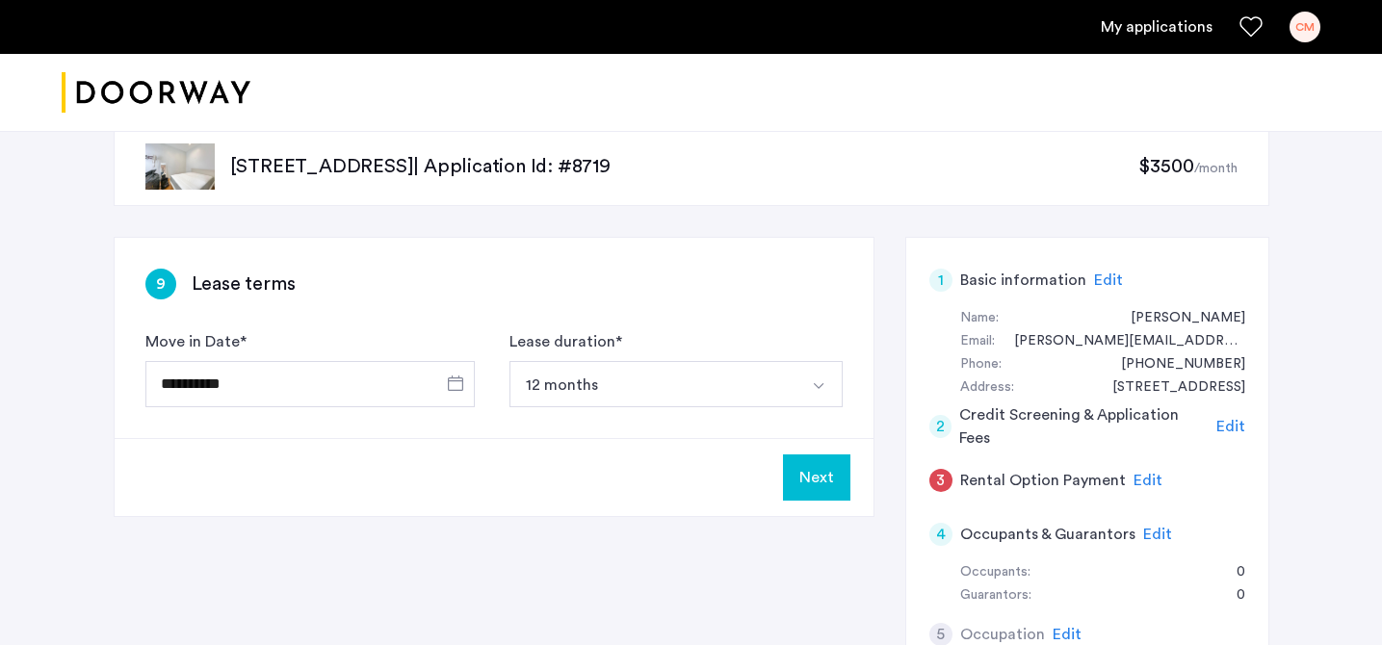
type input "**********"
click at [816, 486] on button "Next" at bounding box center [816, 478] width 67 height 46
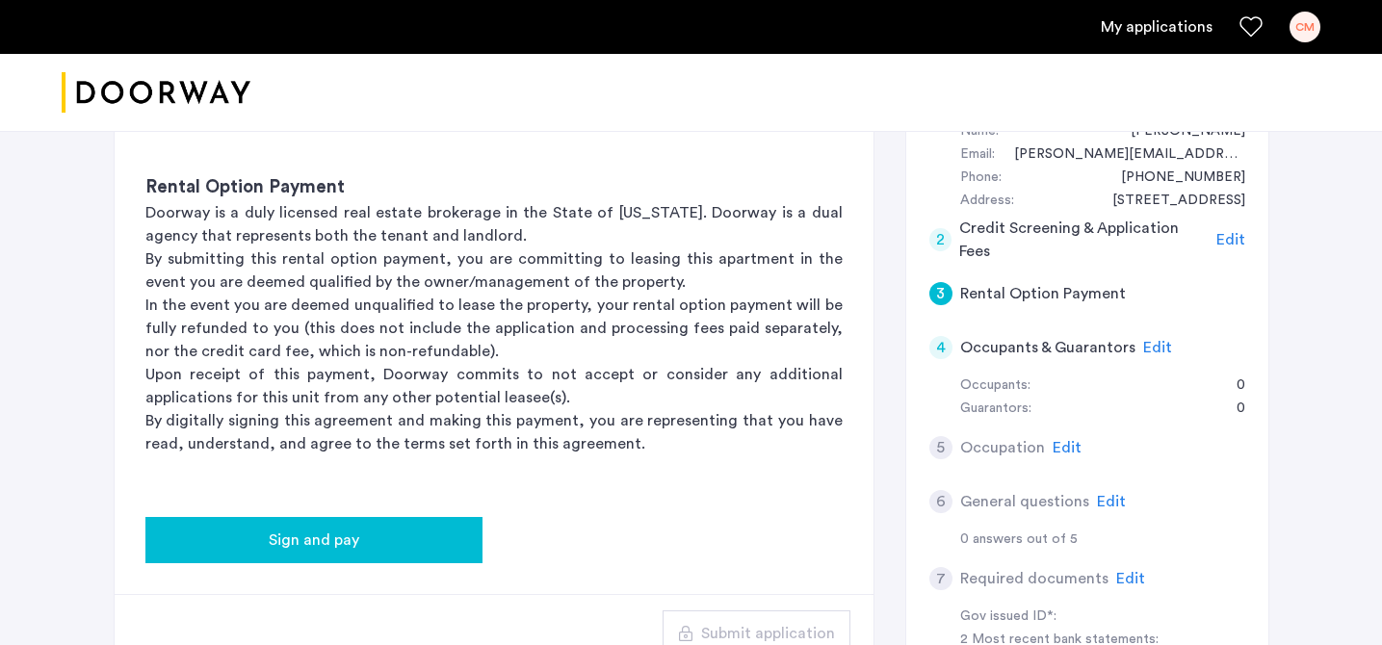
scroll to position [210, 0]
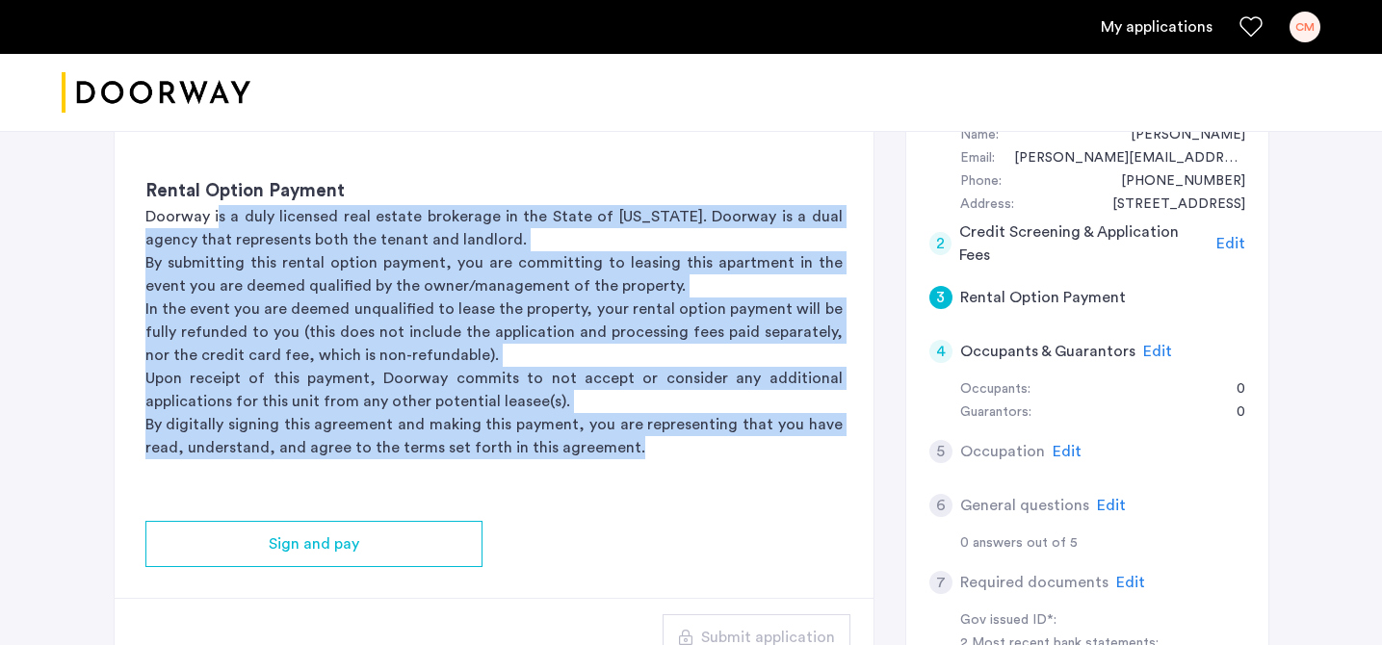
drag, startPoint x: 217, startPoint y: 220, endPoint x: 421, endPoint y: 471, distance: 323.8
click at [421, 471] on div "Rental Option Payment Doorway is a duly licensed real estate brokerage in the S…" at bounding box center [494, 318] width 759 height 343
click at [421, 470] on div "Rental Option Payment Doorway is a duly licensed real estate brokerage in the S…" at bounding box center [494, 318] width 759 height 343
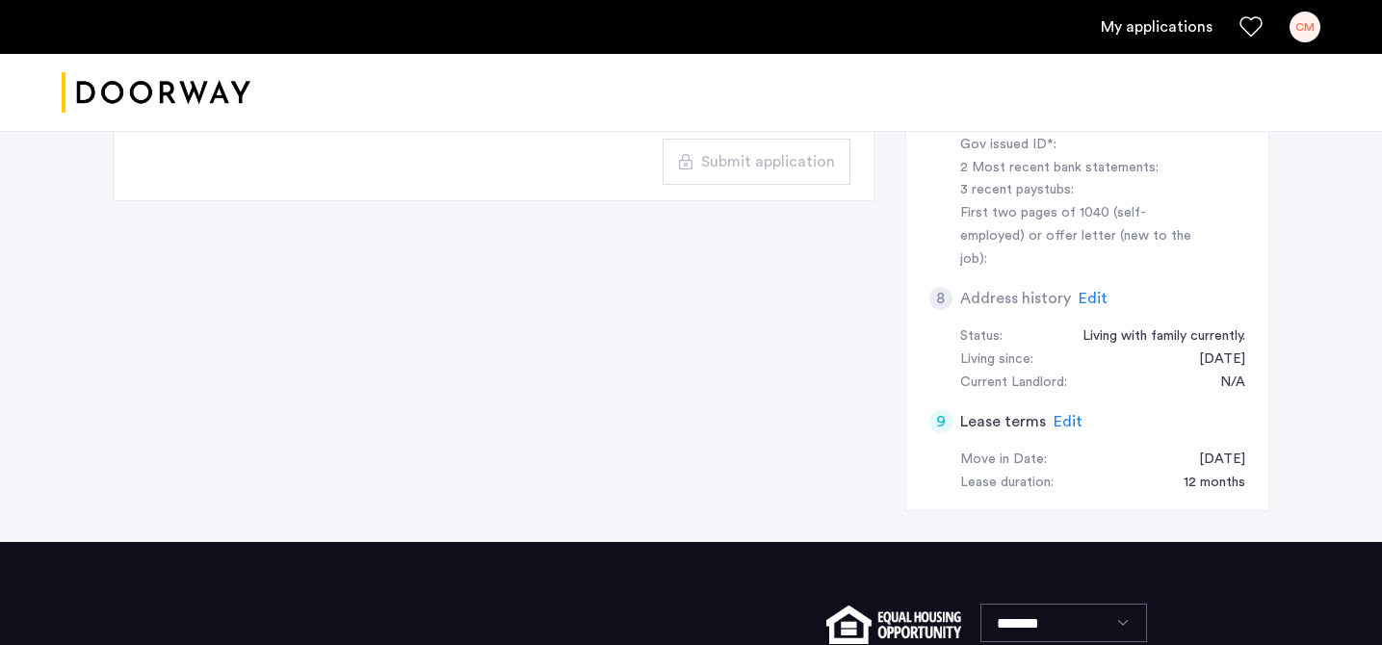
scroll to position [684, 0]
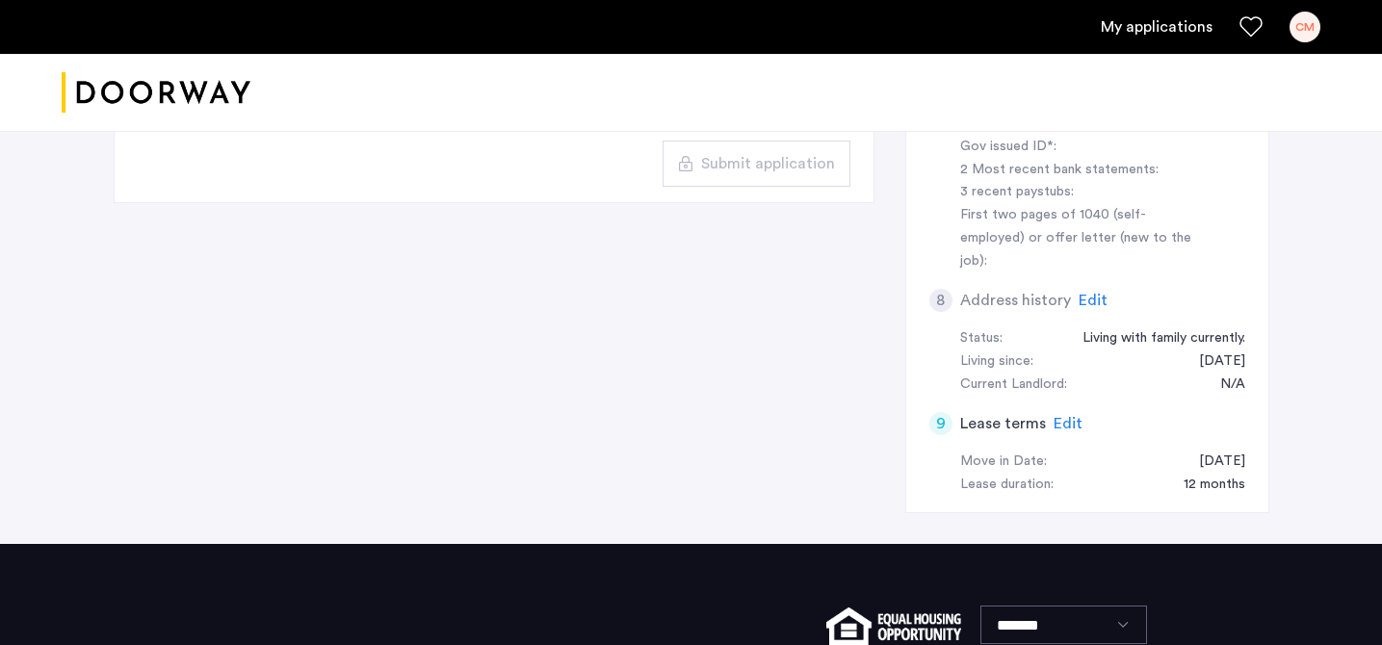
click at [1058, 416] on span "Edit" at bounding box center [1068, 423] width 29 height 15
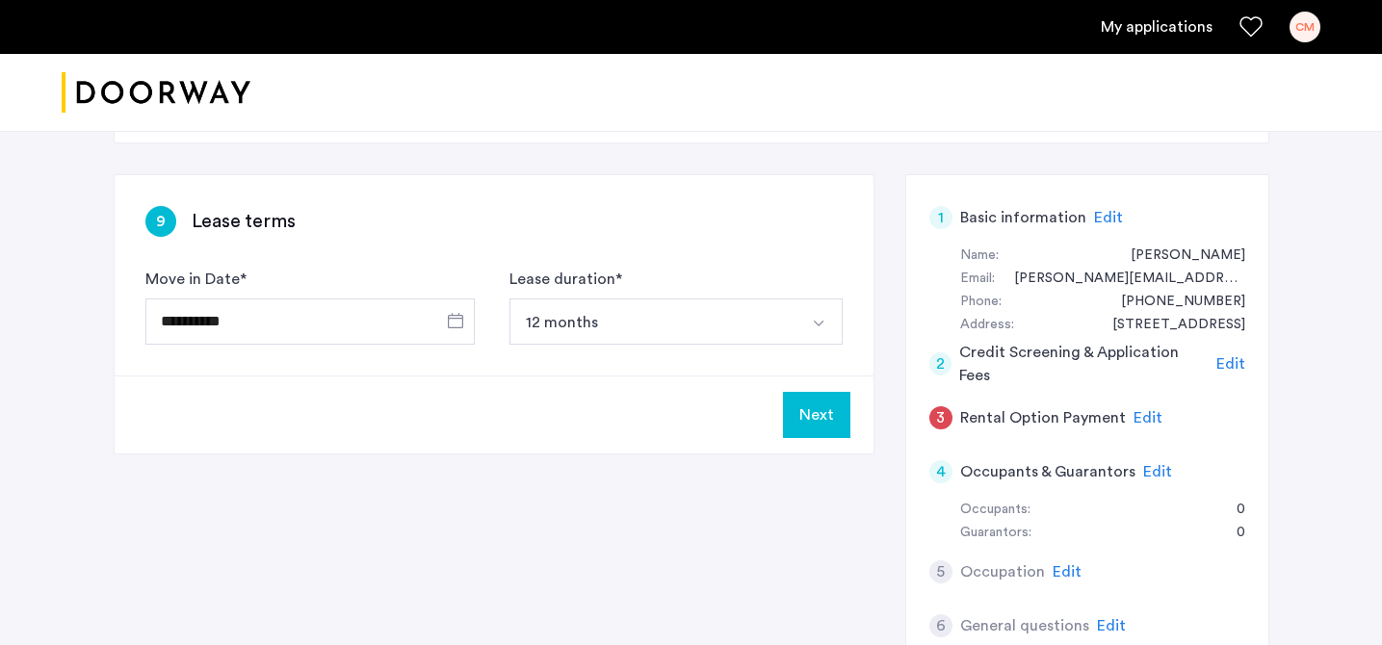
scroll to position [70, 0]
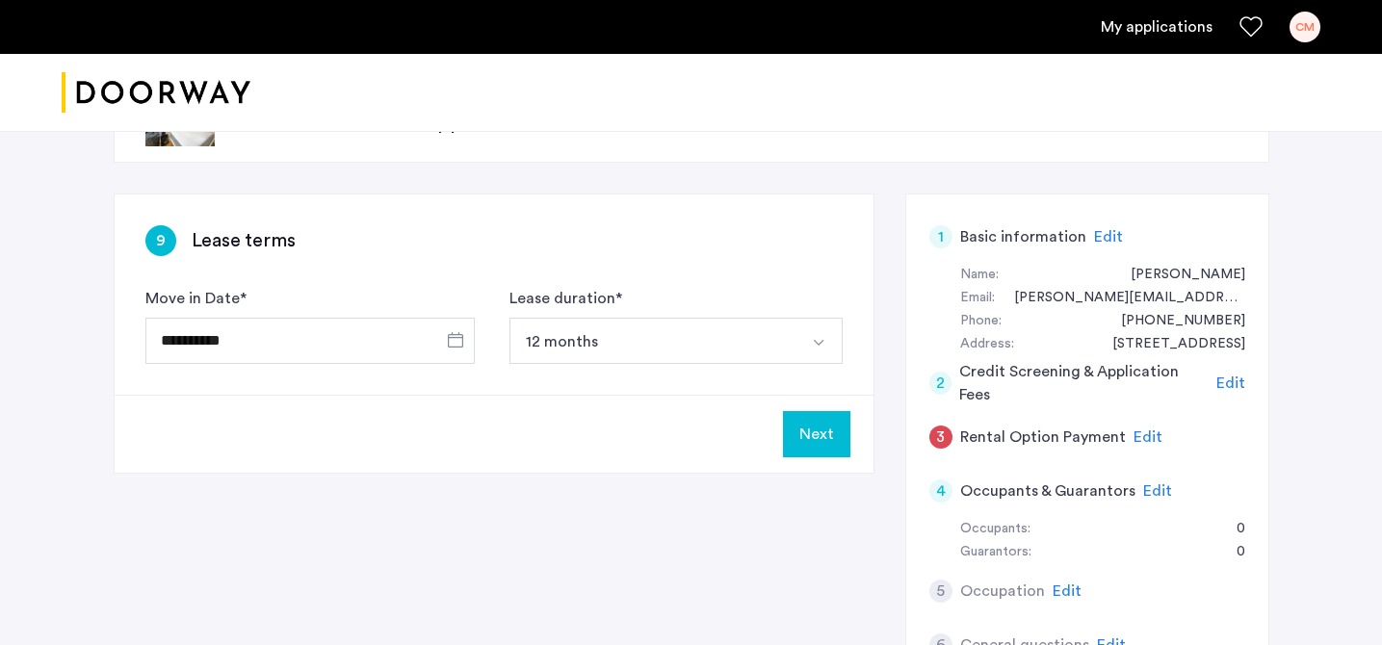
click at [554, 331] on button "12 months" at bounding box center [653, 341] width 288 height 46
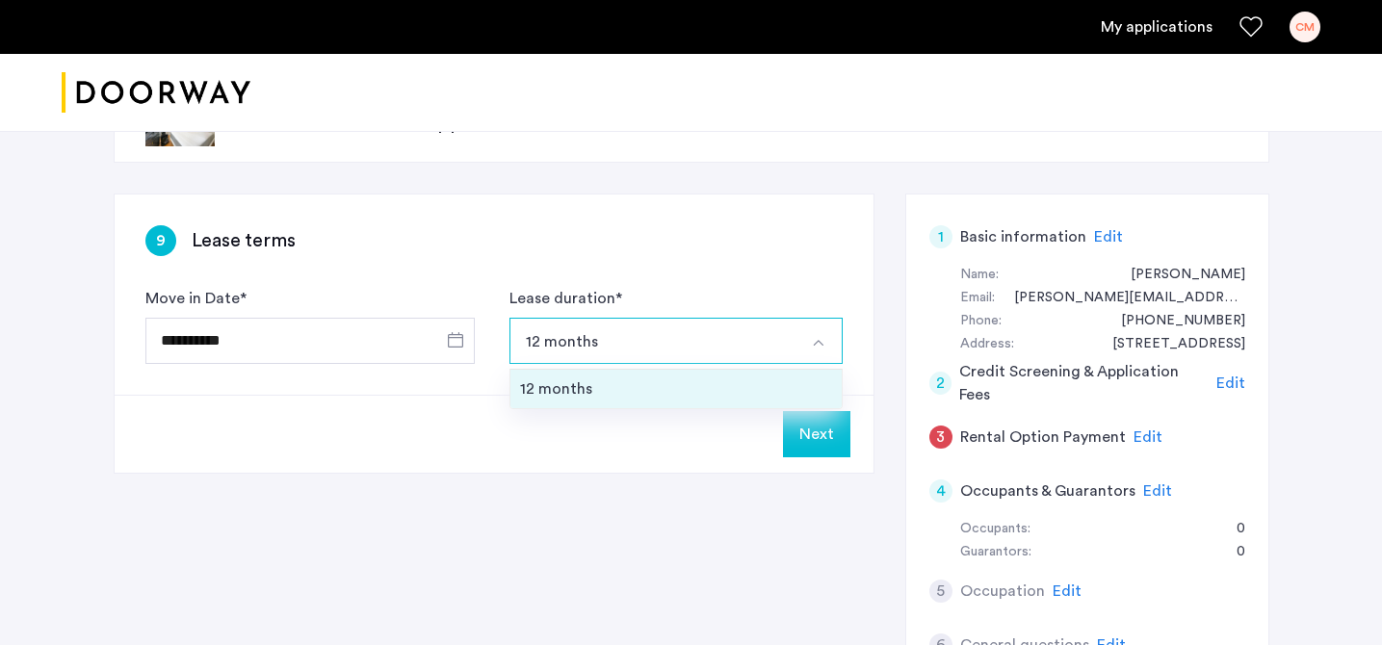
click at [620, 390] on div "12 months" at bounding box center [676, 389] width 312 height 23
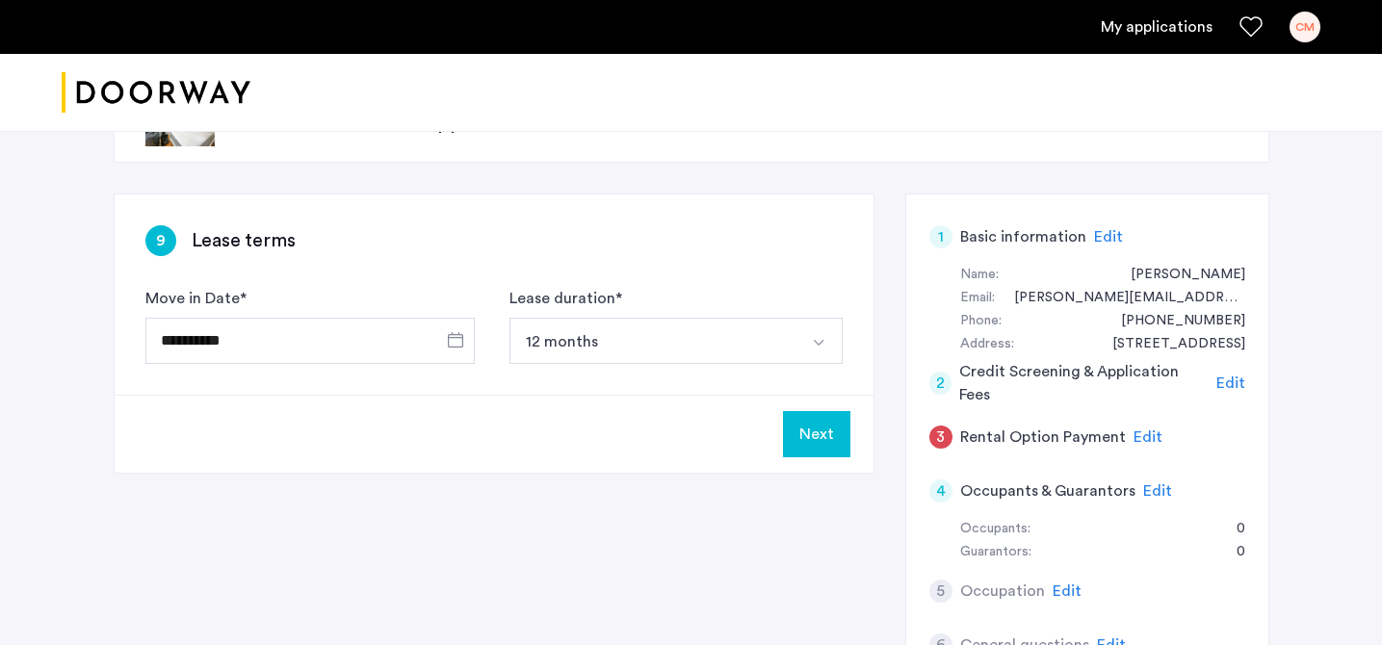
click at [827, 437] on button "Next" at bounding box center [816, 434] width 67 height 46
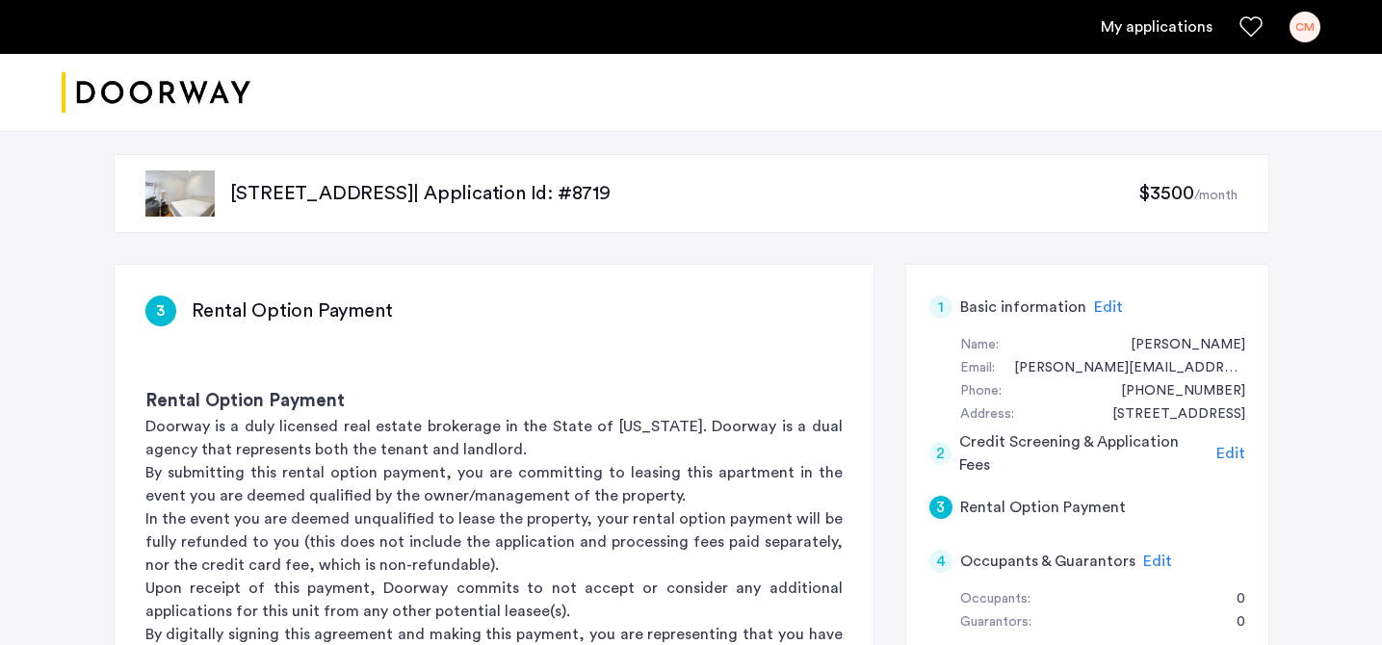
scroll to position [181, 0]
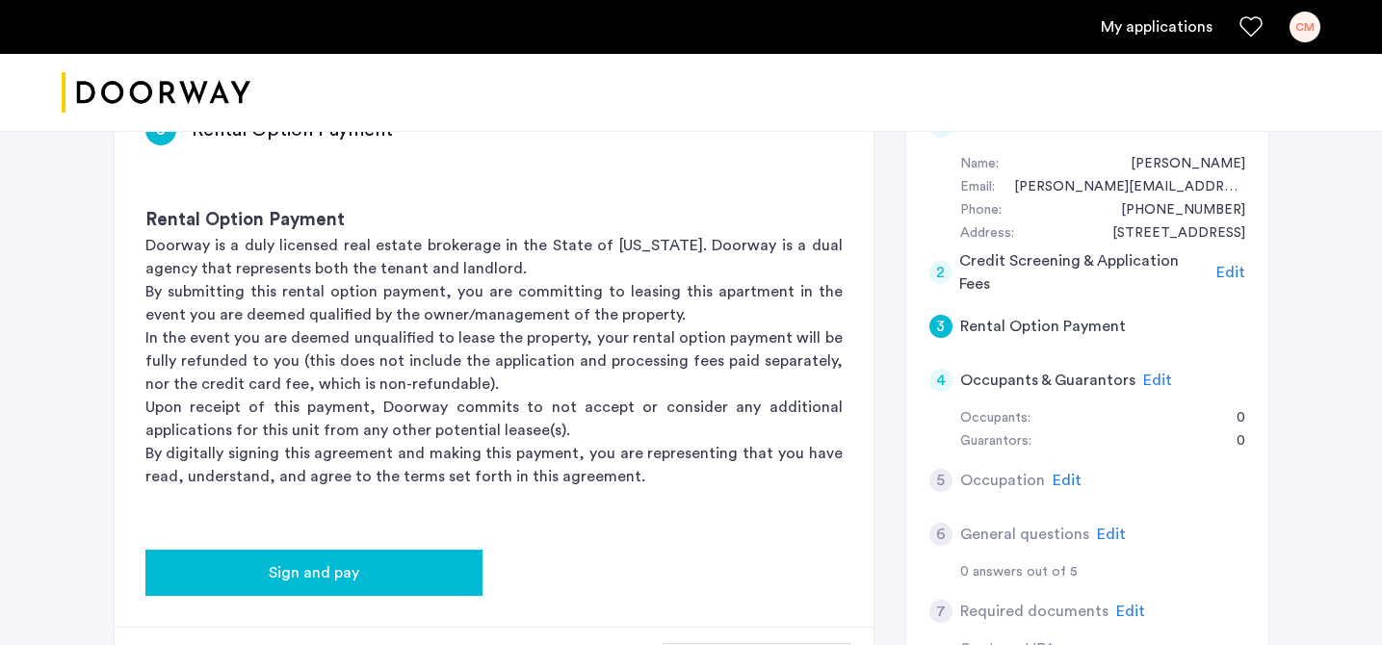
click at [352, 573] on span "Sign and pay" at bounding box center [314, 572] width 91 height 23
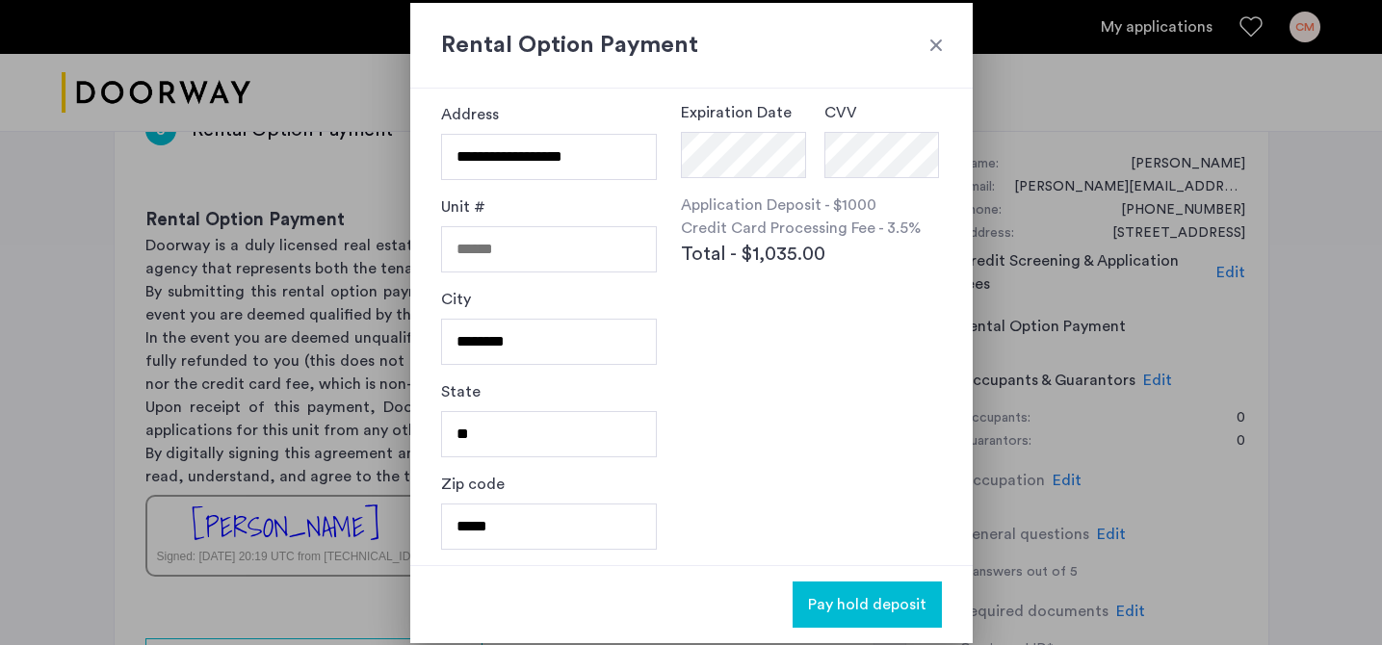
scroll to position [0, 0]
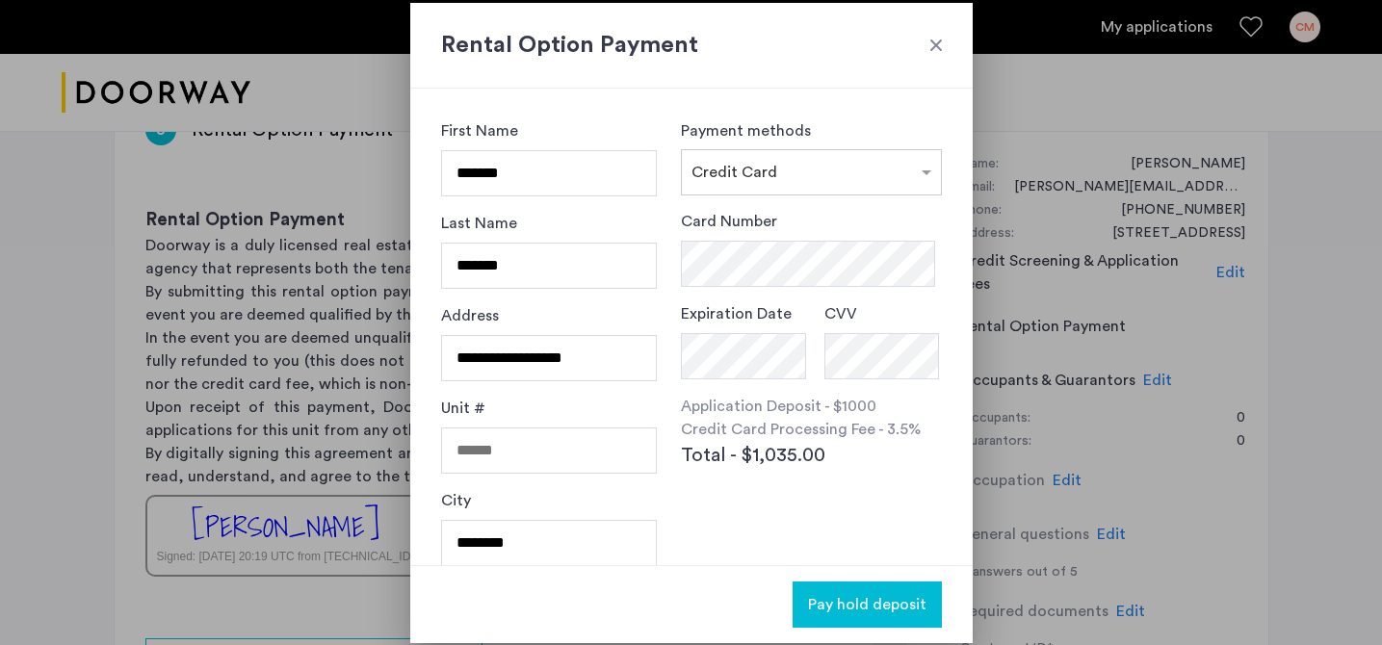
click at [263, 359] on div at bounding box center [691, 322] width 1382 height 645
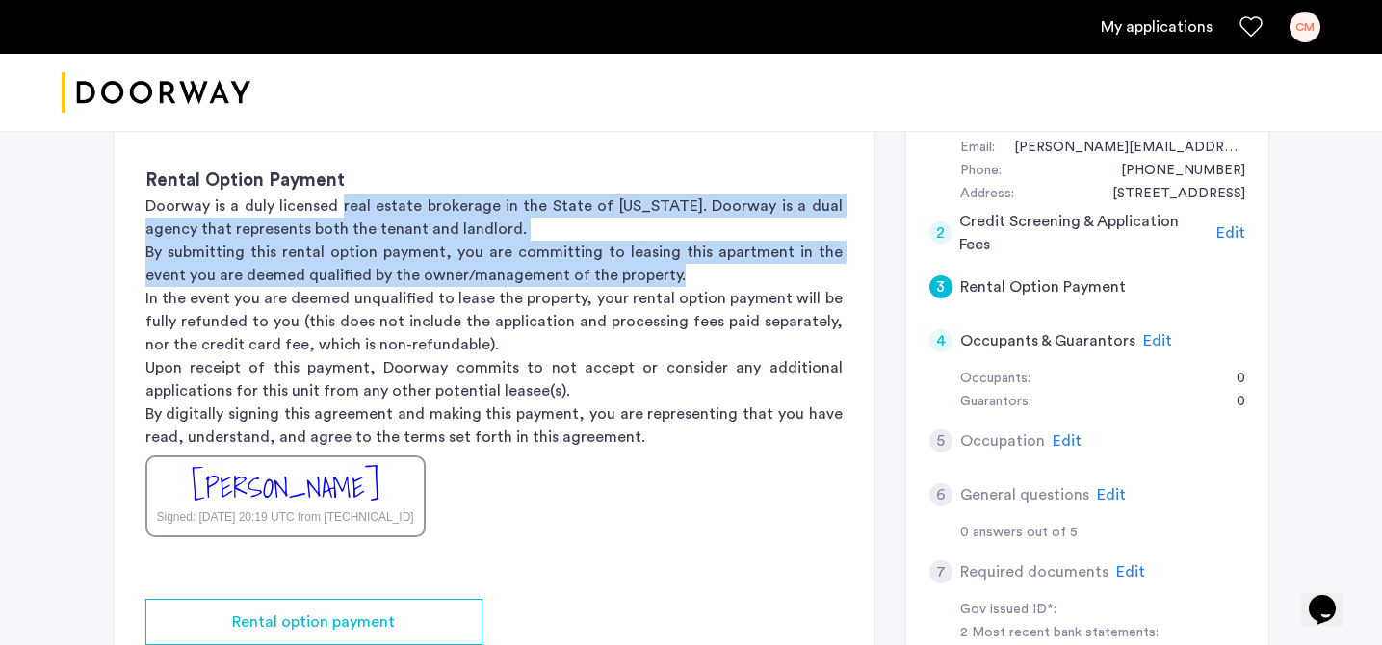
drag, startPoint x: 334, startPoint y: 204, endPoint x: 654, endPoint y: 280, distance: 328.7
click at [654, 280] on div "Rental Option Payment Doorway is a duly licensed real estate brokerage in the S…" at bounding box center [494, 352] width 759 height 431
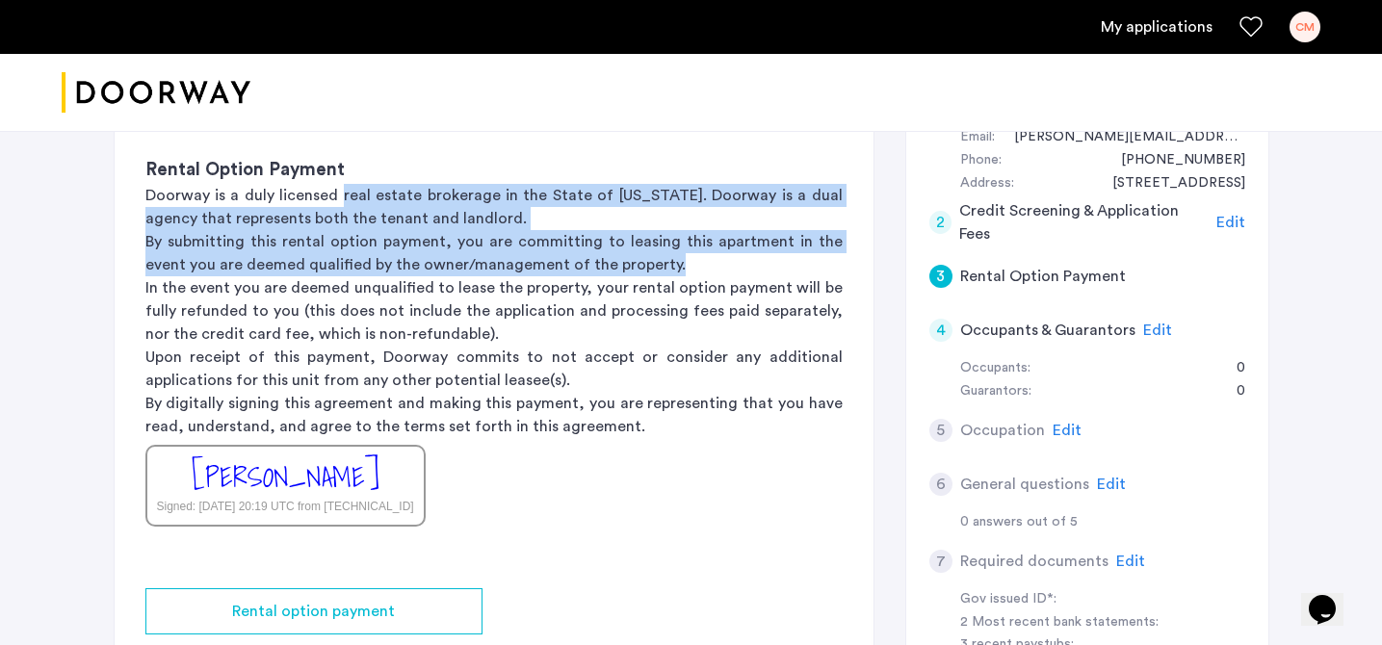
scroll to position [235, 0]
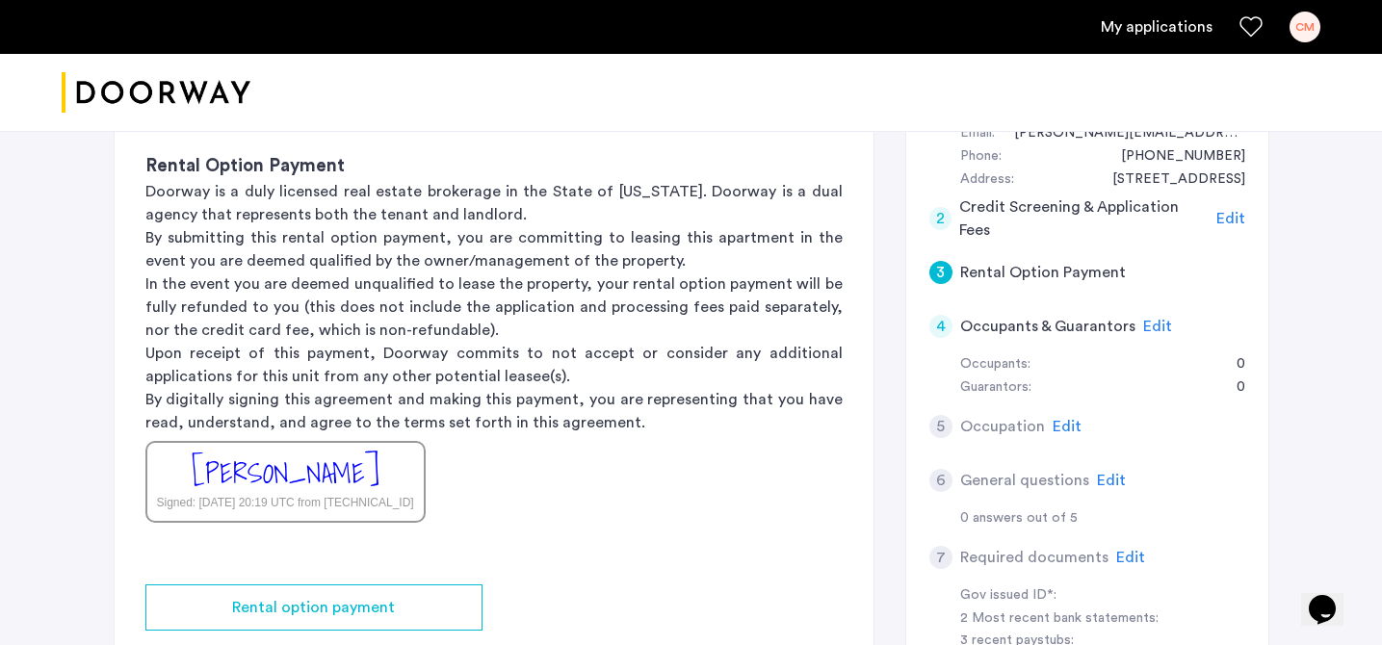
click at [350, 299] on p "In the event you are deemed unqualified to lease the property, your rental opti…" at bounding box center [493, 307] width 697 height 69
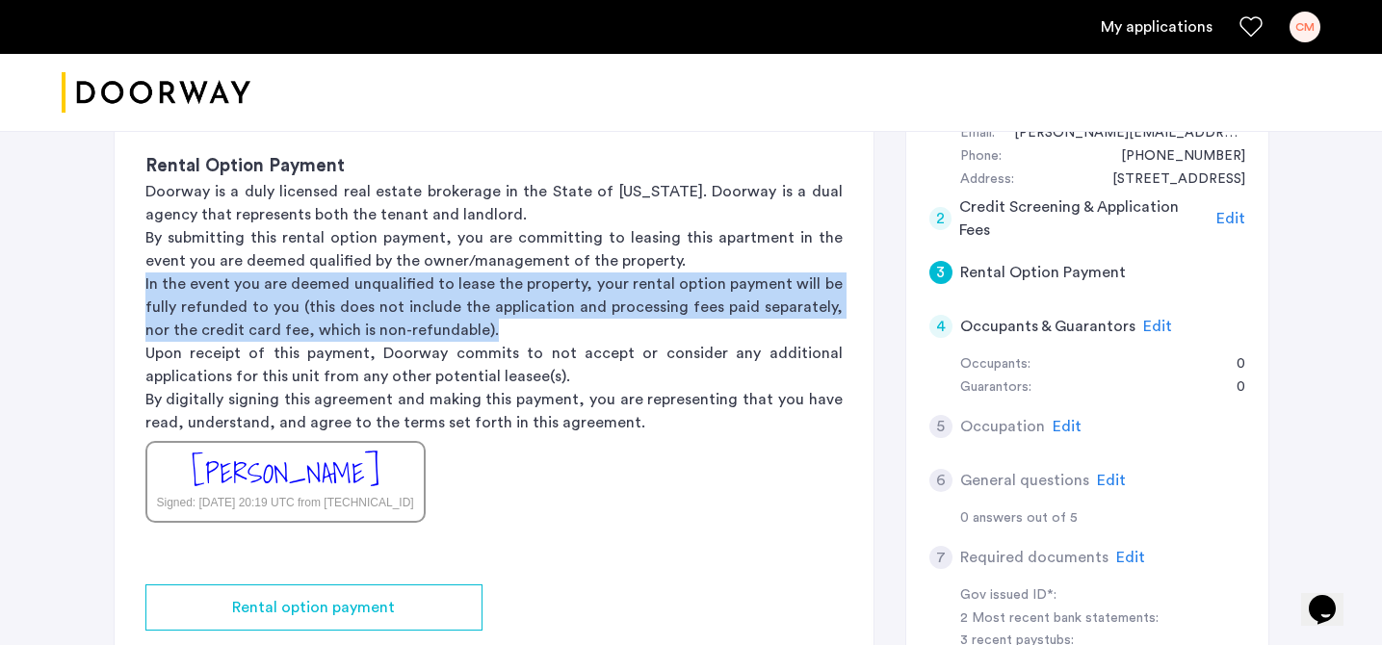
drag, startPoint x: 145, startPoint y: 287, endPoint x: 498, endPoint y: 339, distance: 356.3
click at [498, 339] on p "In the event you are deemed unqualified to lease the property, your rental opti…" at bounding box center [493, 307] width 697 height 69
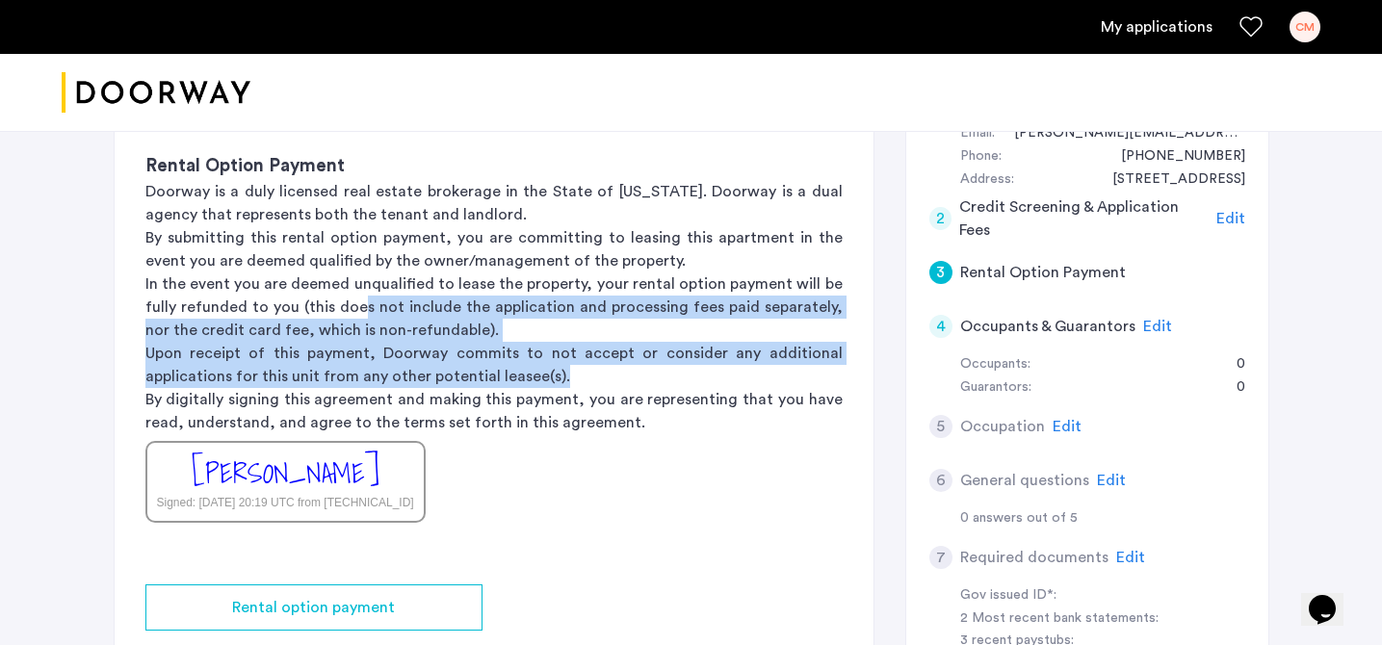
drag, startPoint x: 360, startPoint y: 302, endPoint x: 612, endPoint y: 372, distance: 260.8
click at [612, 372] on div "Rental Option Payment Doorway is a duly licensed real estate brokerage in the S…" at bounding box center [494, 337] width 759 height 431
click at [612, 372] on p "Upon receipt of this payment, Doorway commits to not accept or consider any add…" at bounding box center [493, 365] width 697 height 46
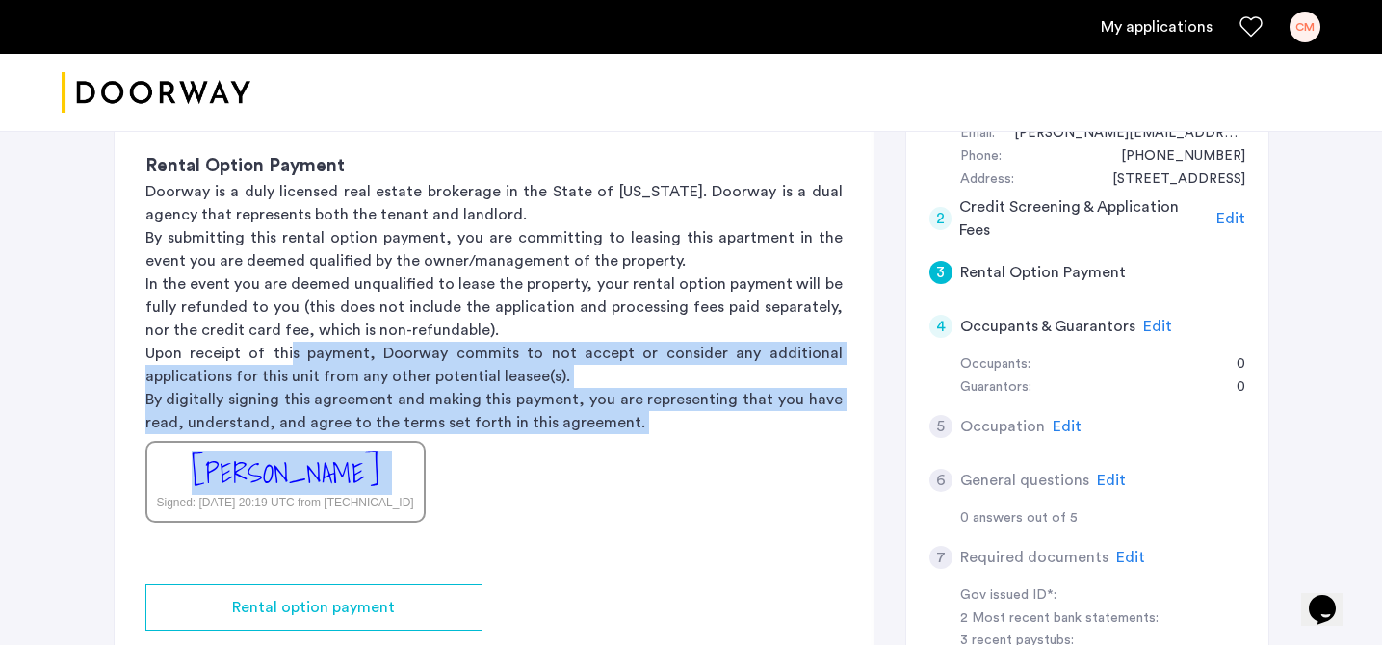
drag, startPoint x: 293, startPoint y: 350, endPoint x: 655, endPoint y: 436, distance: 372.3
click at [655, 436] on div "Rental Option Payment Doorway is a duly licensed real estate brokerage in the S…" at bounding box center [494, 337] width 759 height 431
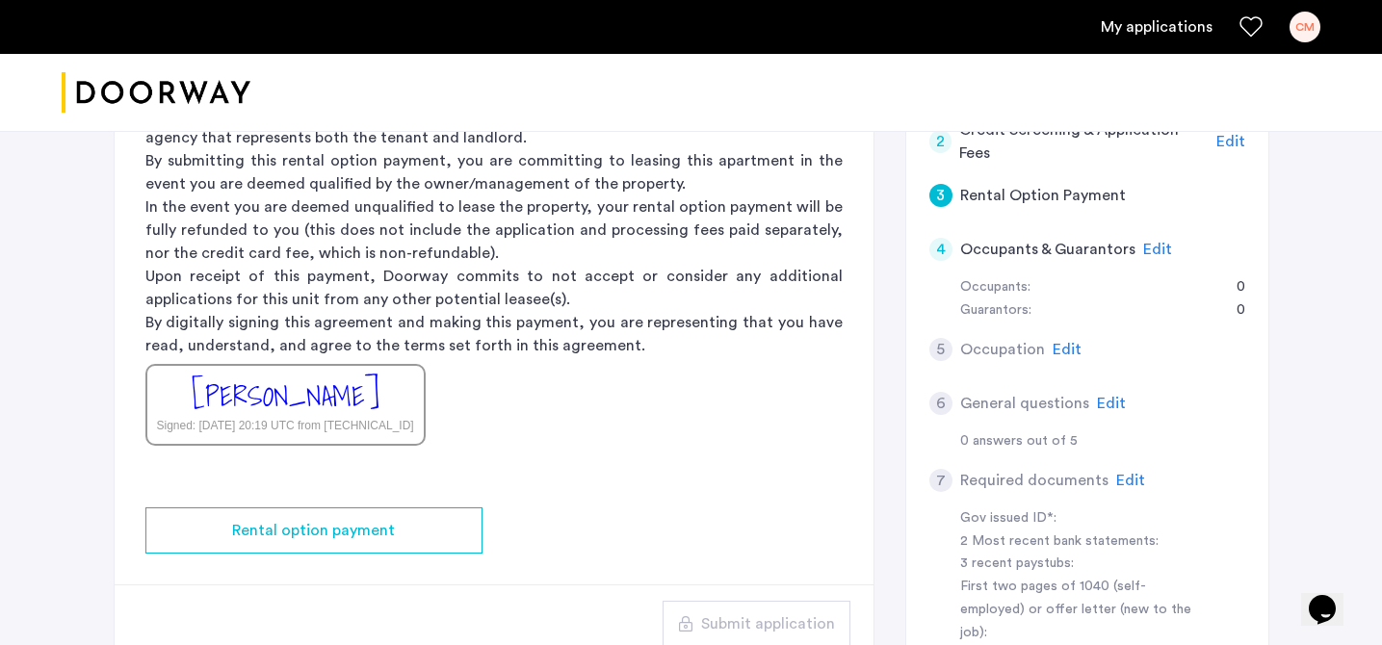
scroll to position [316, 0]
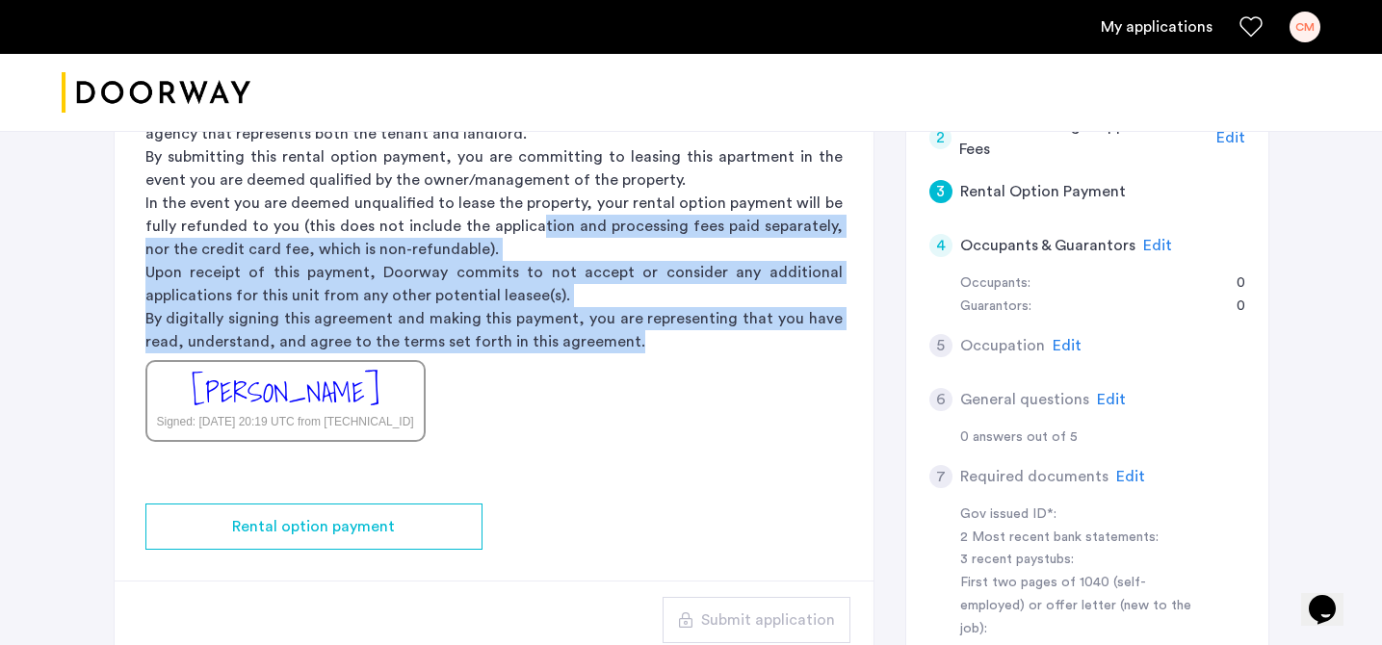
drag, startPoint x: 659, startPoint y: 353, endPoint x: 528, endPoint y: 222, distance: 185.2
click at [528, 222] on div "Rental Option Payment Doorway is a duly licensed real estate brokerage in the S…" at bounding box center [494, 256] width 759 height 431
click at [528, 222] on p "In the event you are deemed unqualified to lease the property, your rental opti…" at bounding box center [493, 226] width 697 height 69
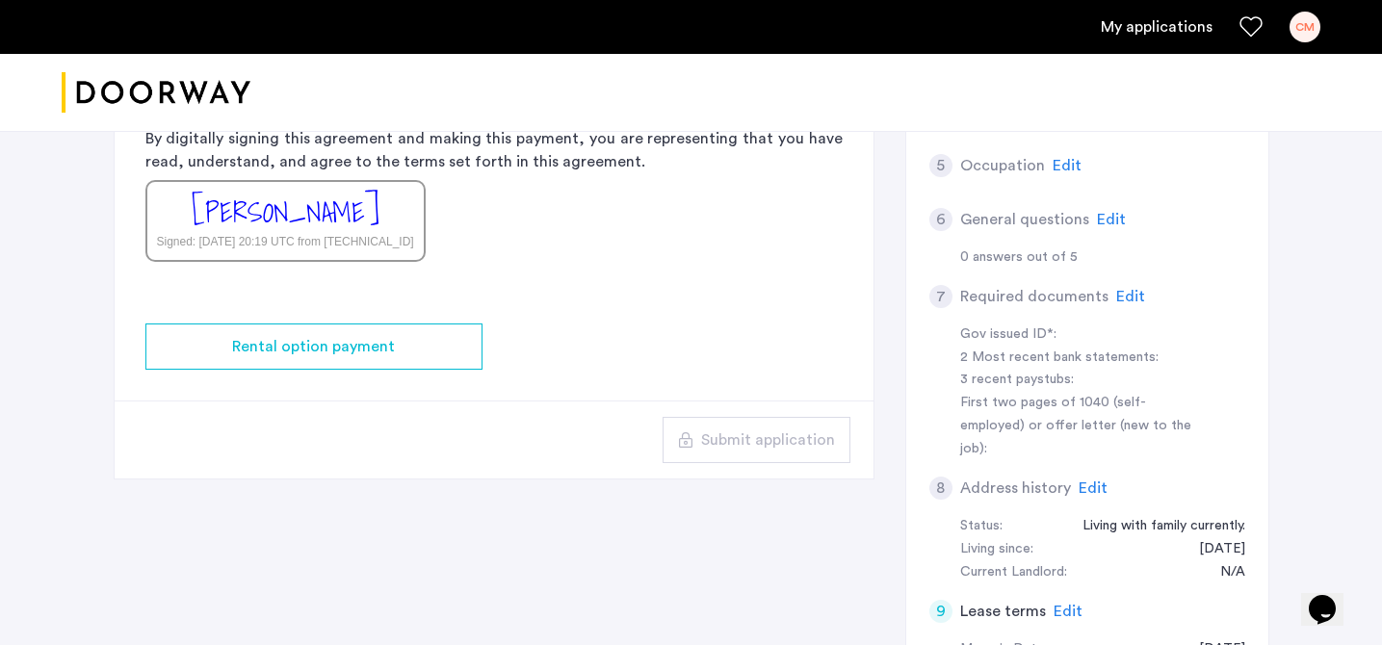
scroll to position [499, 0]
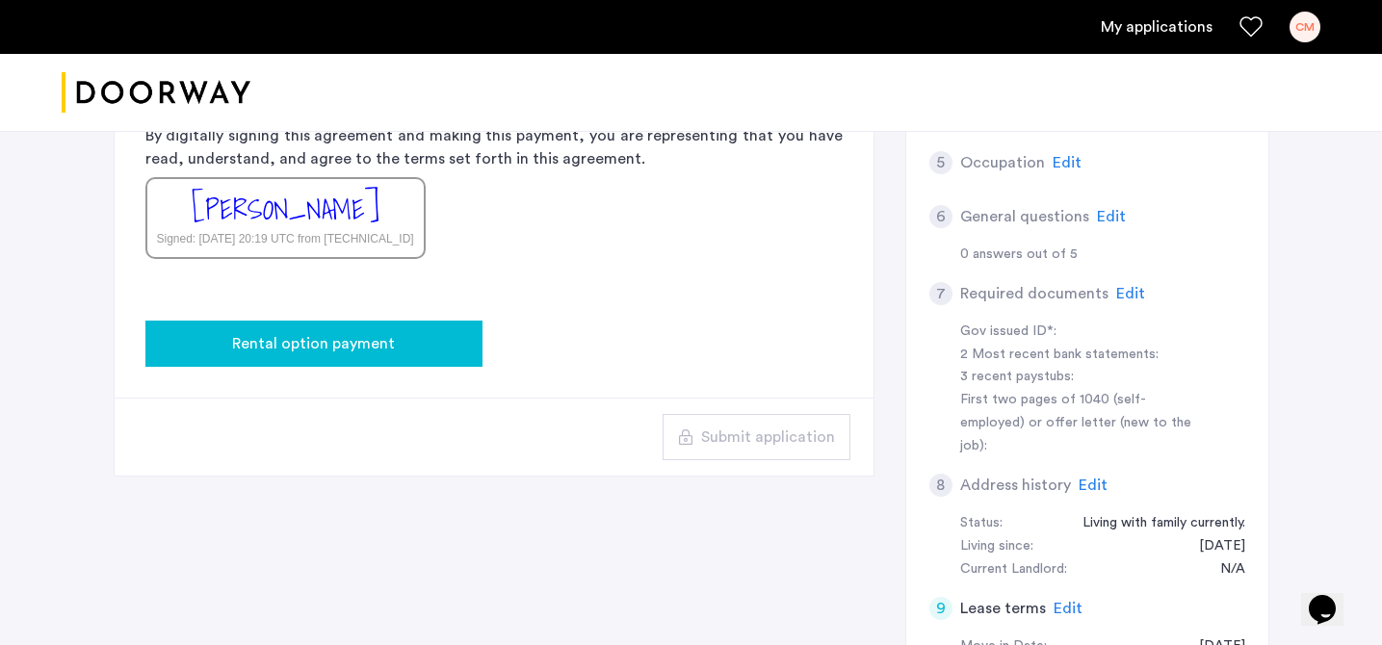
click at [369, 332] on span "Rental option payment" at bounding box center [313, 343] width 163 height 23
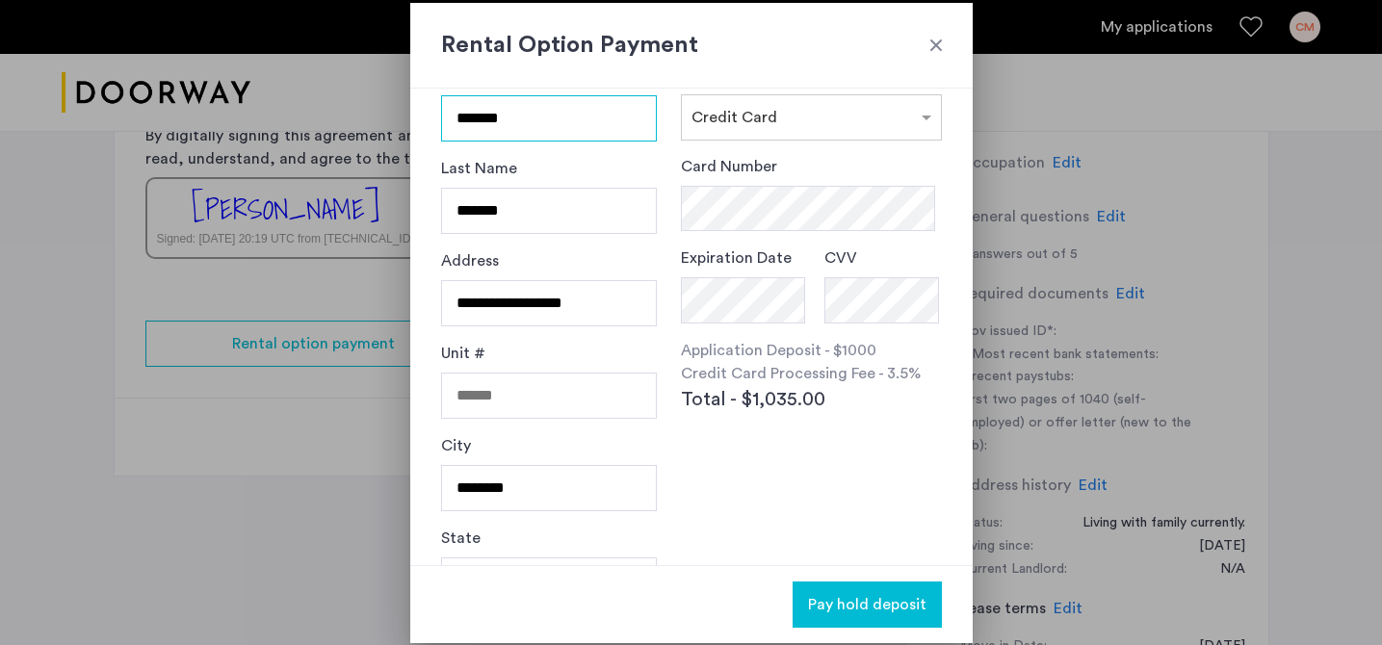
scroll to position [0, 0]
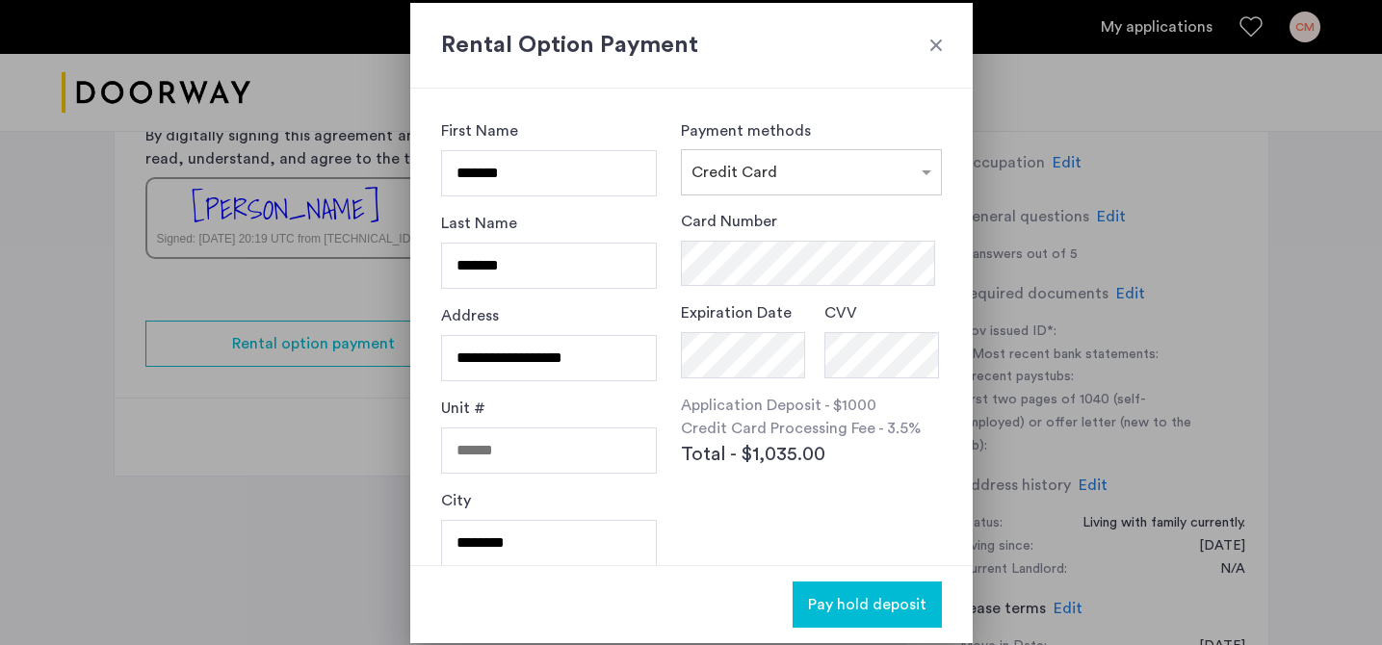
click at [229, 495] on div at bounding box center [691, 322] width 1382 height 645
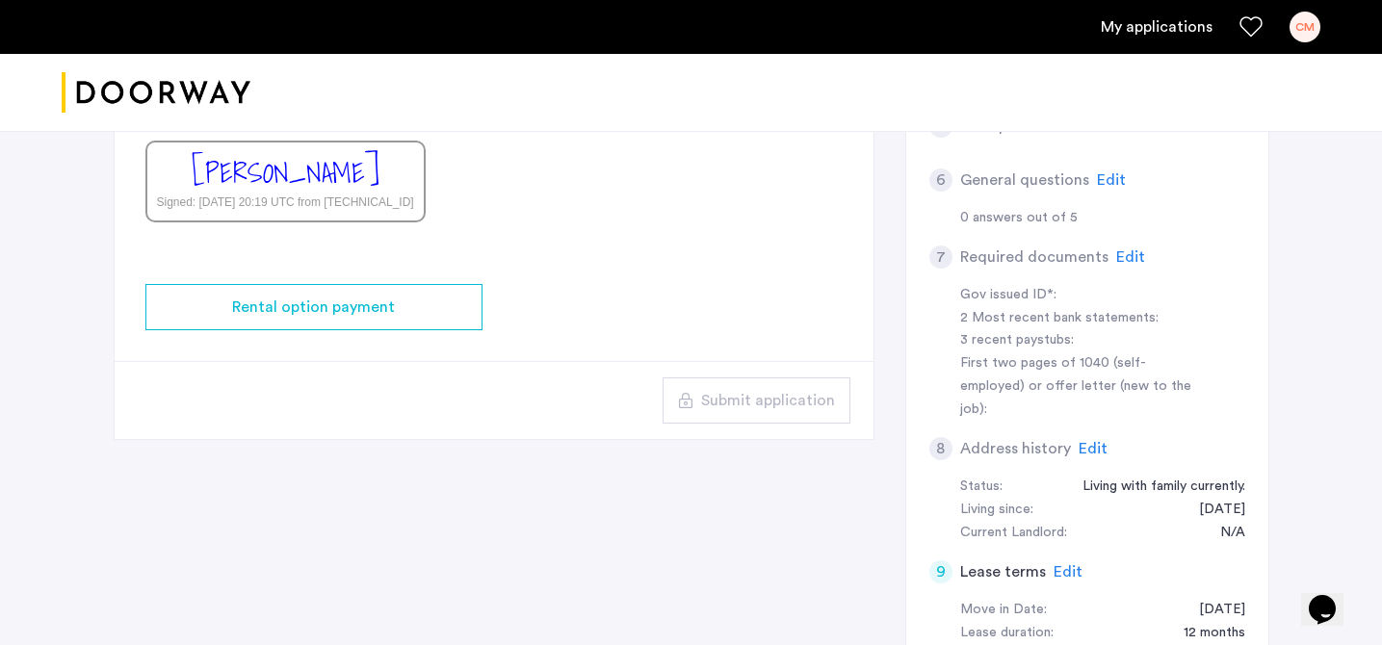
scroll to position [540, 0]
